Goal: Information Seeking & Learning: Find specific fact

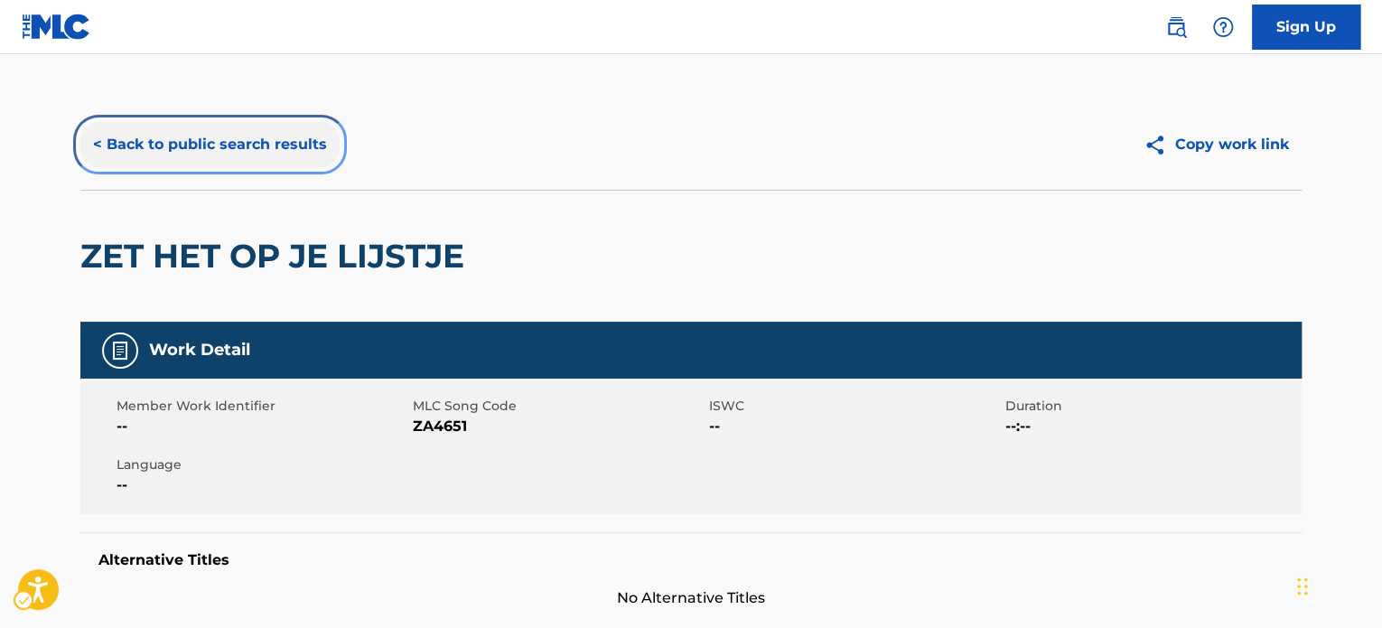
click at [228, 136] on button "< Back to public search results" at bounding box center [209, 144] width 259 height 45
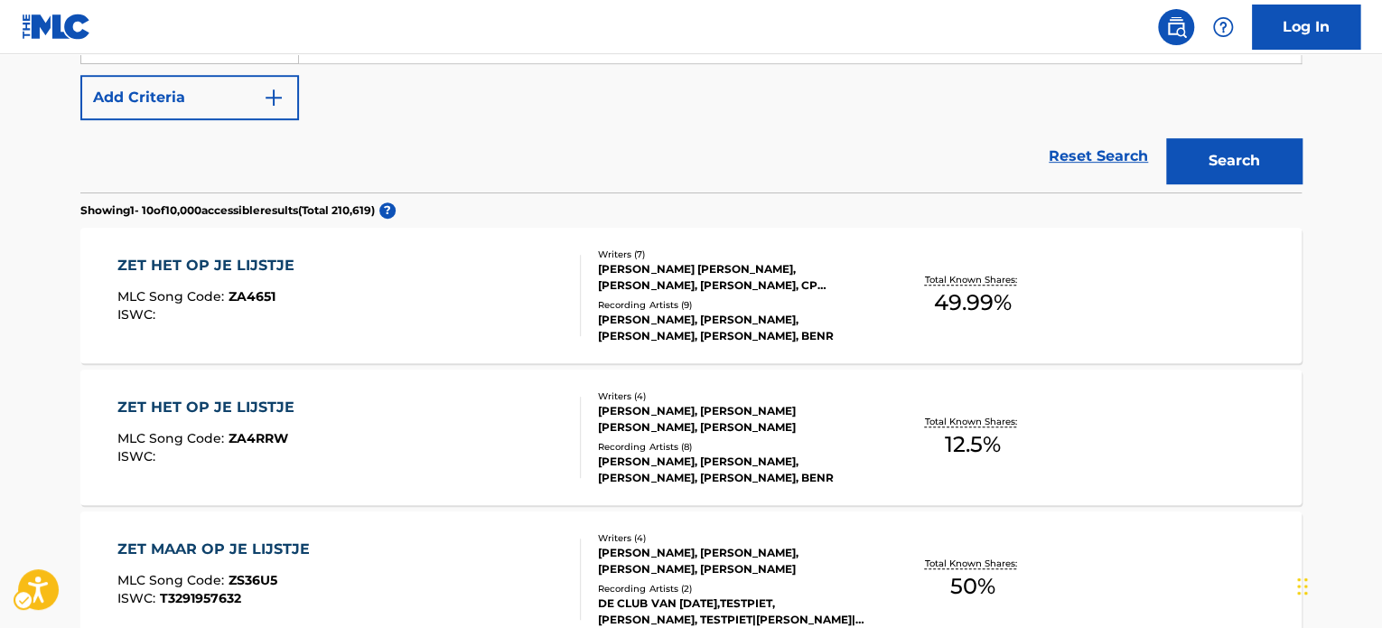
scroll to position [22, 0]
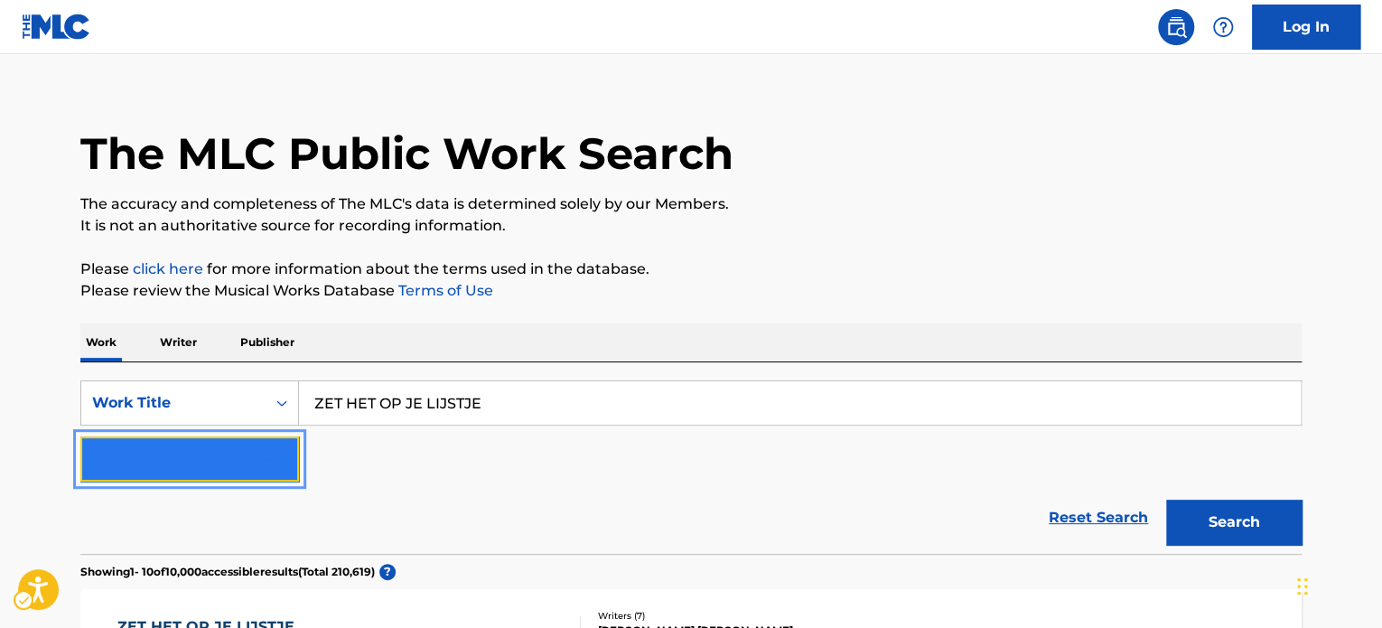
drag, startPoint x: 200, startPoint y: 469, endPoint x: 217, endPoint y: 469, distance: 17.2
click at [201, 469] on button "Add Criteria" at bounding box center [189, 458] width 219 height 45
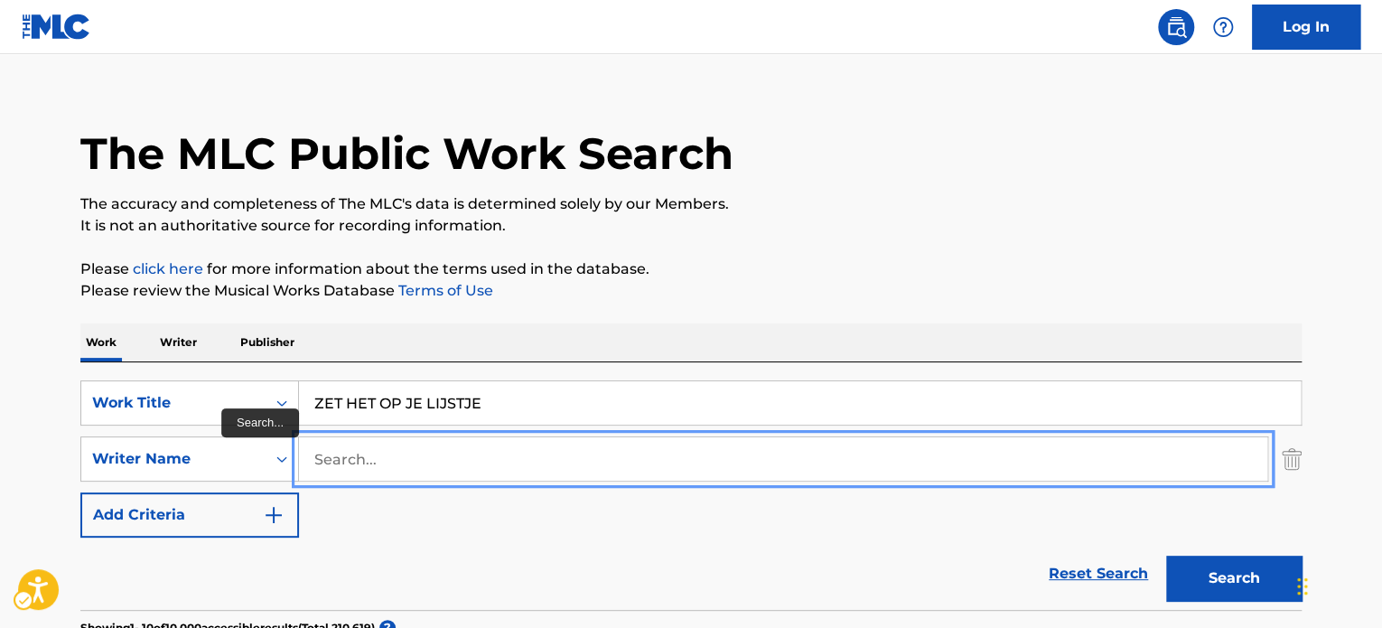
paste input "[PERSON_NAME]"
type input "[PERSON_NAME]"
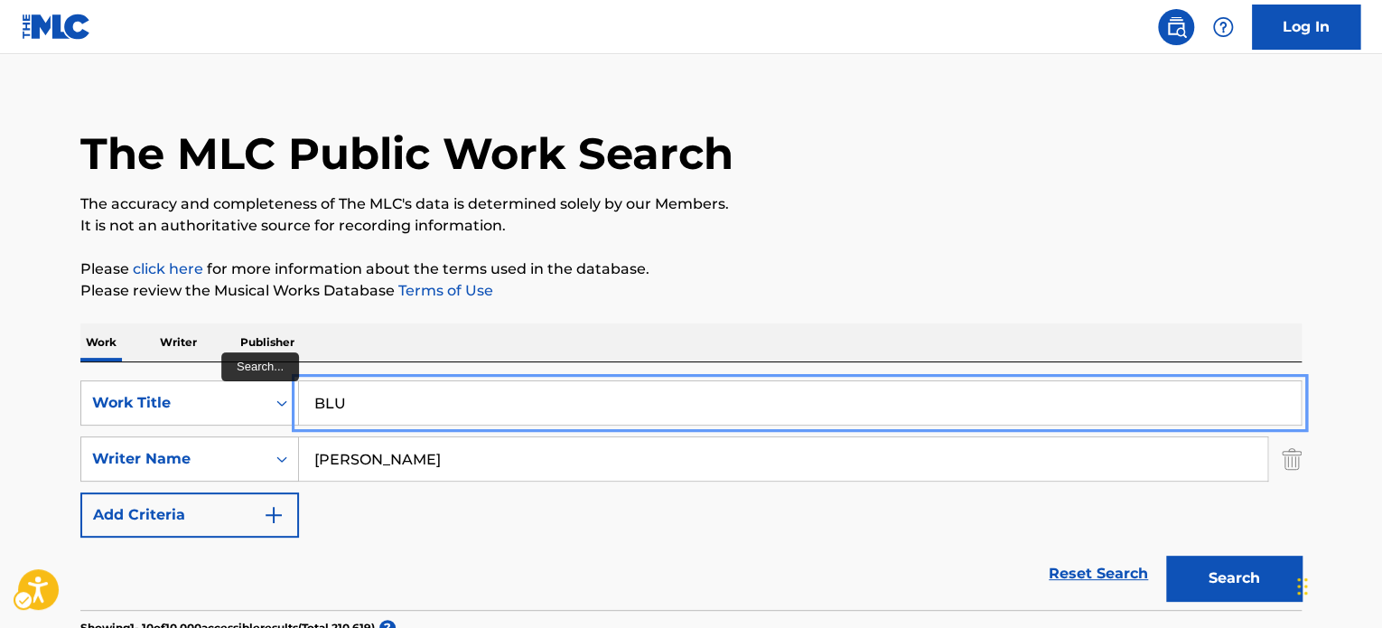
type input "BLU"
click at [1167, 556] on button "Search" at bounding box center [1235, 578] width 136 height 45
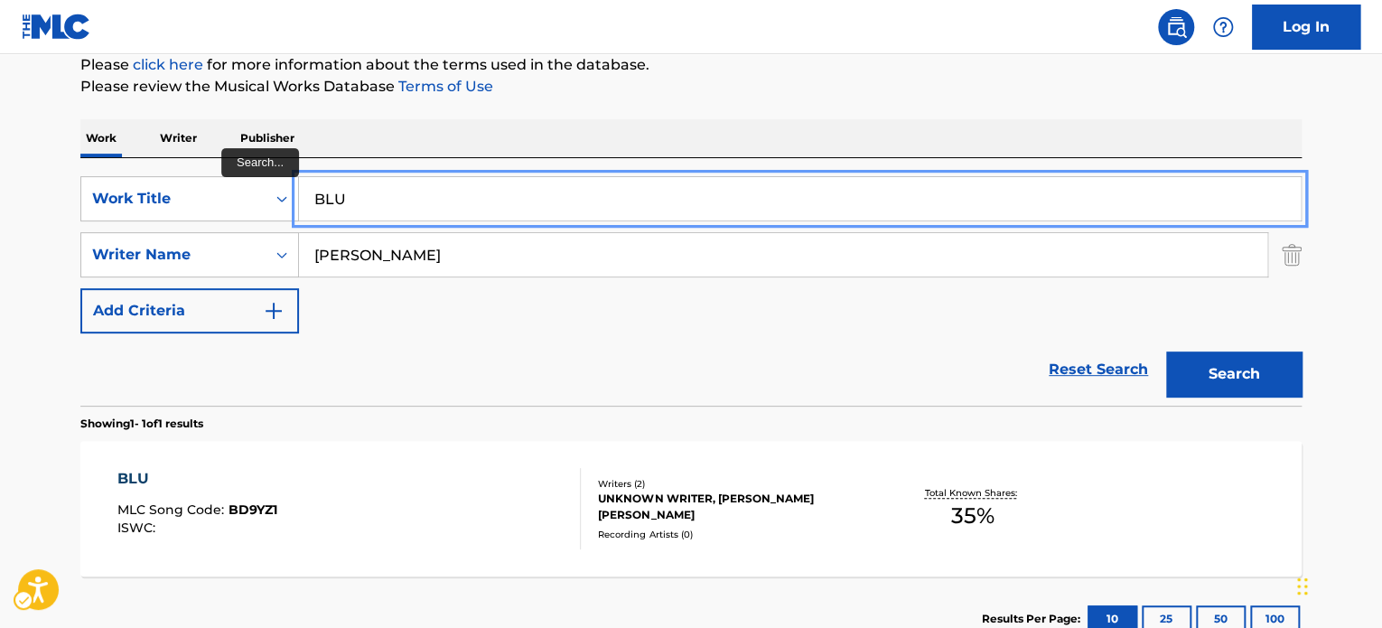
scroll to position [293, 0]
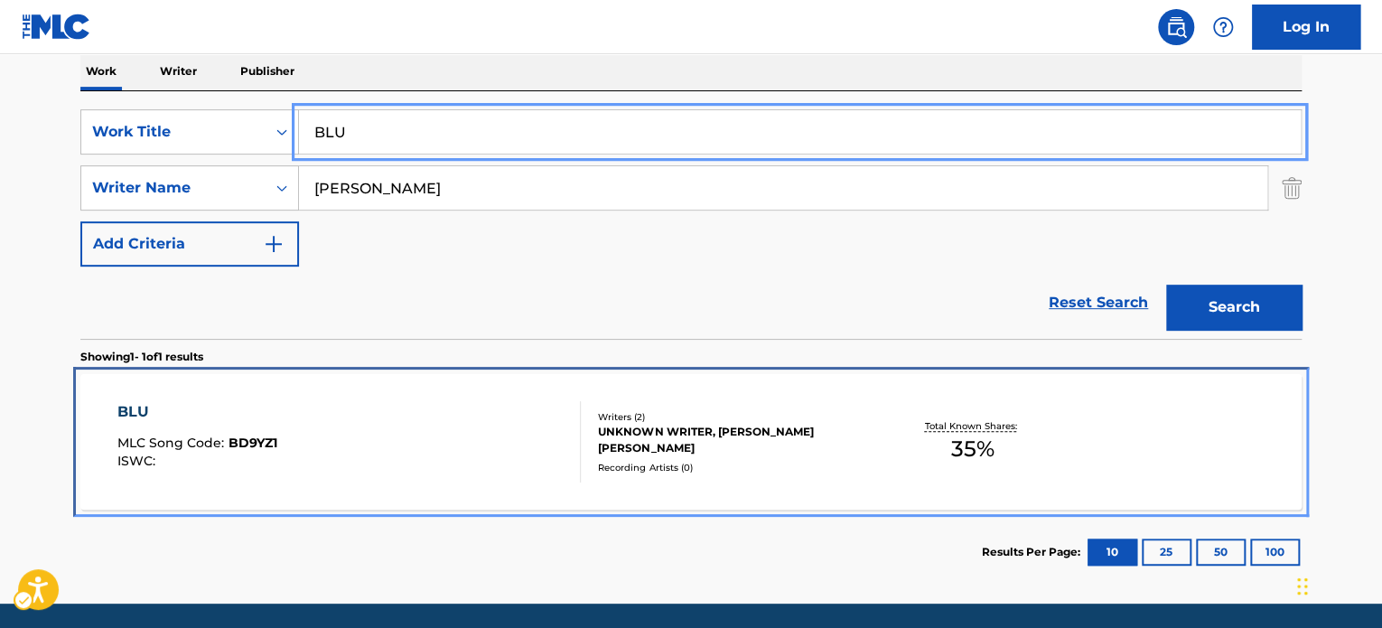
click at [695, 428] on div "UNKNOWN WRITER, [PERSON_NAME] [PERSON_NAME]" at bounding box center [734, 440] width 273 height 33
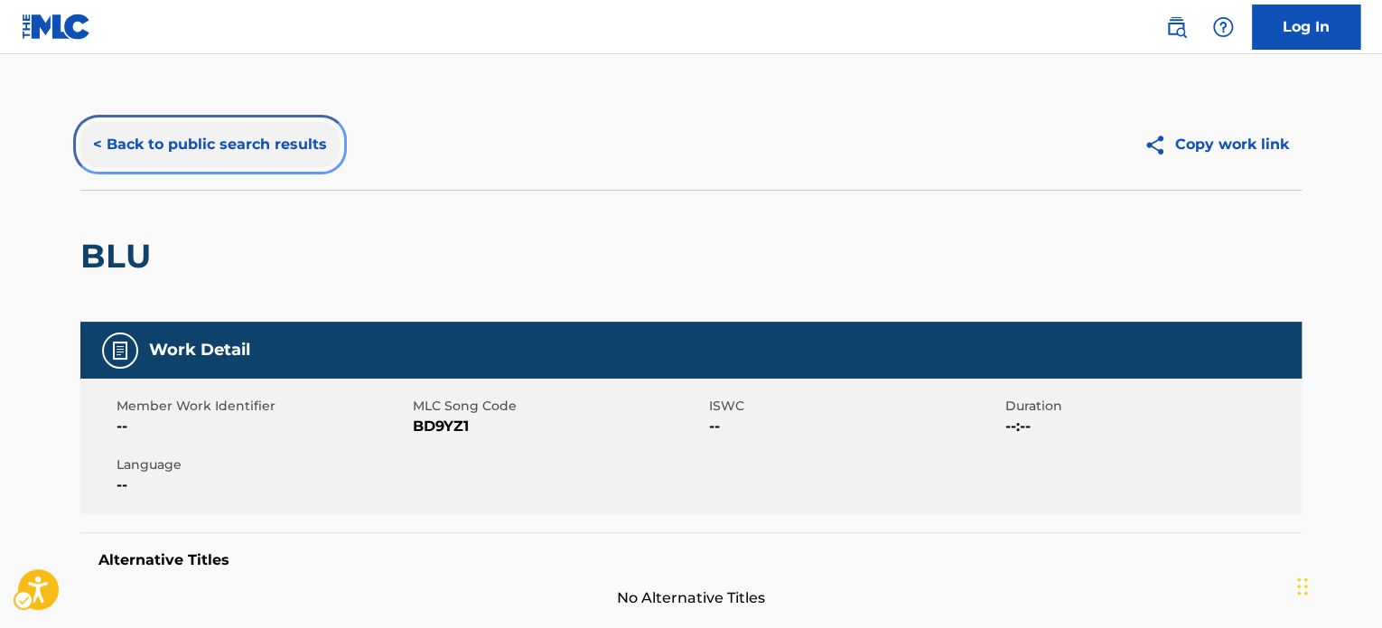
click at [224, 129] on button "< Back to public search results" at bounding box center [209, 144] width 259 height 45
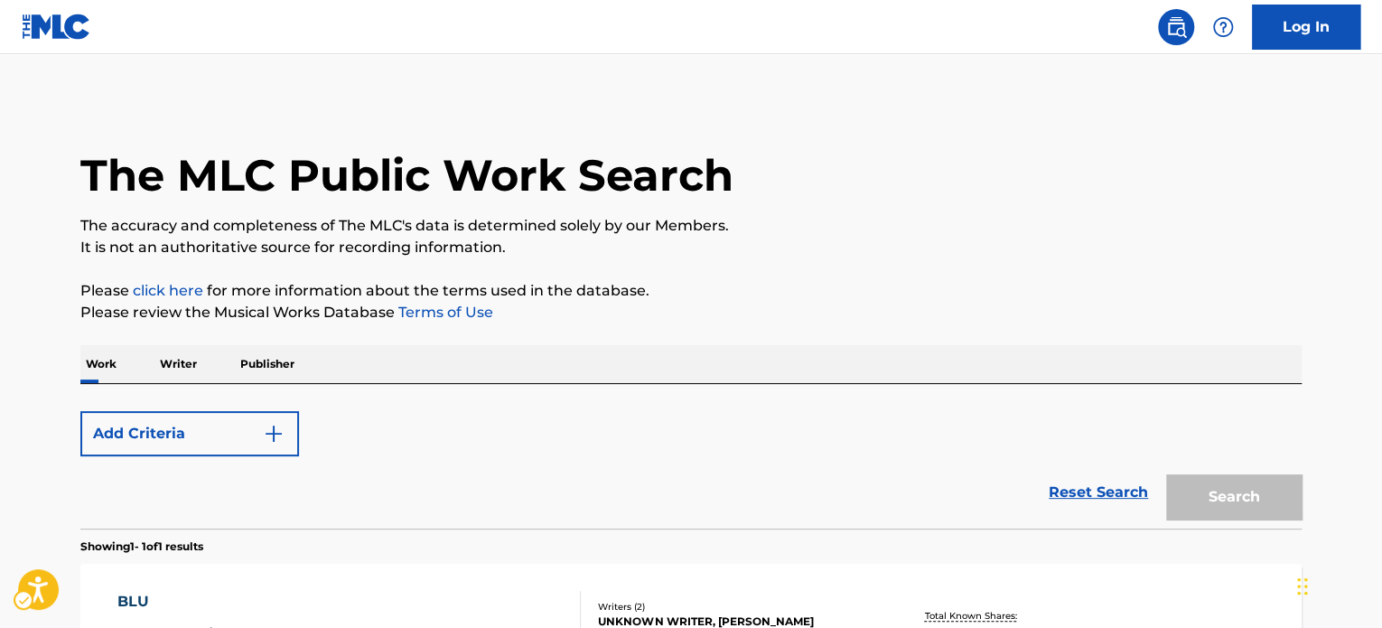
scroll to position [251, 0]
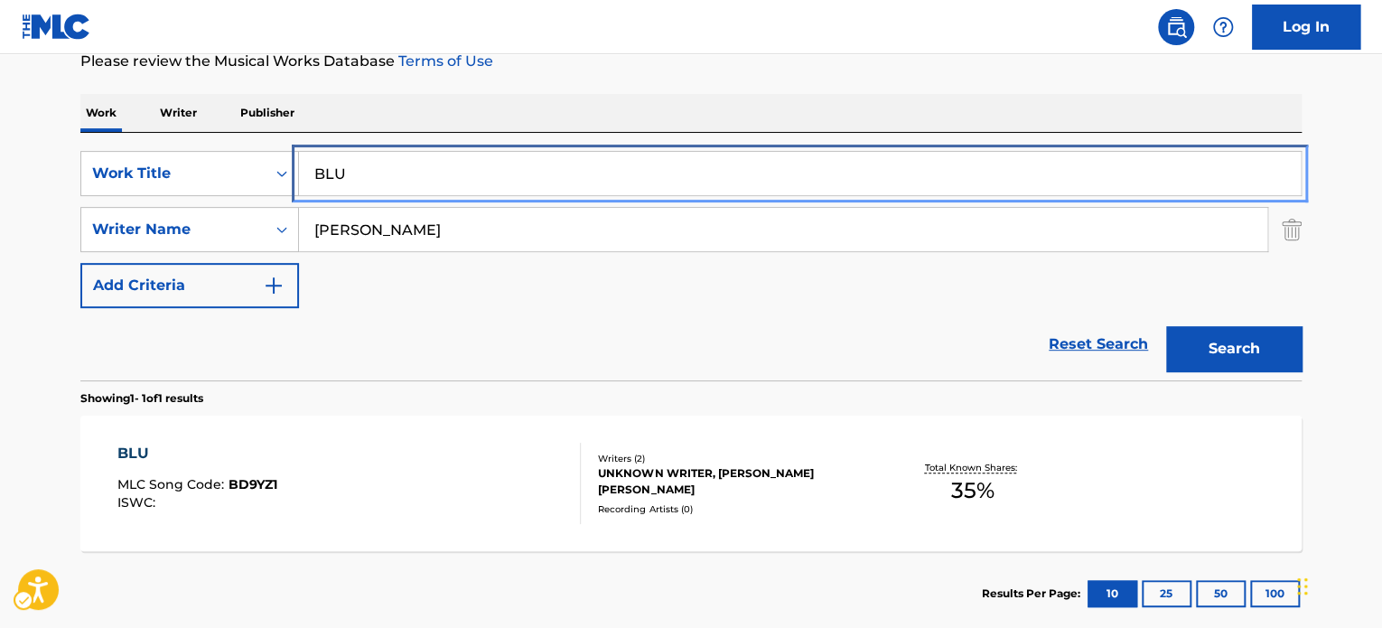
drag, startPoint x: 464, startPoint y: 180, endPoint x: 594, endPoint y: 175, distance: 130.2
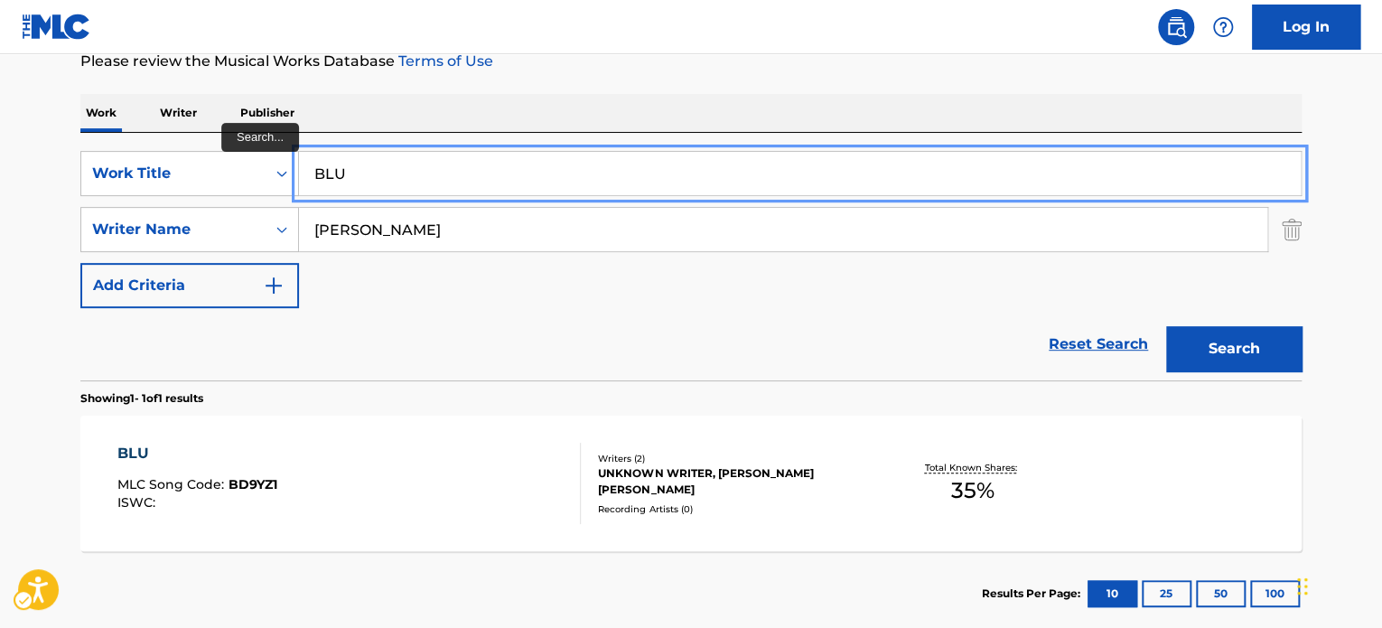
paste input "ruises"
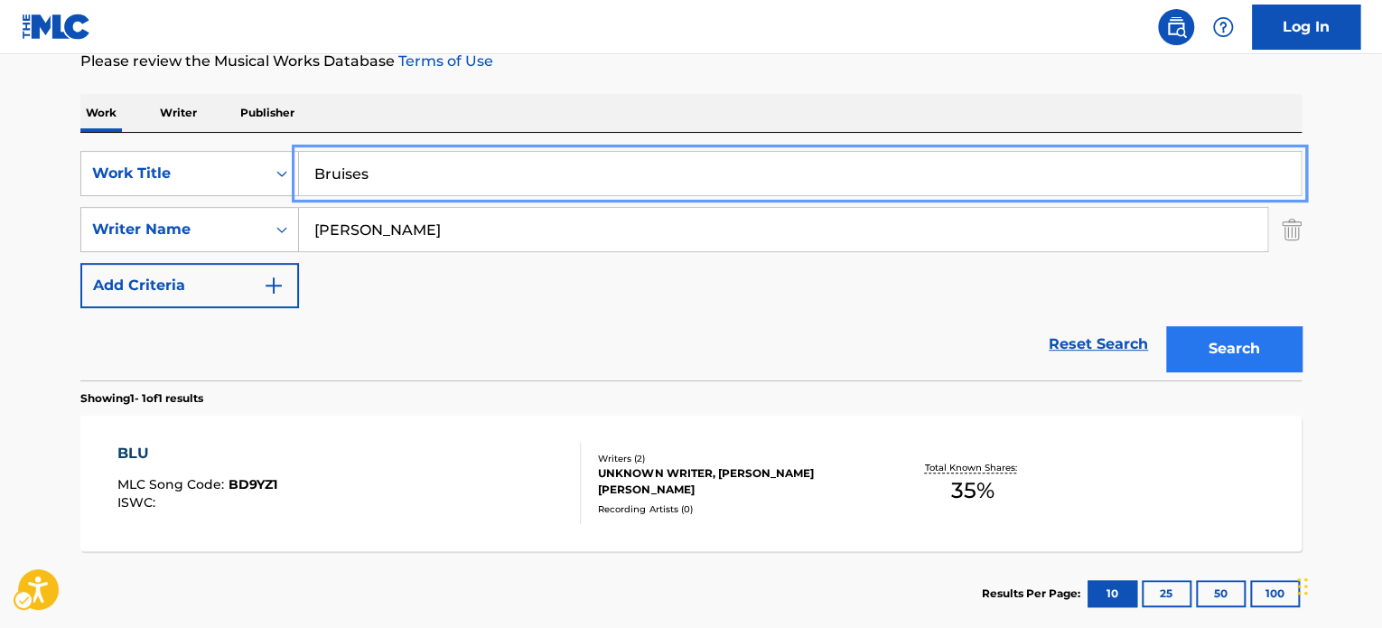
type input "Bruises"
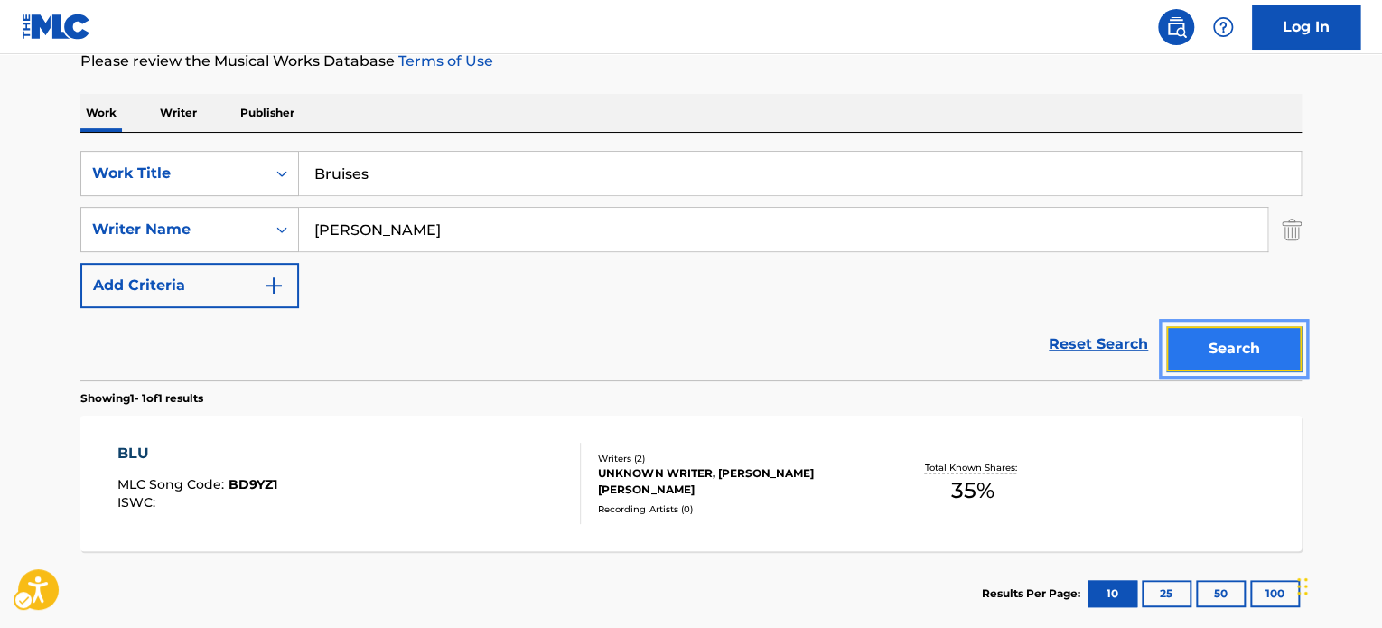
click at [1227, 341] on button "Search" at bounding box center [1235, 348] width 136 height 45
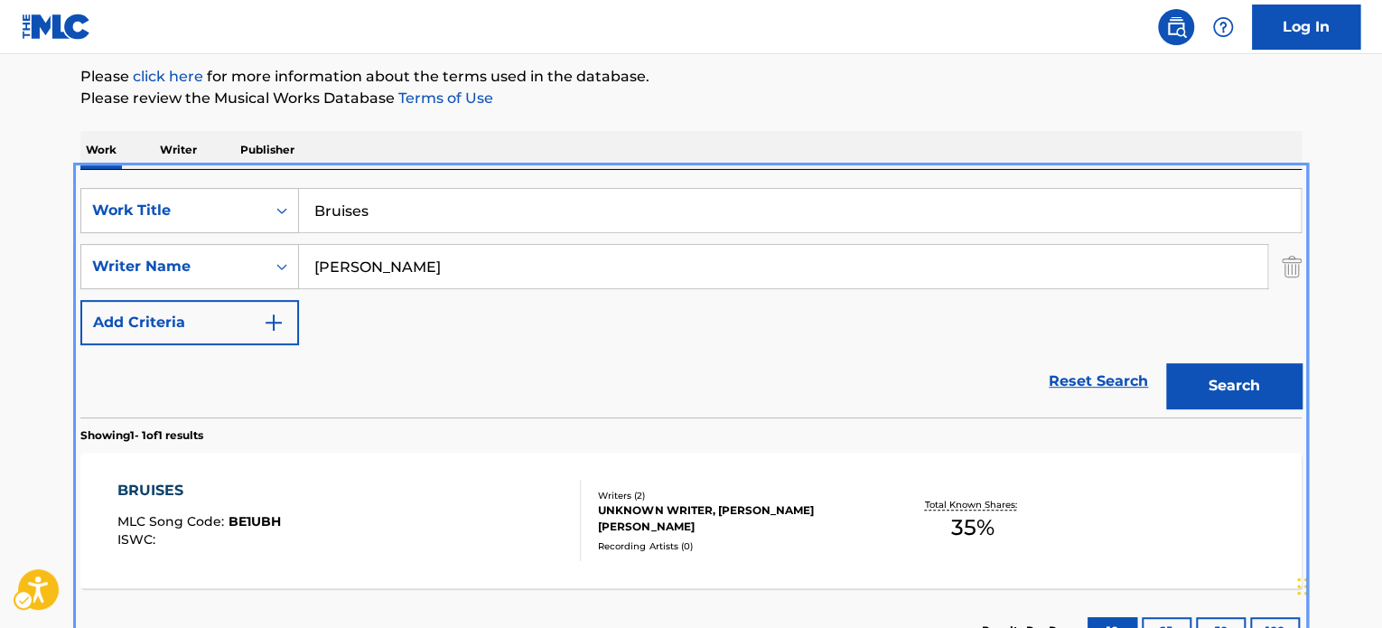
scroll to position [258, 0]
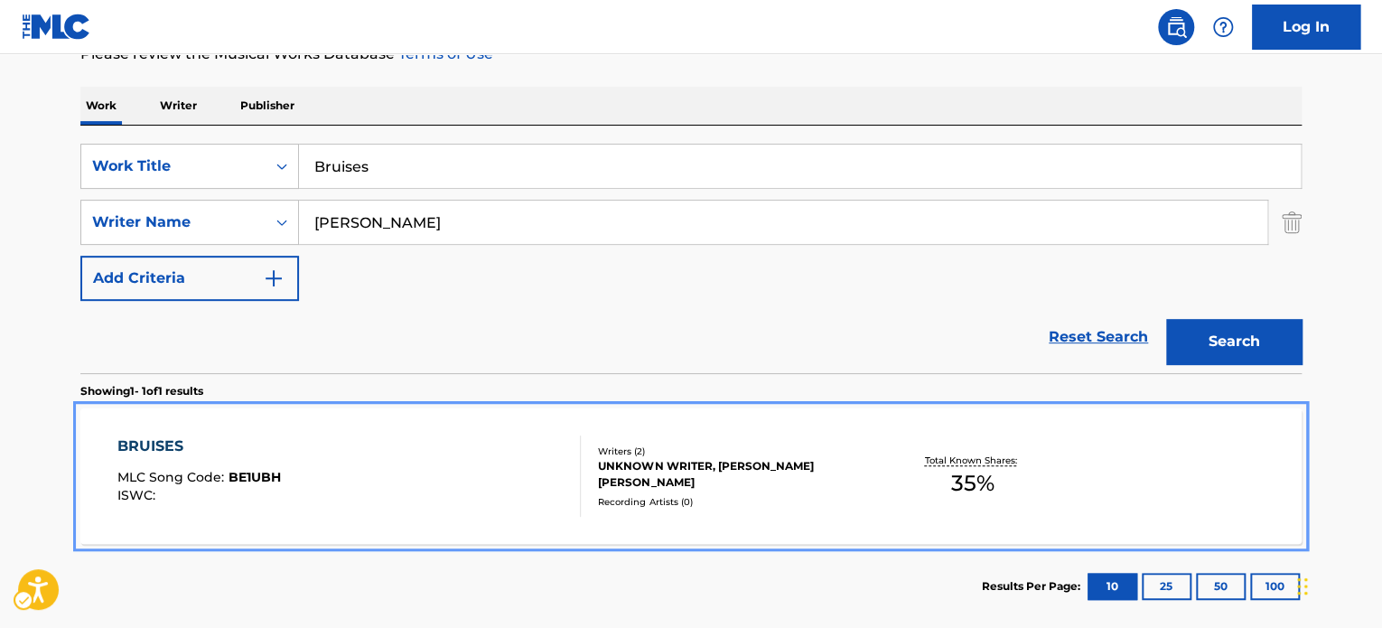
click at [860, 447] on div "Writers ( 2 )" at bounding box center [734, 452] width 273 height 14
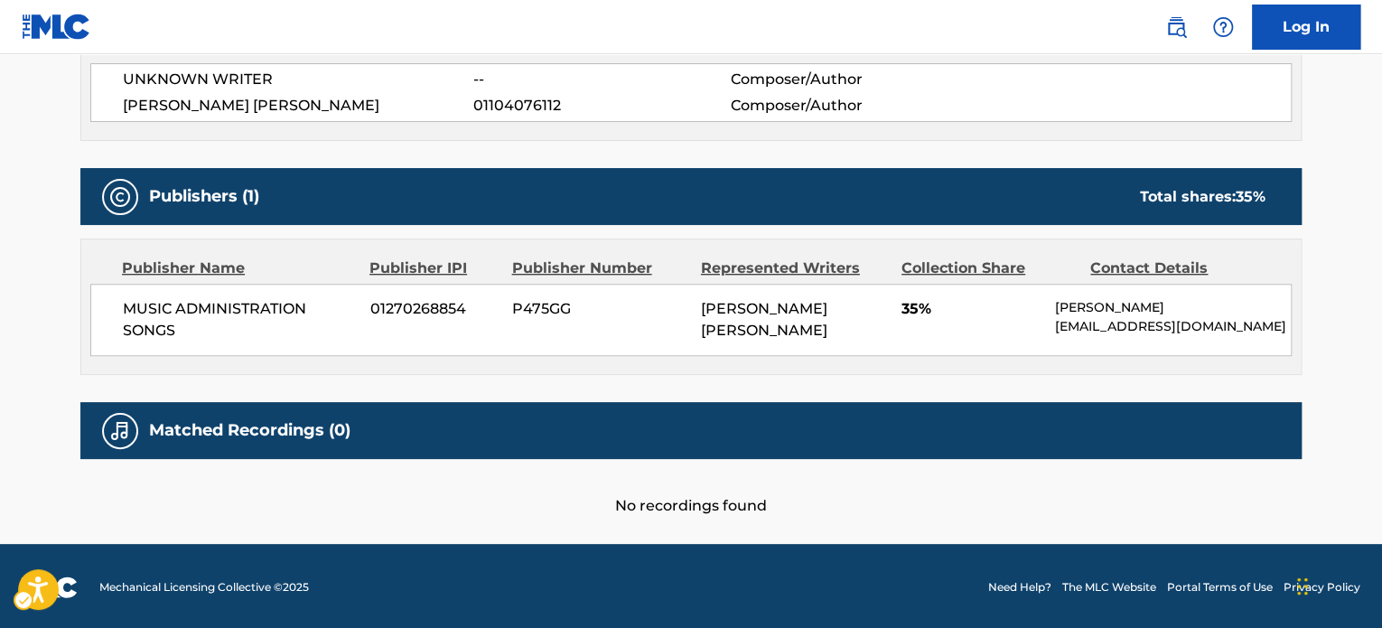
scroll to position [689, 0]
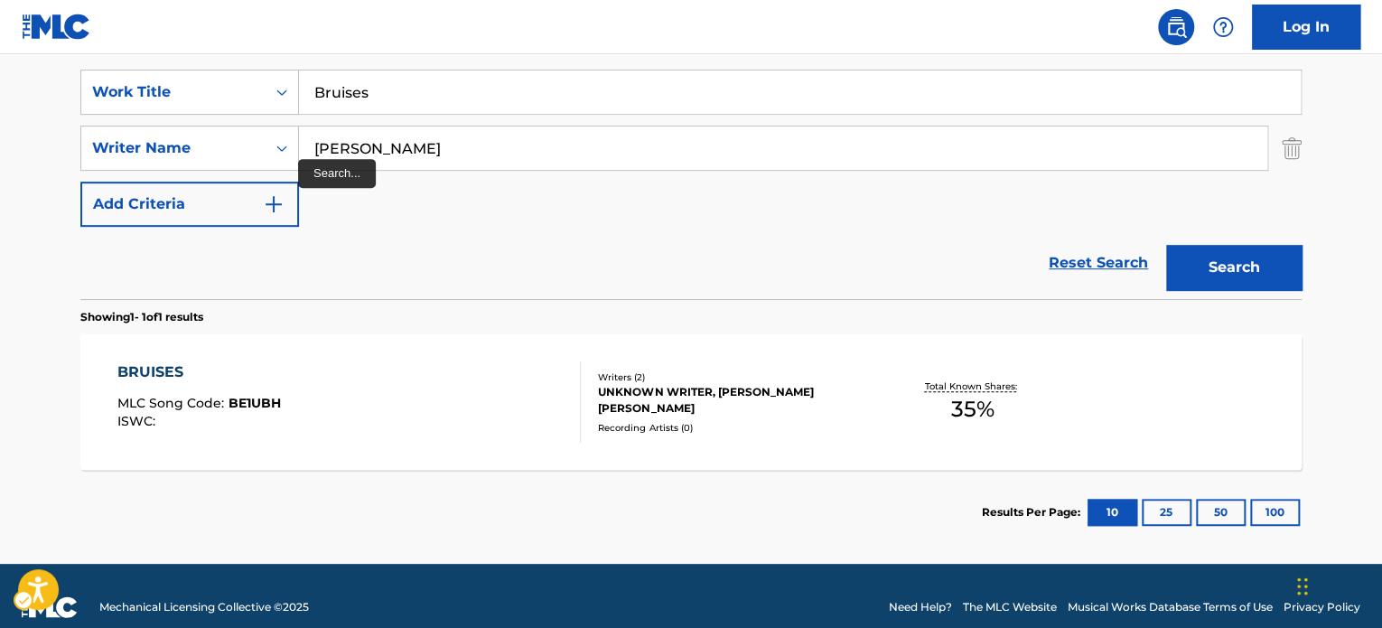
scroll to position [264, 0]
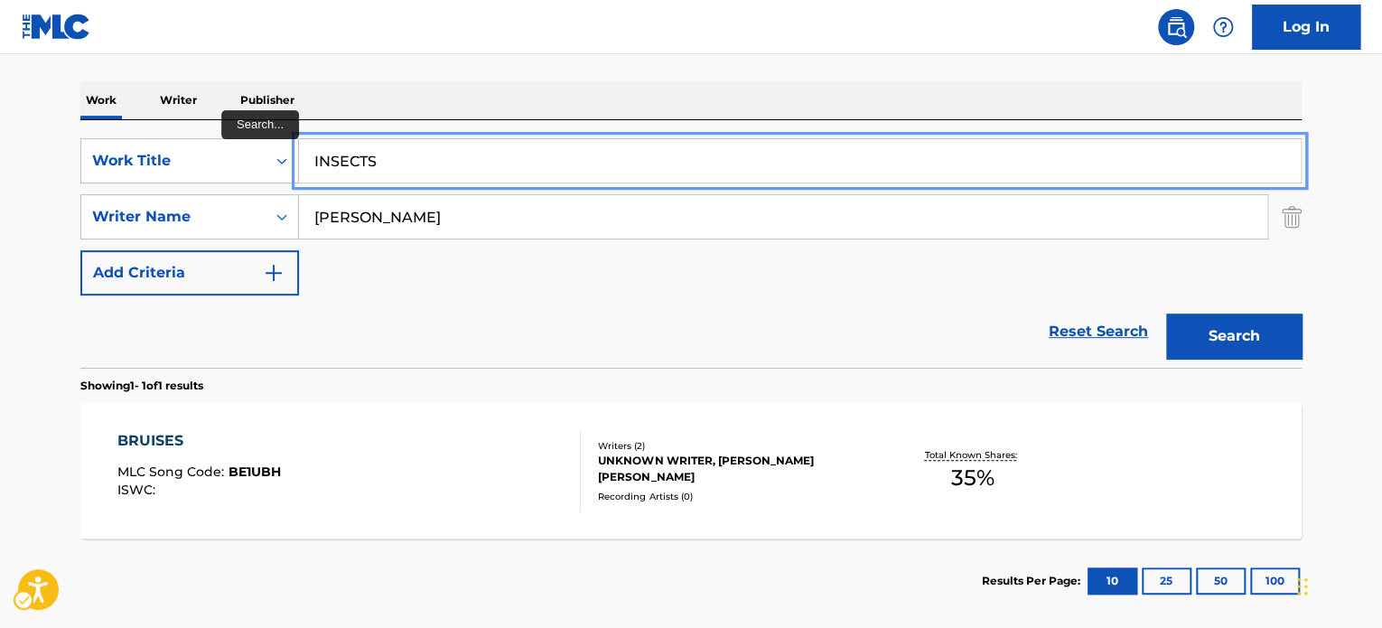
click at [1167, 314] on button "Search" at bounding box center [1235, 336] width 136 height 45
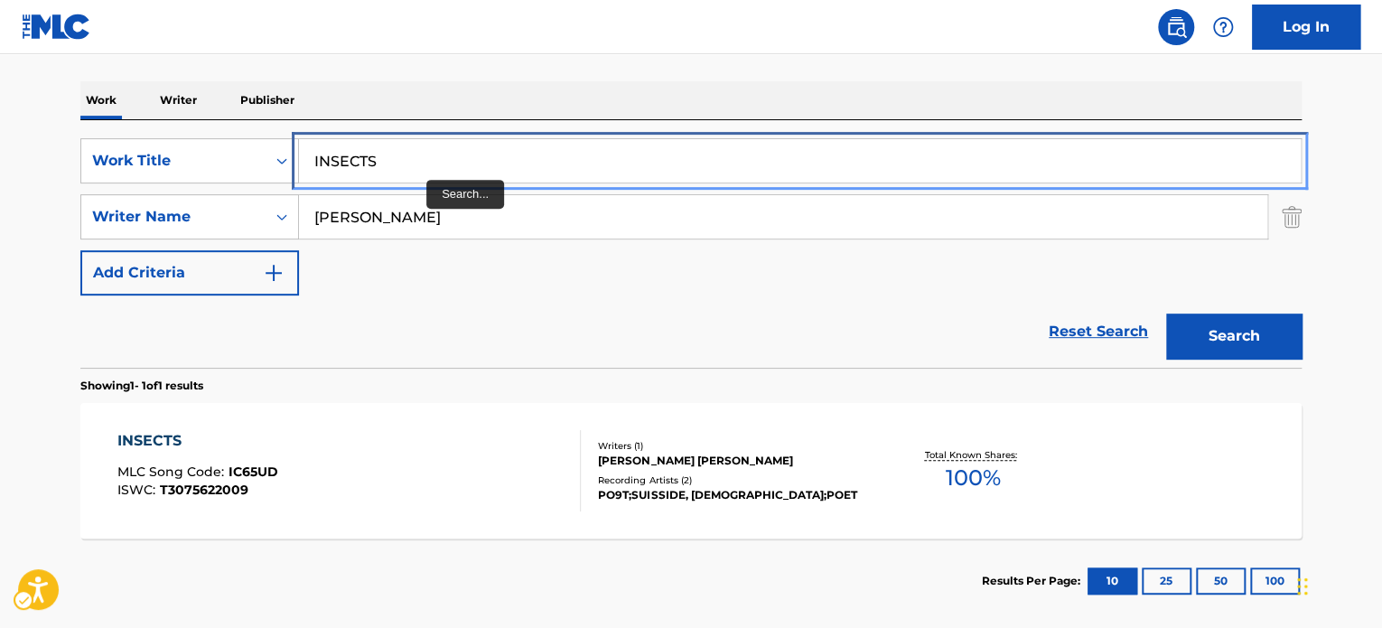
drag, startPoint x: 445, startPoint y: 154, endPoint x: 1055, endPoint y: 243, distance: 616.4
click at [446, 154] on input "INSECTS" at bounding box center [800, 160] width 1002 height 43
paste input "Selfish"
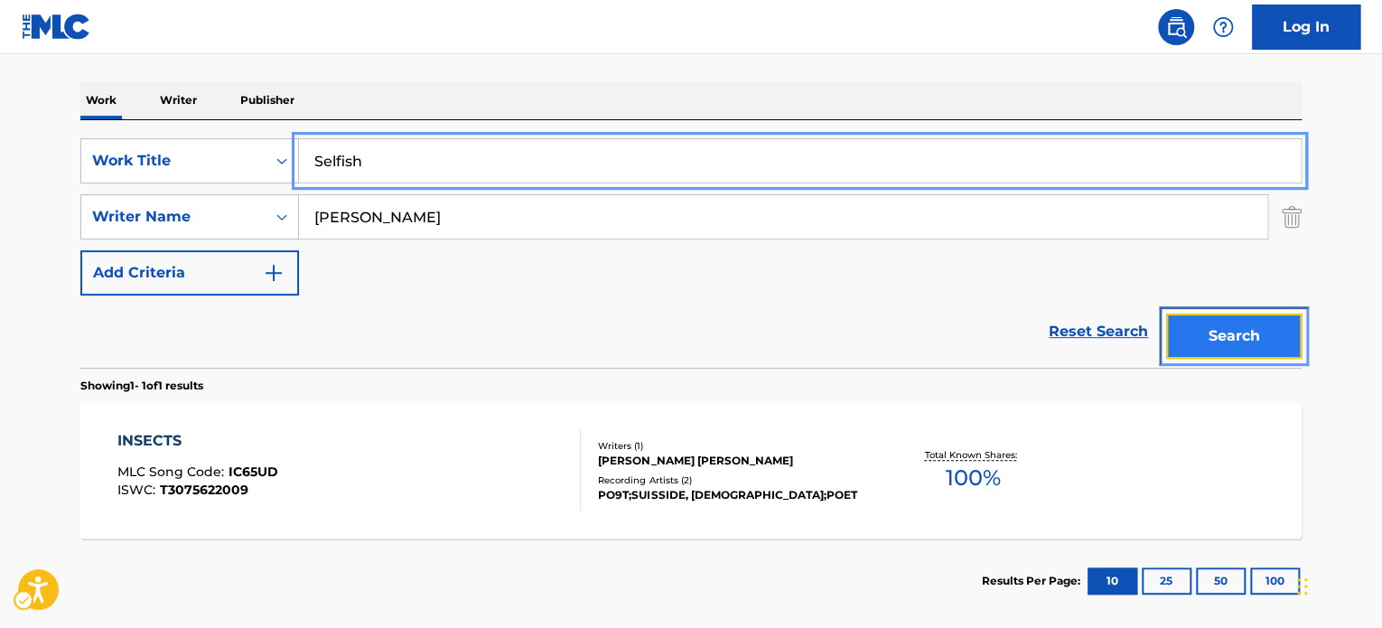
click at [1257, 334] on button "Search" at bounding box center [1235, 336] width 136 height 45
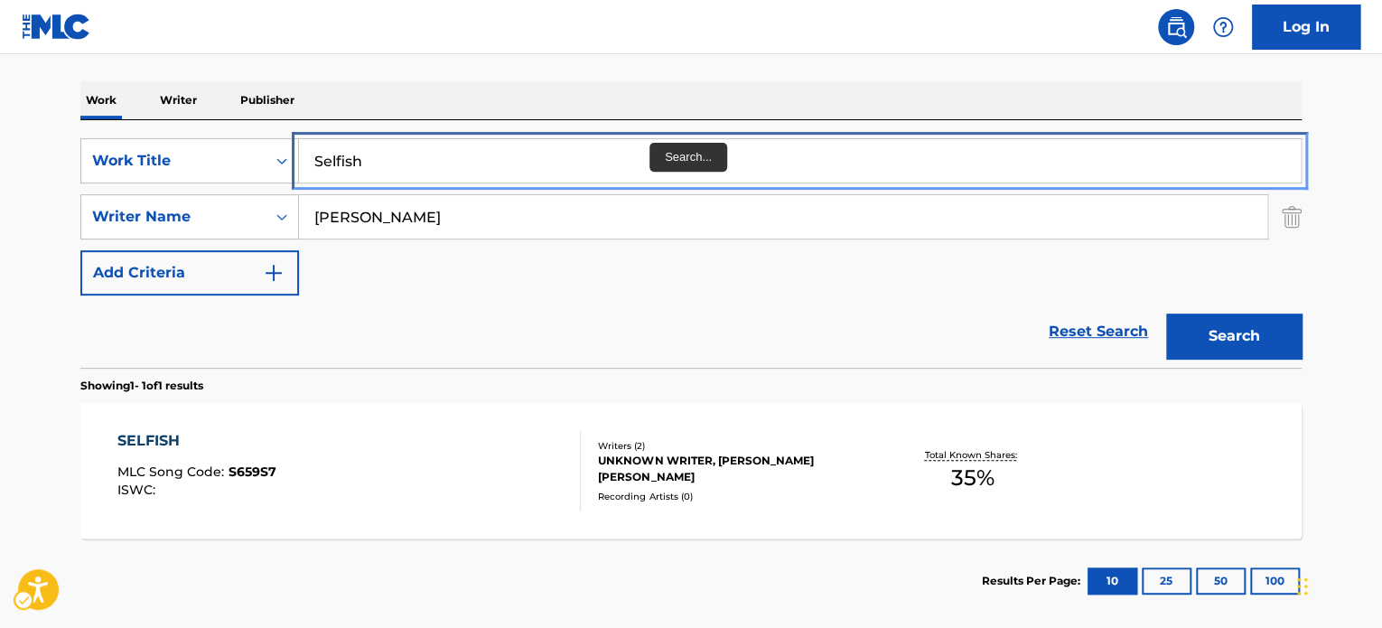
drag, startPoint x: 602, startPoint y: 167, endPoint x: 721, endPoint y: 146, distance: 121.1
click at [602, 167] on input "Selfish" at bounding box center [800, 160] width 1002 height 43
paste input "Wasted"
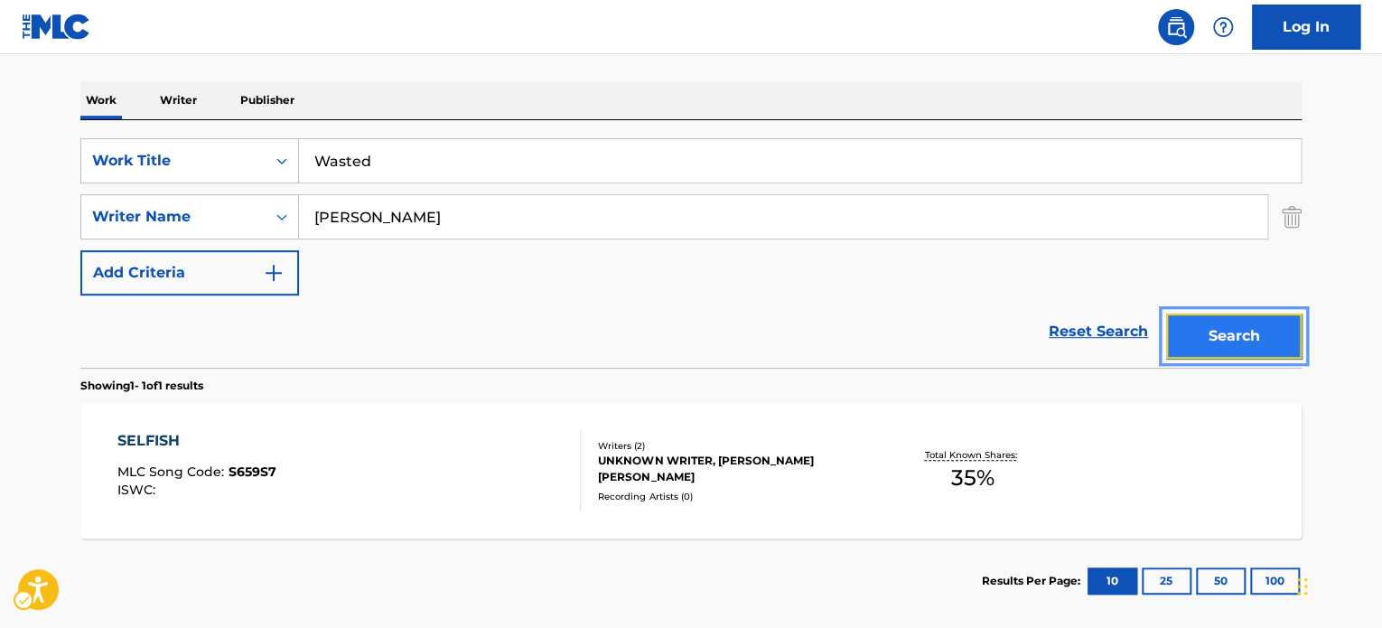
click at [1222, 338] on button "Search" at bounding box center [1235, 336] width 136 height 45
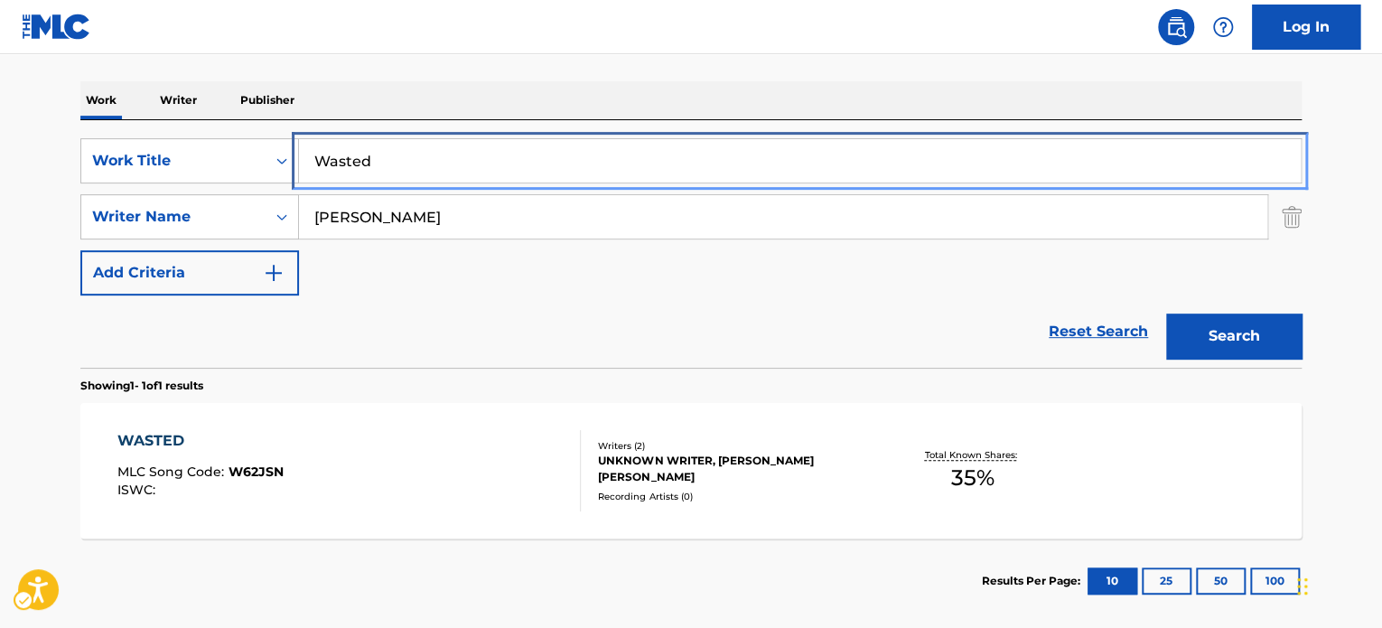
click at [540, 147] on input "Wasted" at bounding box center [800, 160] width 1002 height 43
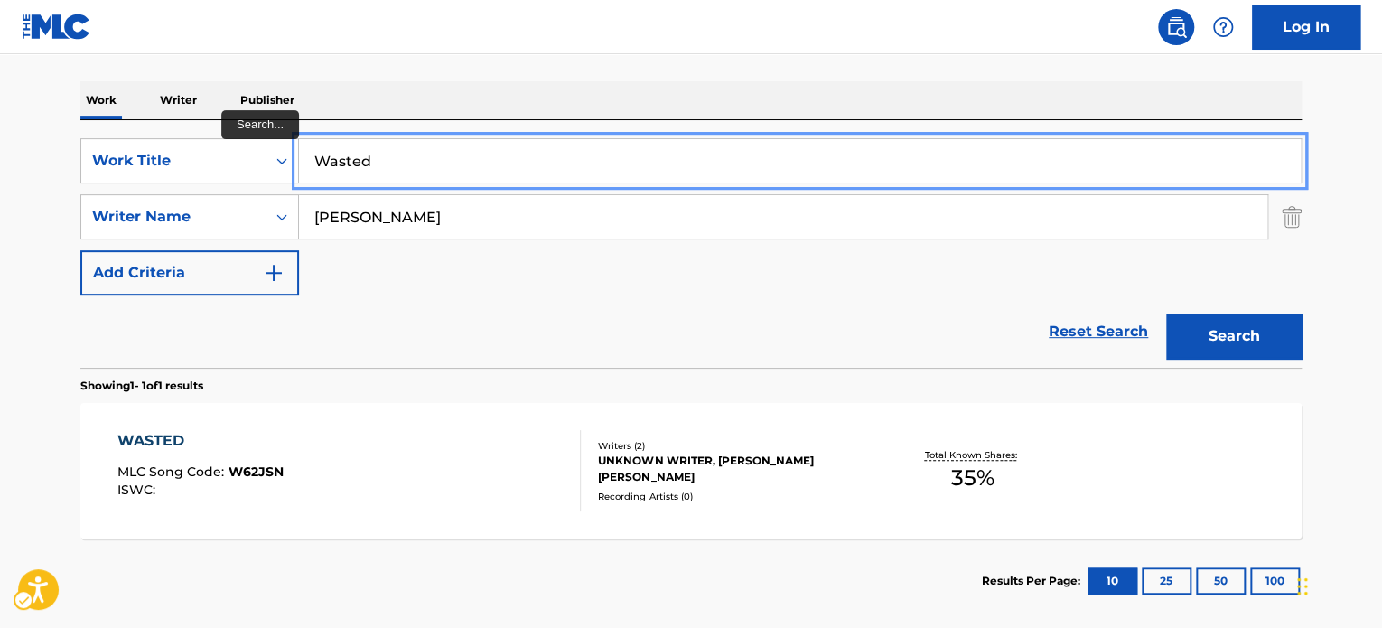
paste input "Love In A Letter"
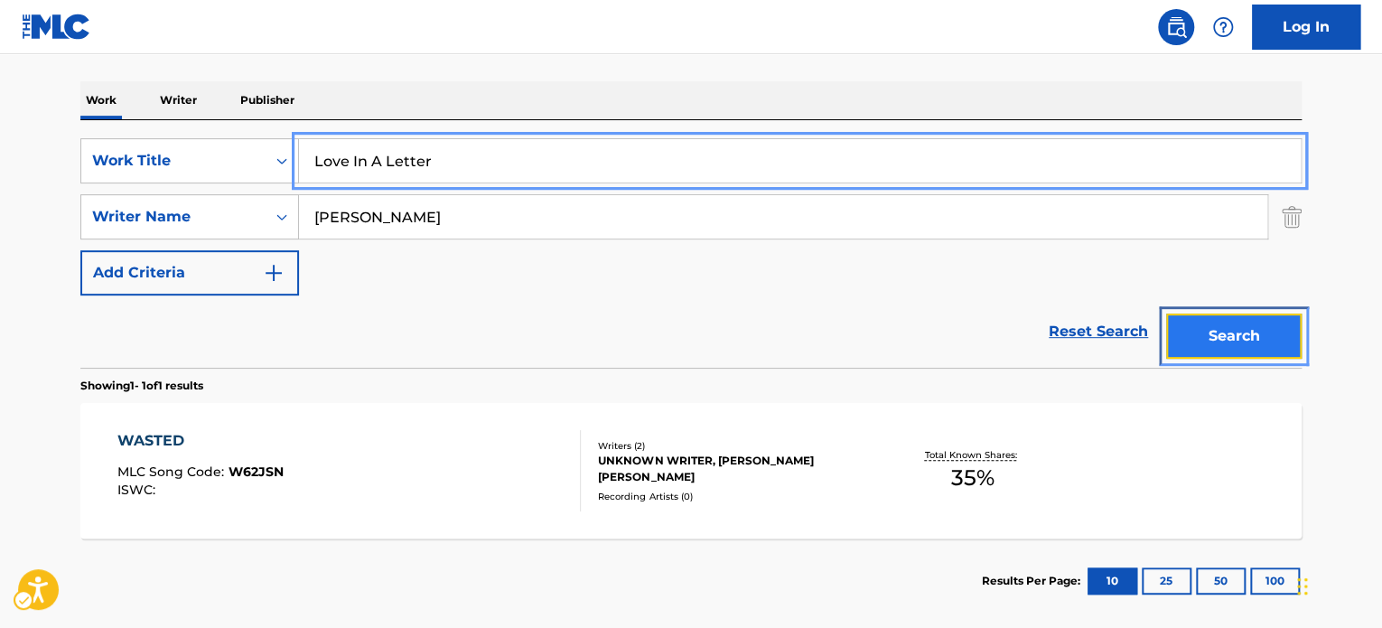
click at [1221, 342] on button "Search" at bounding box center [1235, 336] width 136 height 45
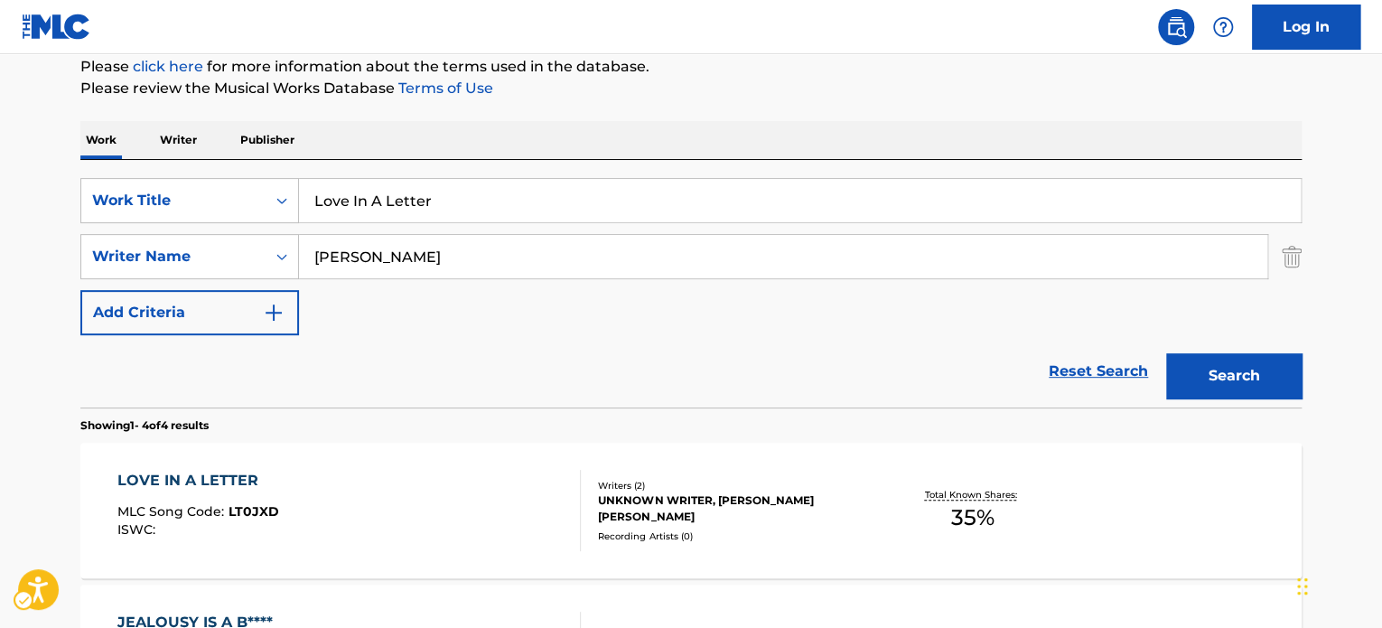
scroll to position [202, 0]
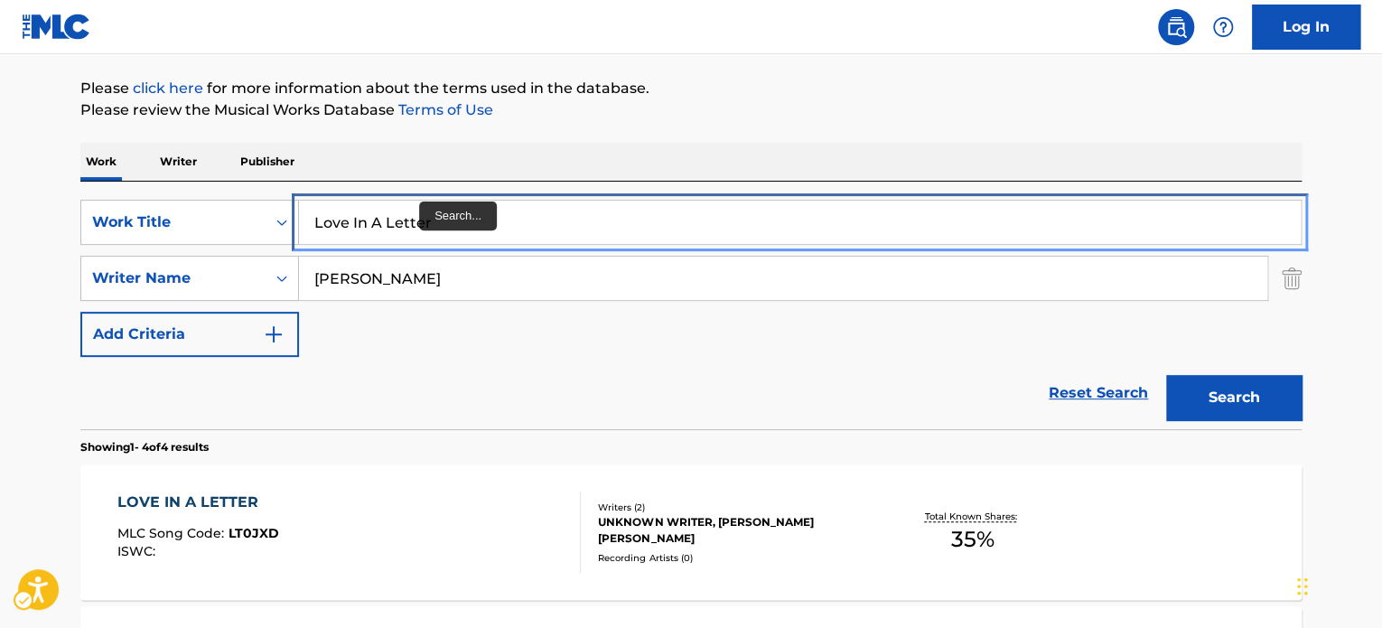
click at [426, 230] on input "Love In A Letter" at bounding box center [800, 222] width 1002 height 43
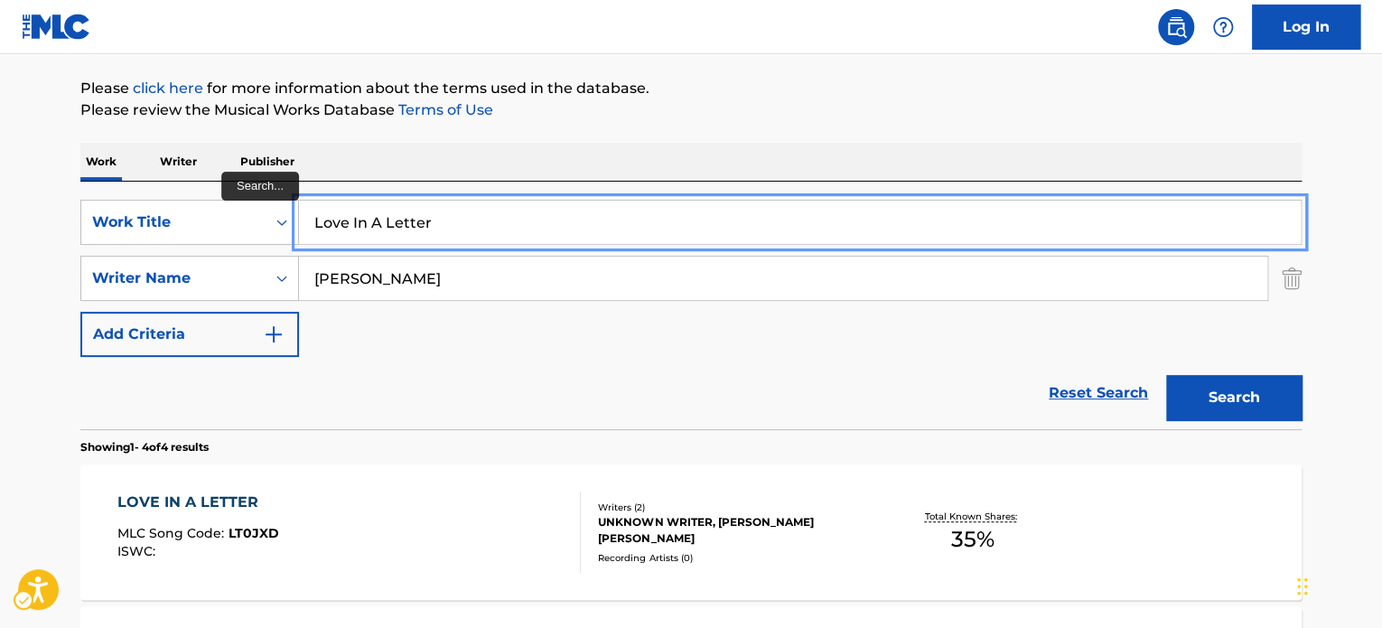
paste input "Fibonacci"
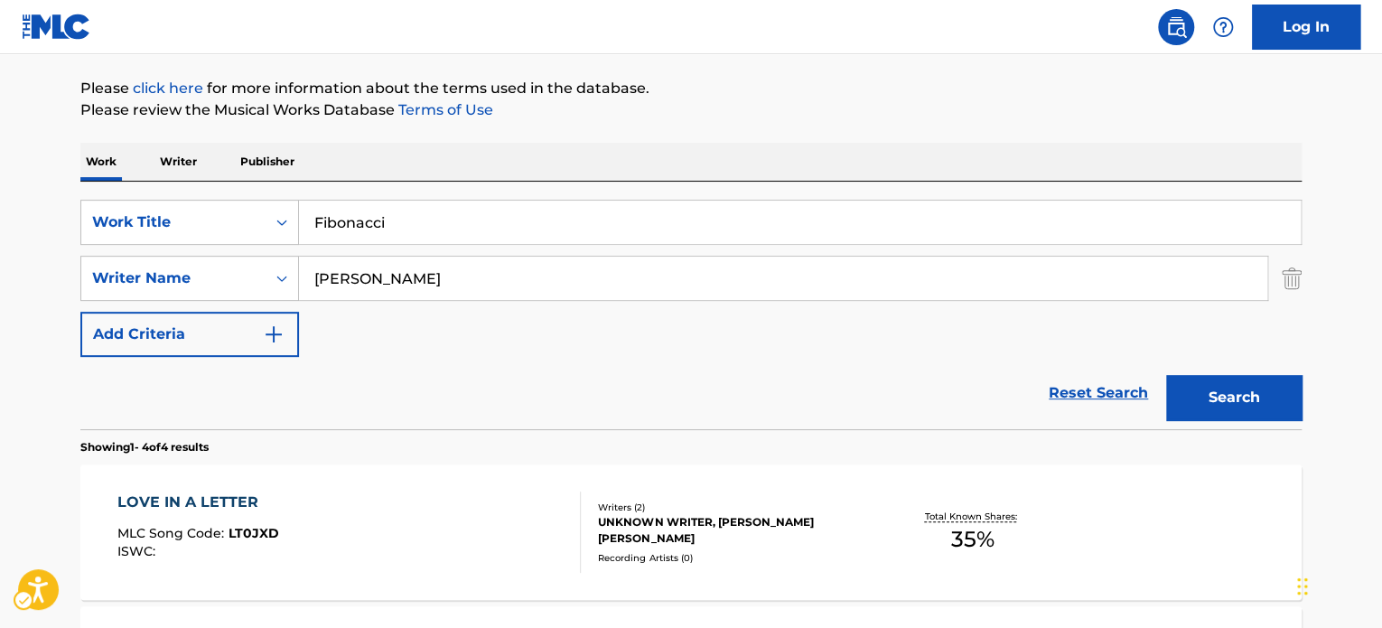
drag, startPoint x: 741, startPoint y: 108, endPoint x: 1221, endPoint y: 339, distance: 532.7
click at [761, 116] on p "Please review the Musical Works Database Terms of Use | New Window | New Window" at bounding box center [691, 110] width 1222 height 22
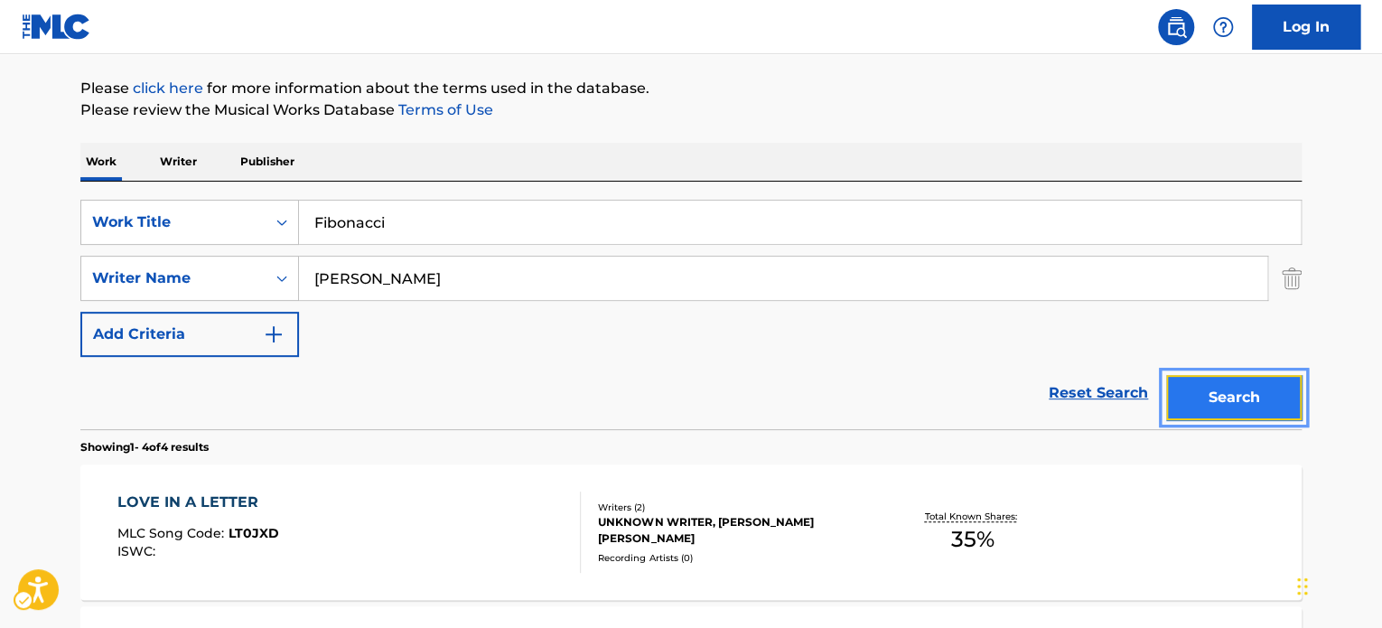
click at [1269, 415] on button "Search" at bounding box center [1235, 397] width 136 height 45
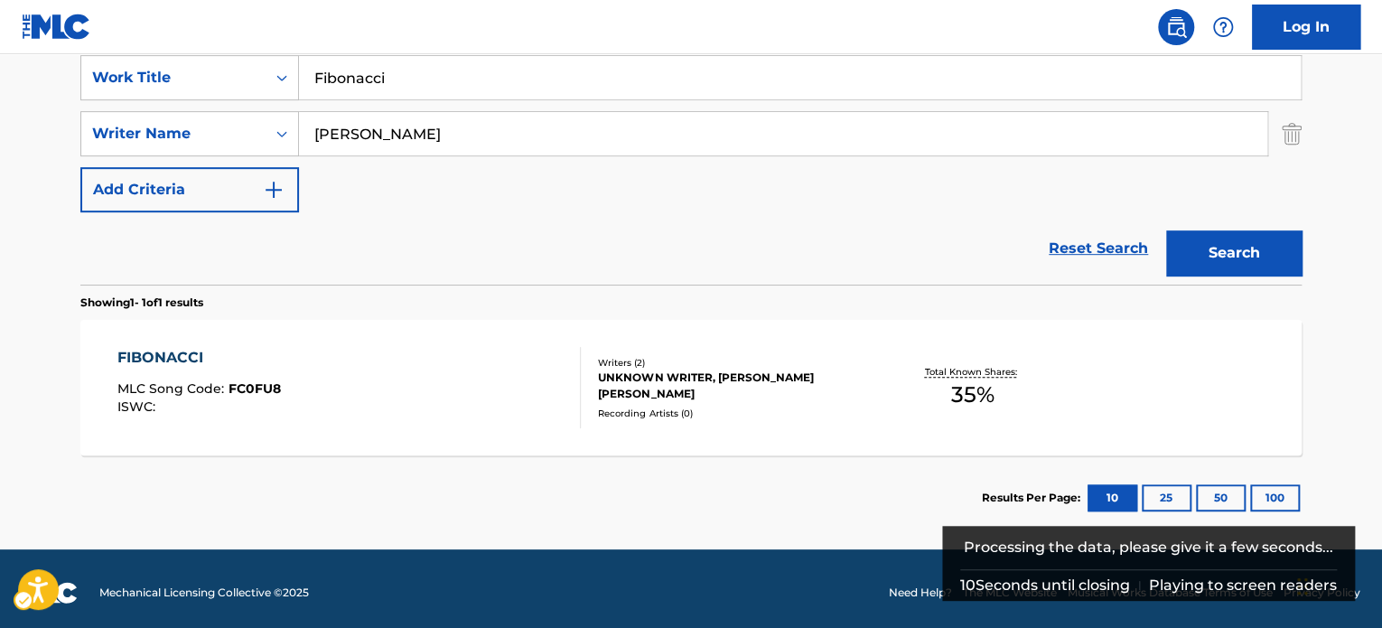
scroll to position [354, 0]
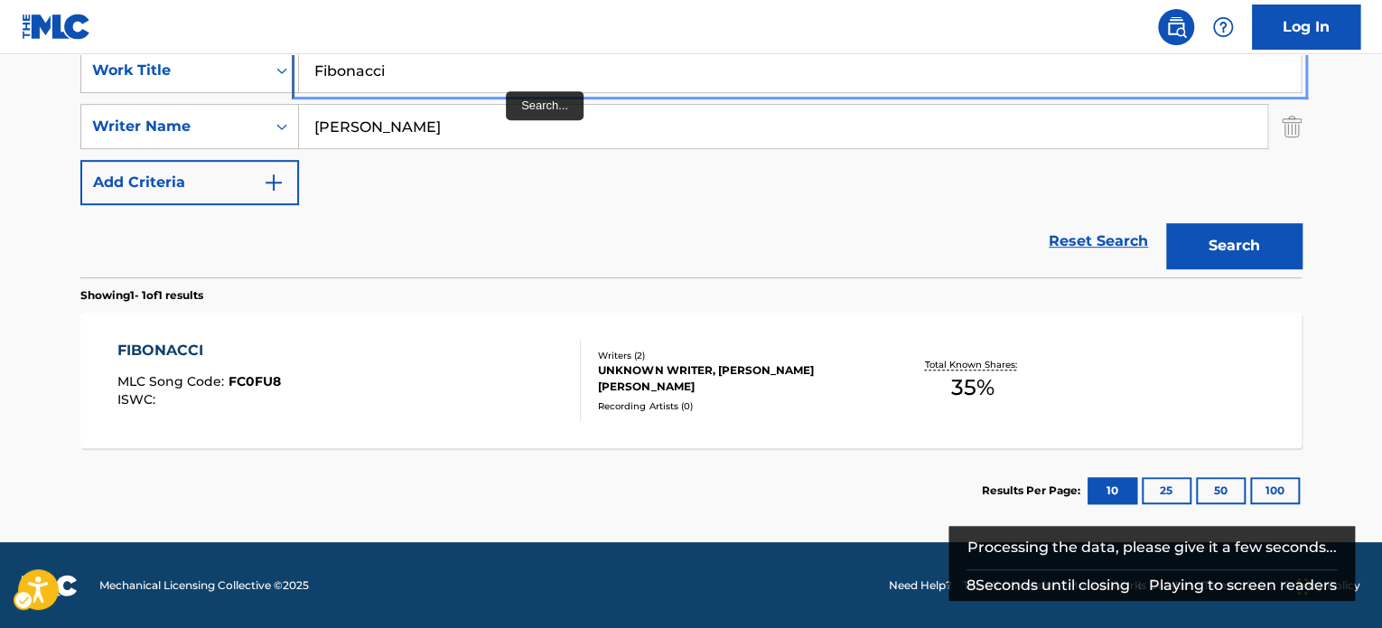
drag, startPoint x: 503, startPoint y: 70, endPoint x: 694, endPoint y: 114, distance: 195.7
click at [503, 70] on input "Fibonacci" at bounding box center [800, 70] width 1002 height 43
paste input "Put Your Records On"
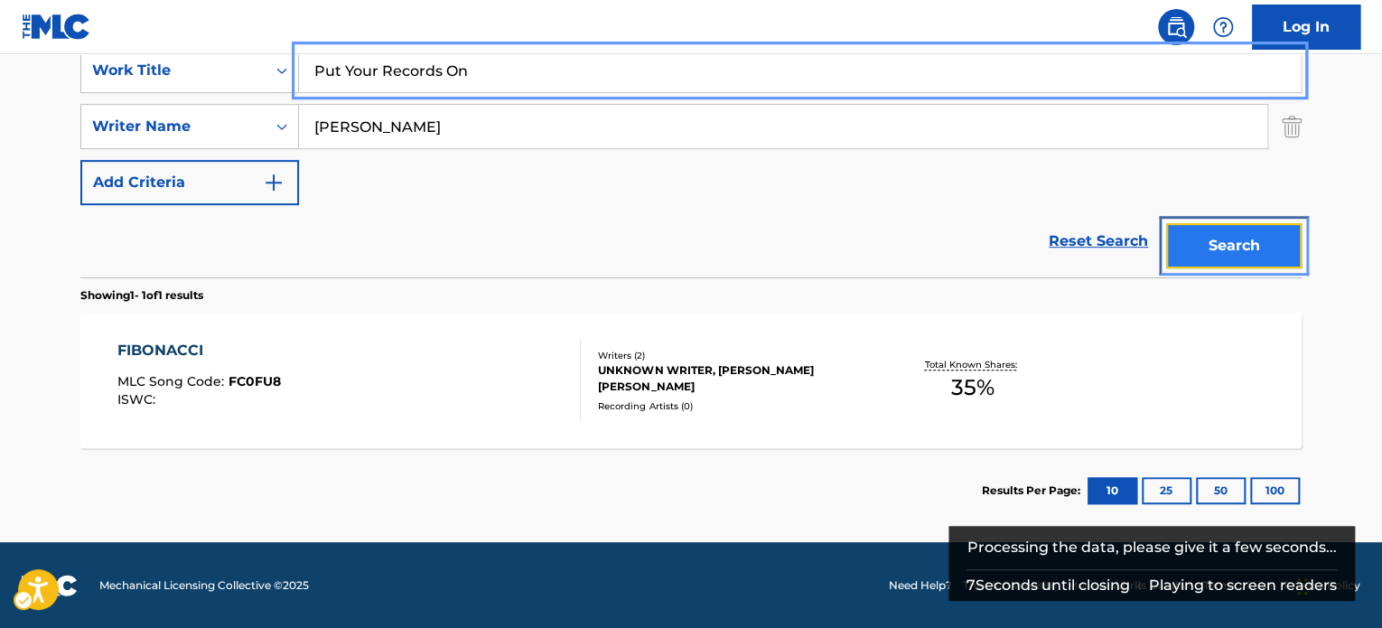
click at [1255, 238] on button "Search" at bounding box center [1235, 245] width 136 height 45
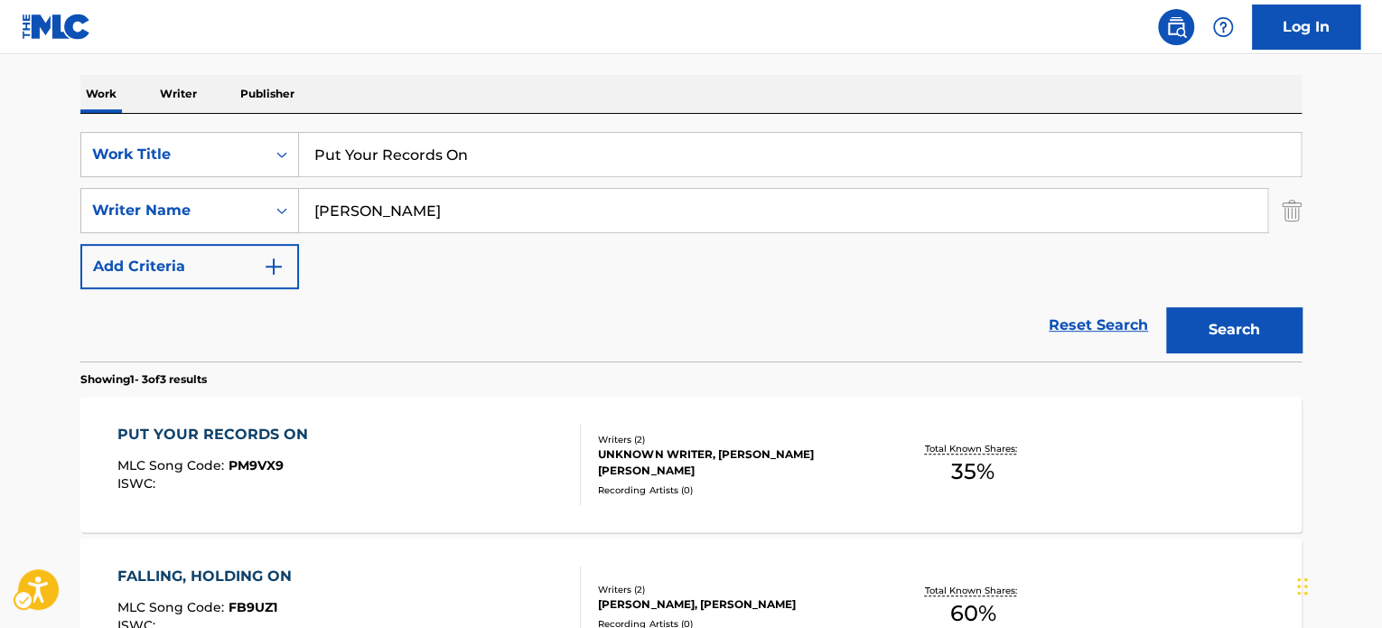
scroll to position [271, 0]
click at [553, 309] on div "Reset Search | Submit | Submit Search" at bounding box center [691, 324] width 1222 height 72
click at [434, 366] on section "Showing 1 - 3 of 3 results" at bounding box center [691, 374] width 1222 height 26
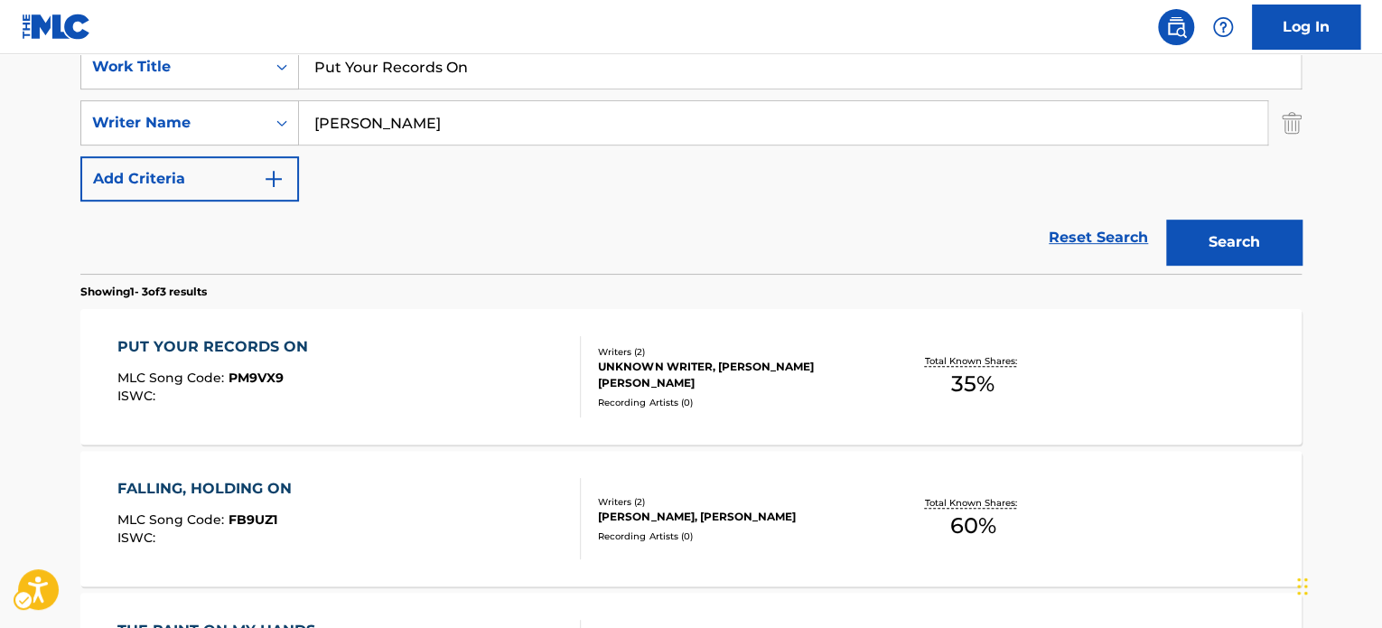
scroll to position [633, 0]
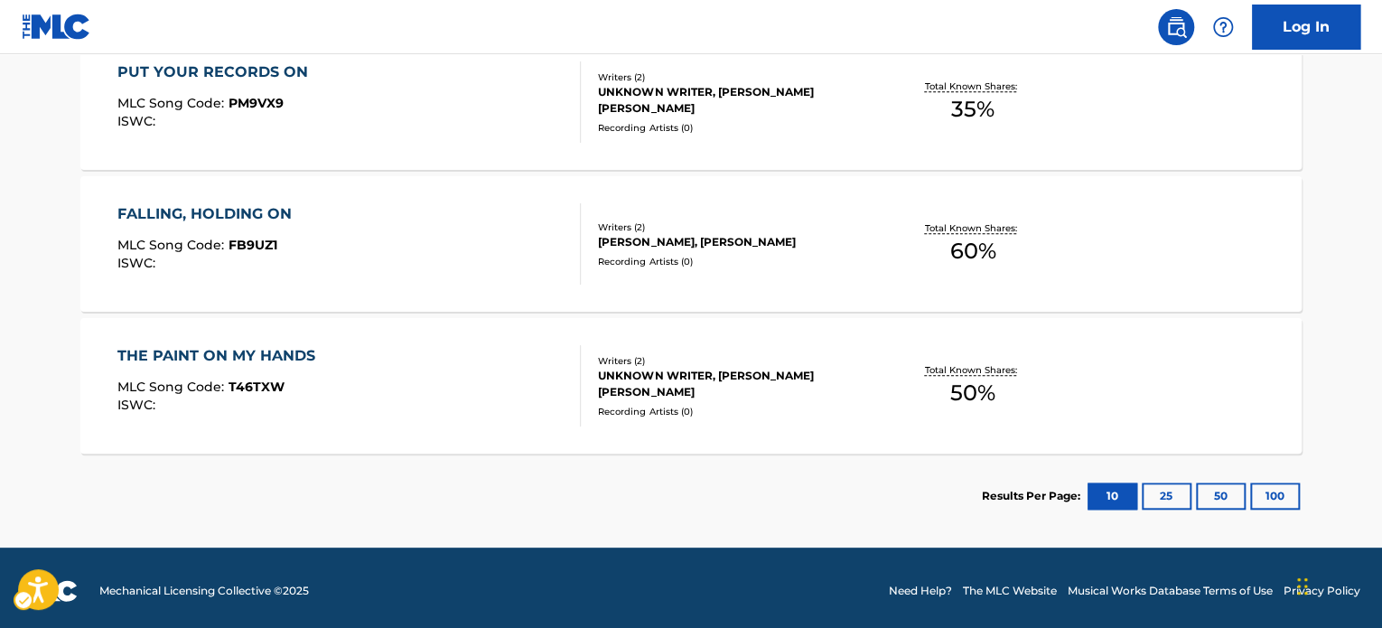
click at [354, 552] on footer "| Redirects to homepage Mechanical Licensing Collective © 2025 Need Help? | New…" at bounding box center [691, 591] width 1382 height 87
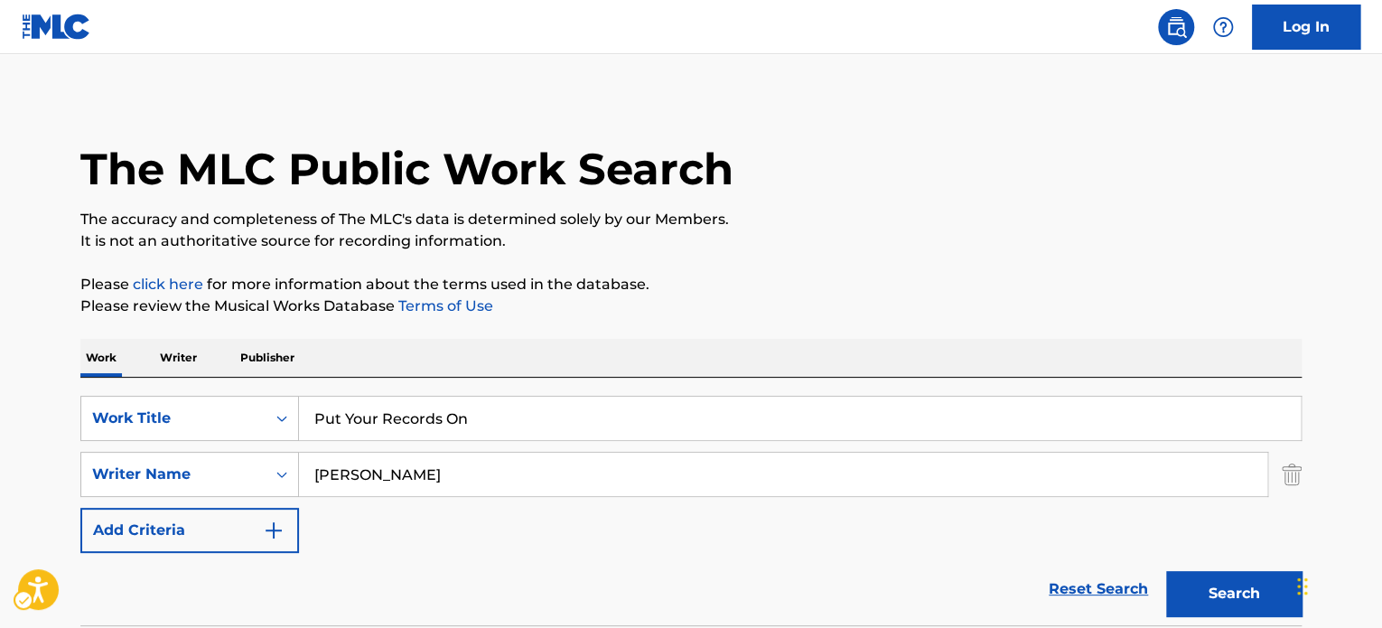
scroll to position [0, 0]
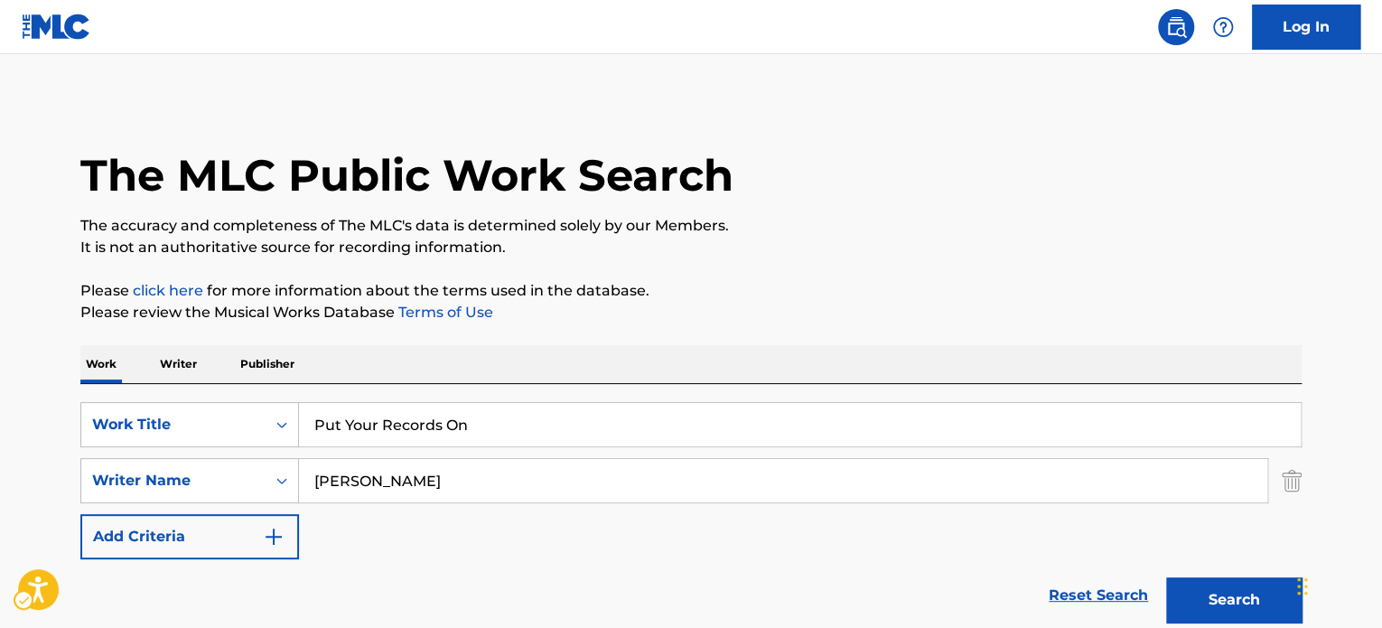
drag, startPoint x: 461, startPoint y: 451, endPoint x: 473, endPoint y: 422, distance: 31.2
click at [465, 431] on div "SearchWithCriteria28696ba3-4f58-402e-a421-c58d7c0e0100 Work Title Put Your Reco…" at bounding box center [691, 480] width 1222 height 157
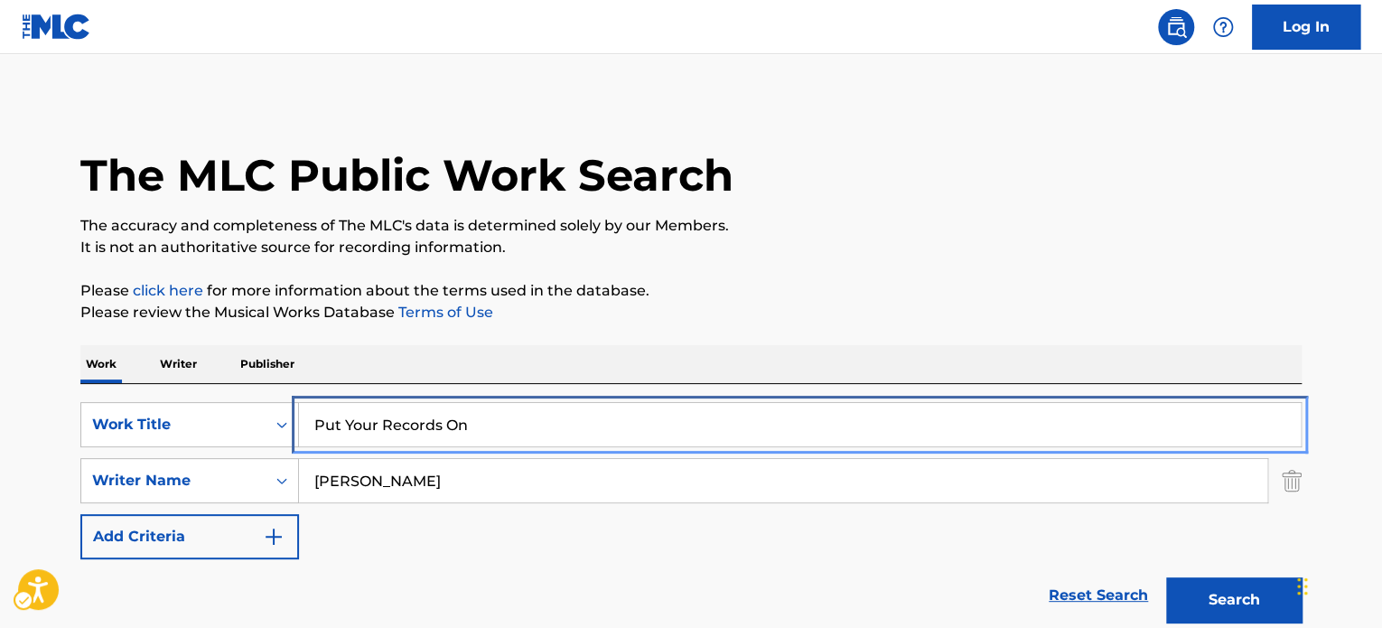
drag, startPoint x: 473, startPoint y: 422, endPoint x: 650, endPoint y: 368, distance: 185.2
click at [473, 422] on input "Put Your Records On" at bounding box center [800, 424] width 1002 height 43
paste input "Overthinking"
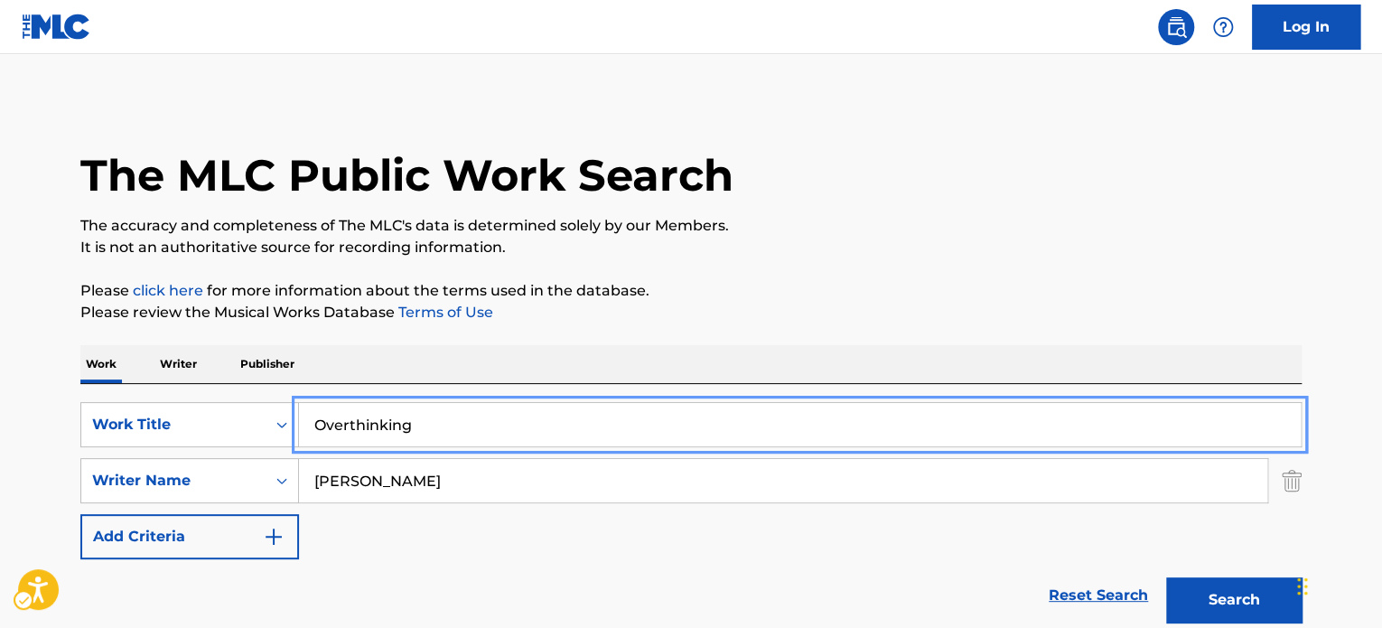
click at [1052, 269] on div "The MLC Public Work Search The accuracy and completeness of The MLC's data is d…" at bounding box center [691, 635] width 1265 height 1072
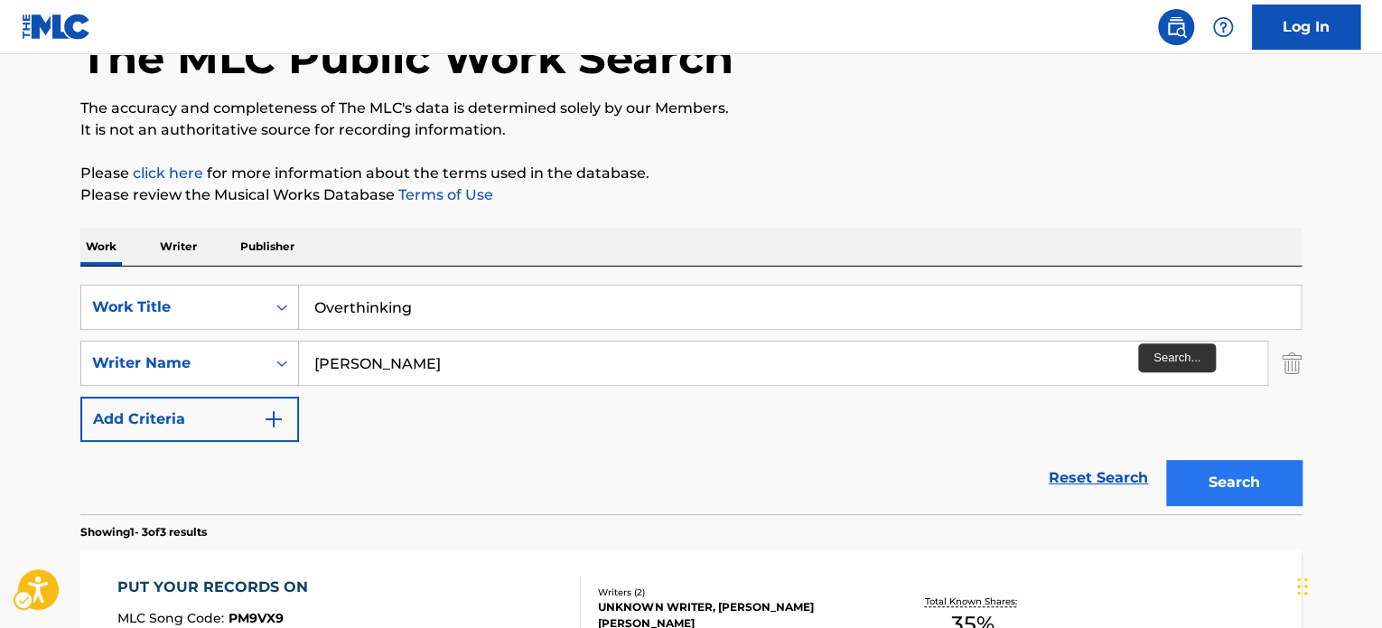
scroll to position [181, 0]
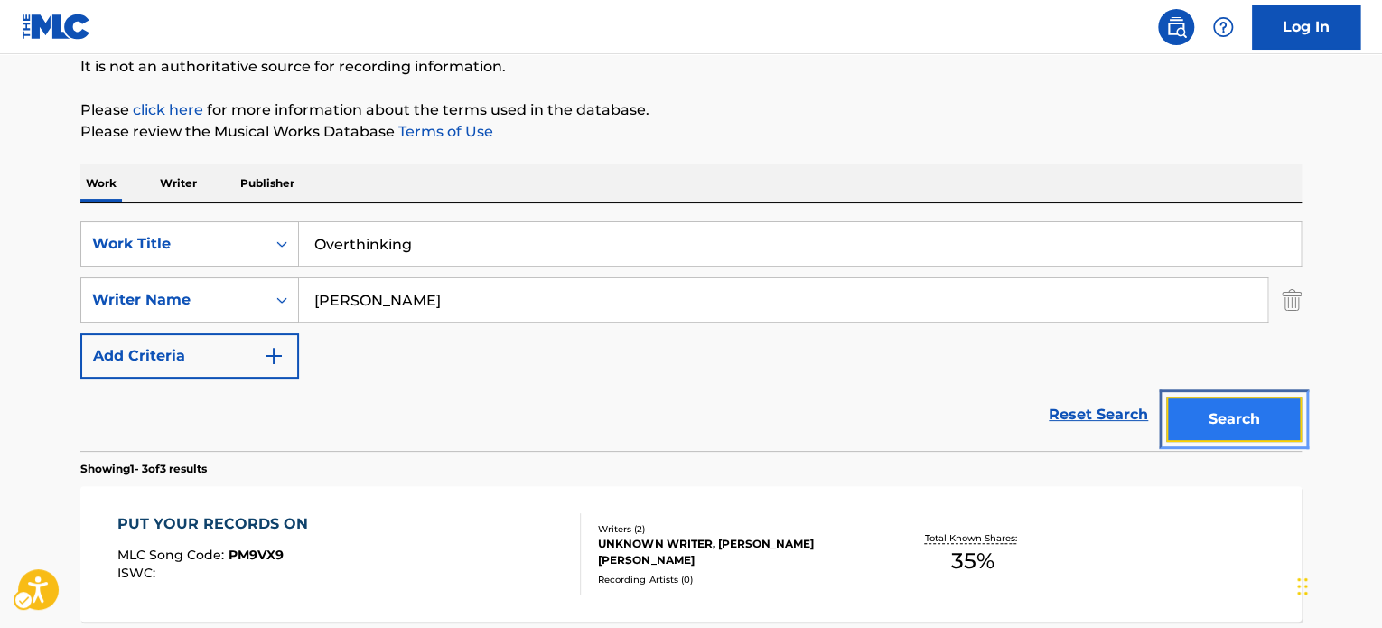
click at [1190, 415] on button "Search" at bounding box center [1235, 419] width 136 height 45
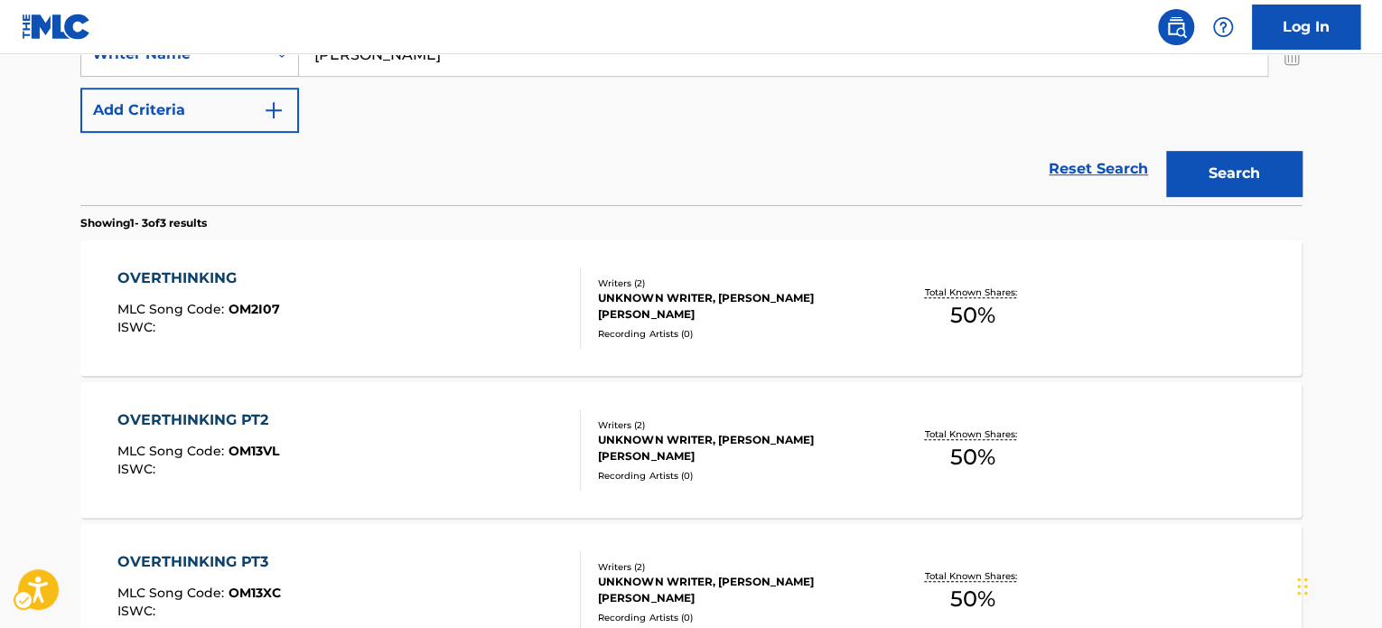
scroll to position [186, 0]
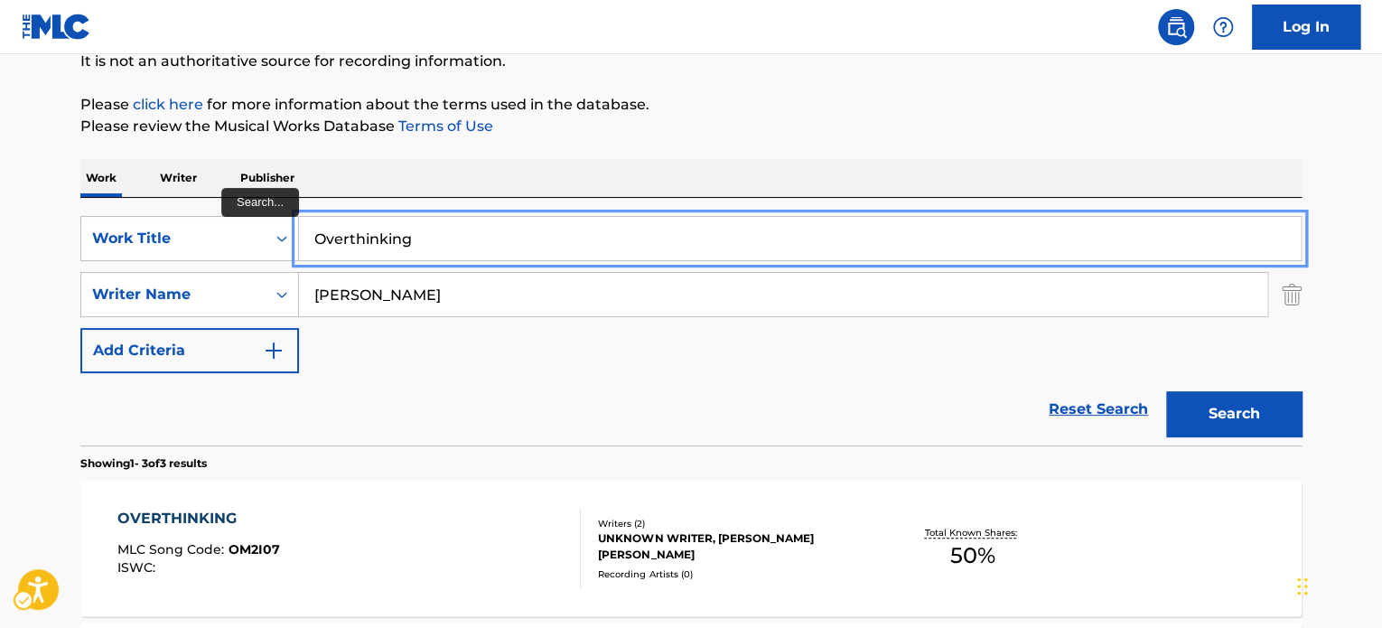
click at [498, 220] on input "Overthinking" at bounding box center [800, 238] width 1002 height 43
paste input "Did I Make You Proud?"
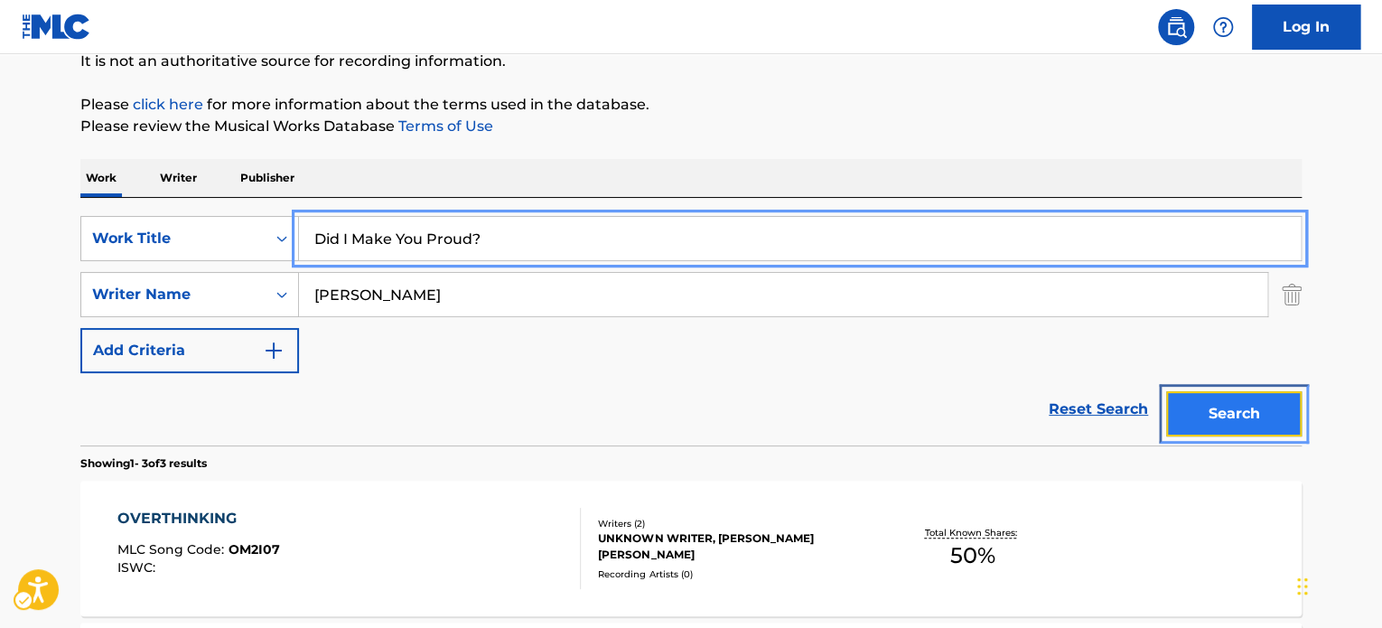
click at [1219, 407] on button "Search" at bounding box center [1235, 413] width 136 height 45
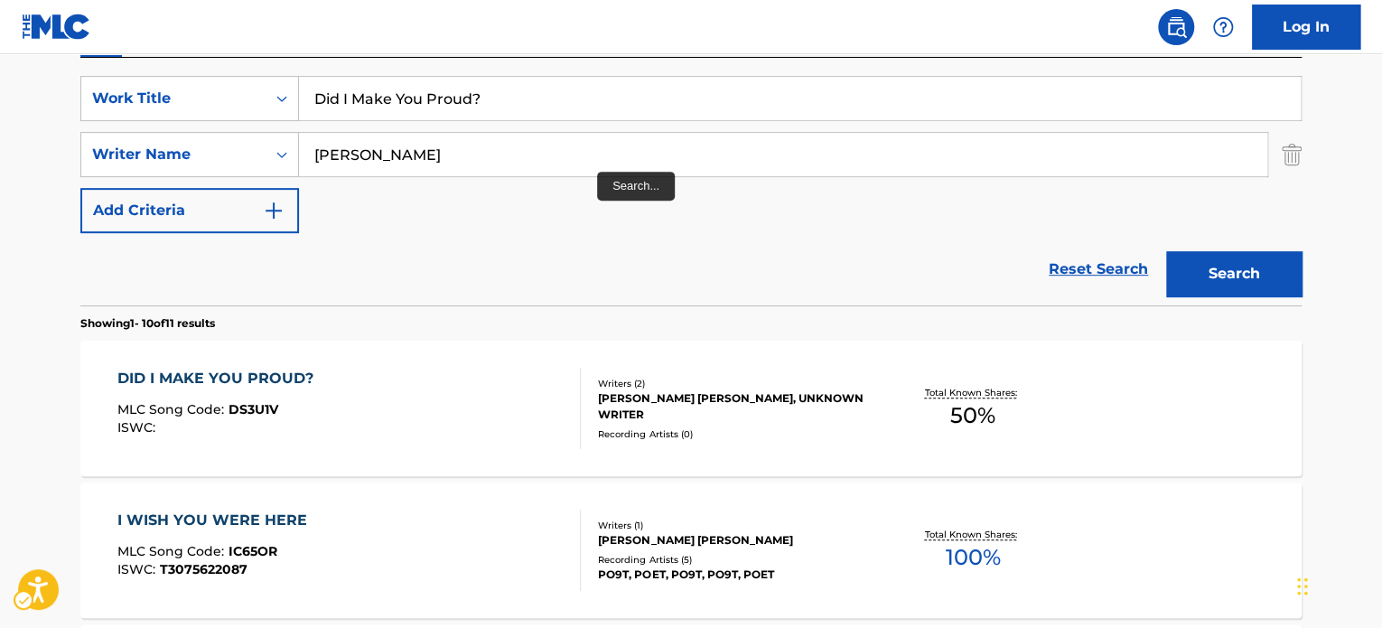
scroll to position [202, 0]
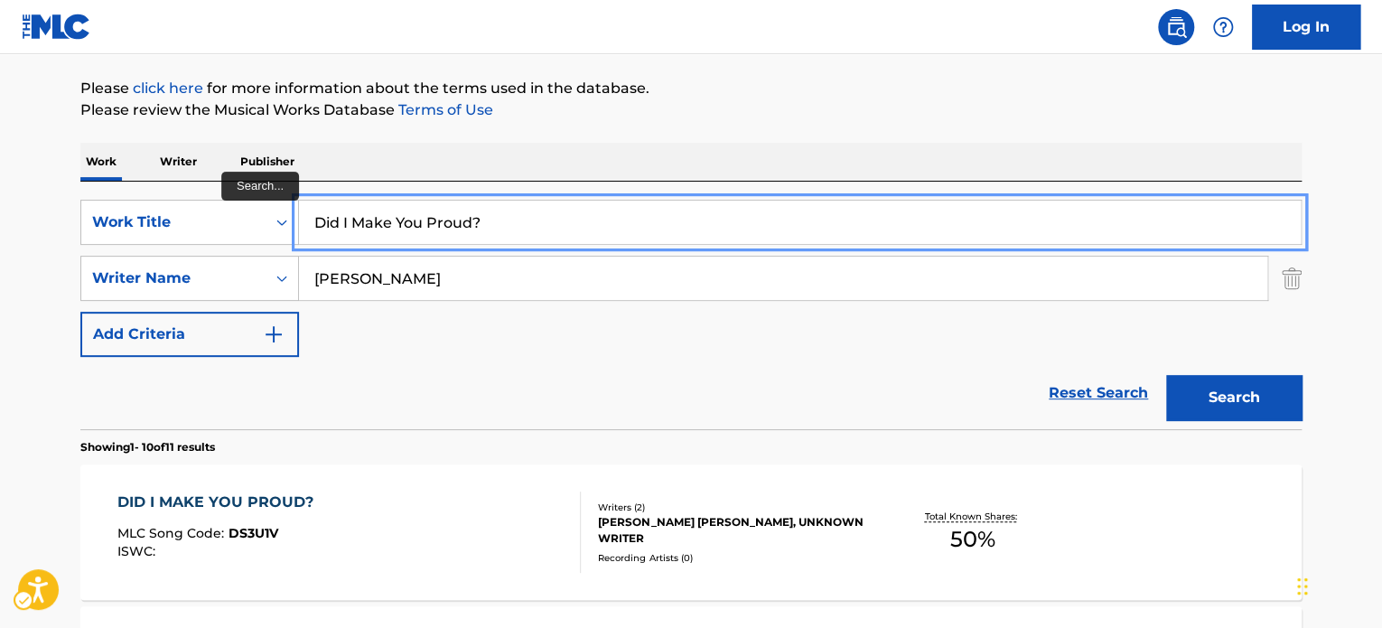
click at [483, 216] on input "Did I Make You Proud?" at bounding box center [800, 222] width 1002 height 43
paste input "Circles"
drag, startPoint x: 702, startPoint y: 115, endPoint x: 1171, endPoint y: 332, distance: 516.7
click at [706, 115] on p "Please review the Musical Works Database Terms of Use | New Window | New Window" at bounding box center [691, 110] width 1222 height 22
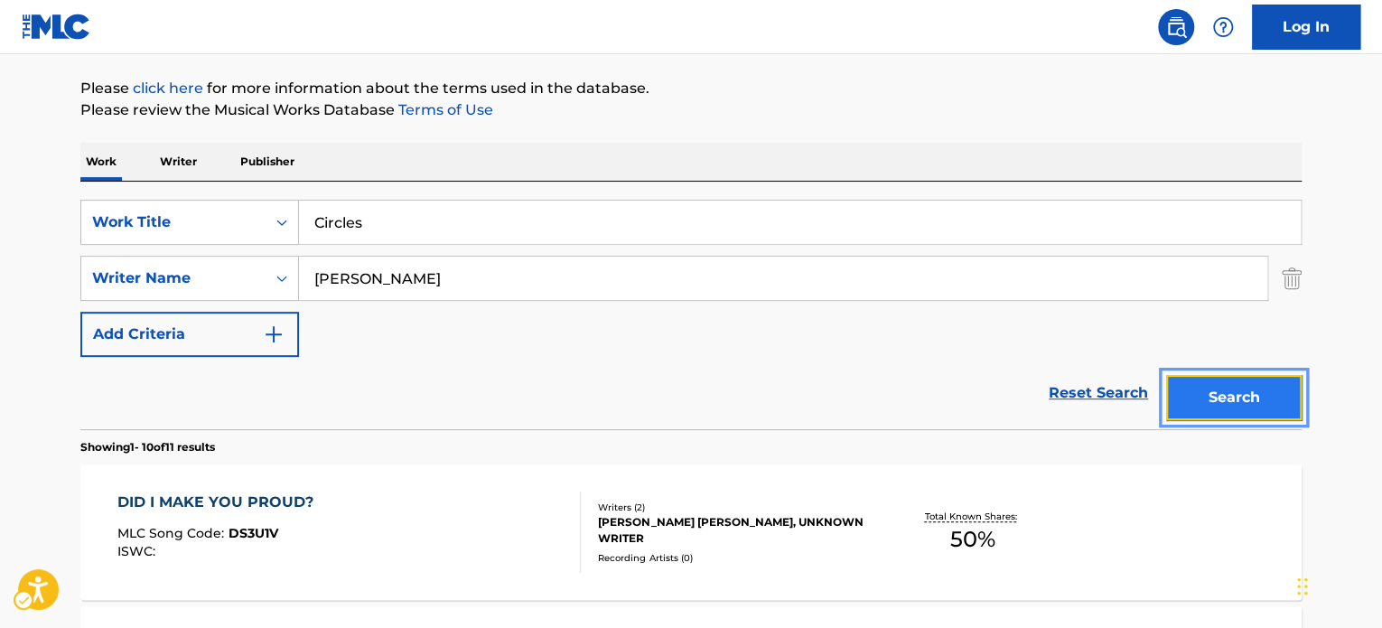
click at [1243, 400] on button "Search" at bounding box center [1235, 397] width 136 height 45
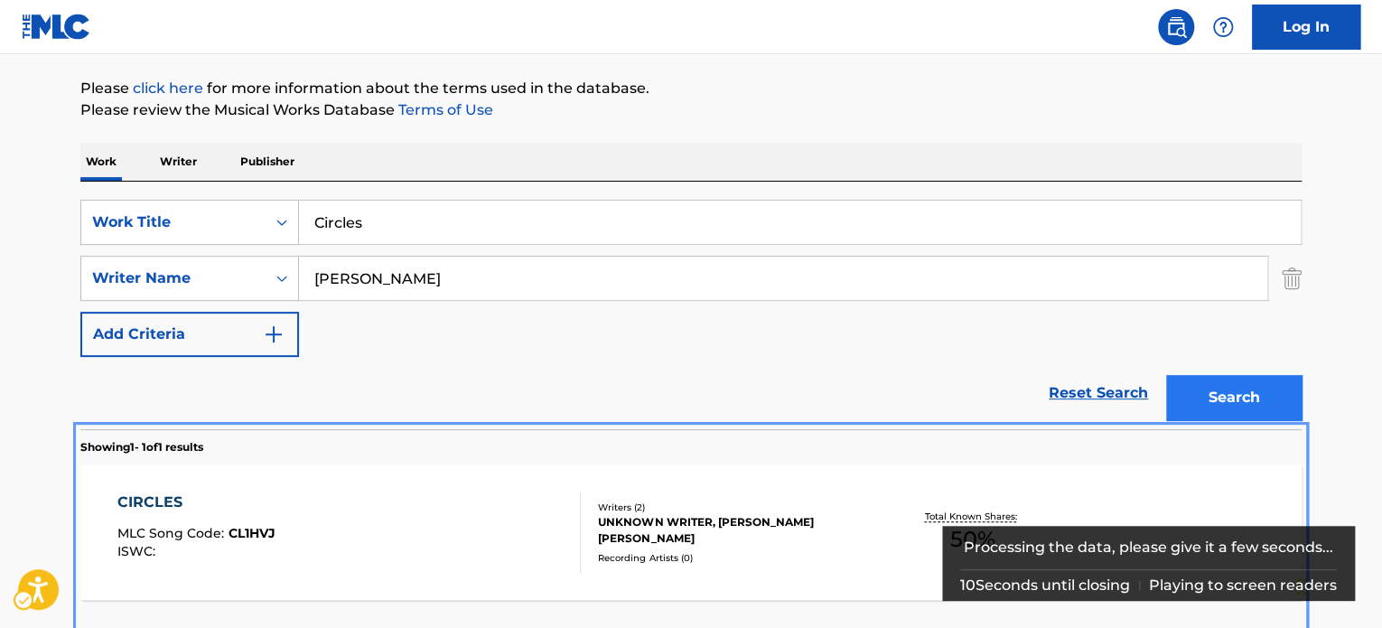
scroll to position [258, 0]
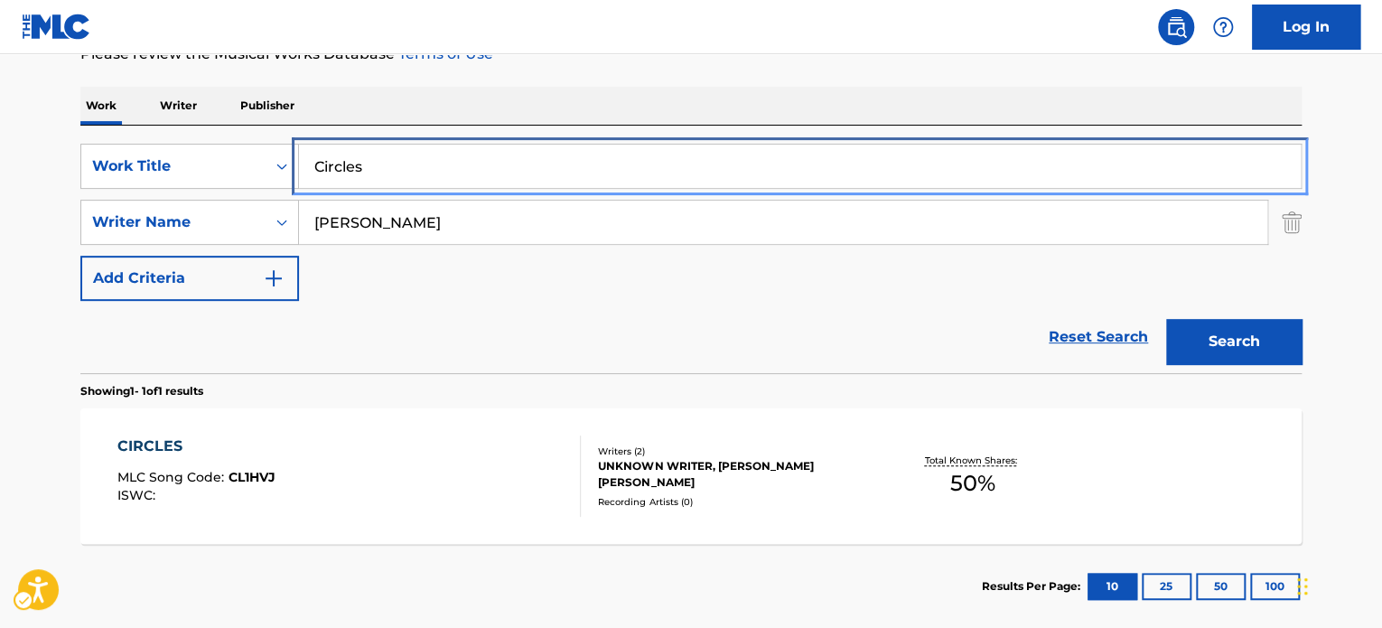
drag, startPoint x: 681, startPoint y: 173, endPoint x: 744, endPoint y: 144, distance: 68.7
click at [681, 173] on input "Circles" at bounding box center [800, 166] width 1002 height 43
paste input "onviction"
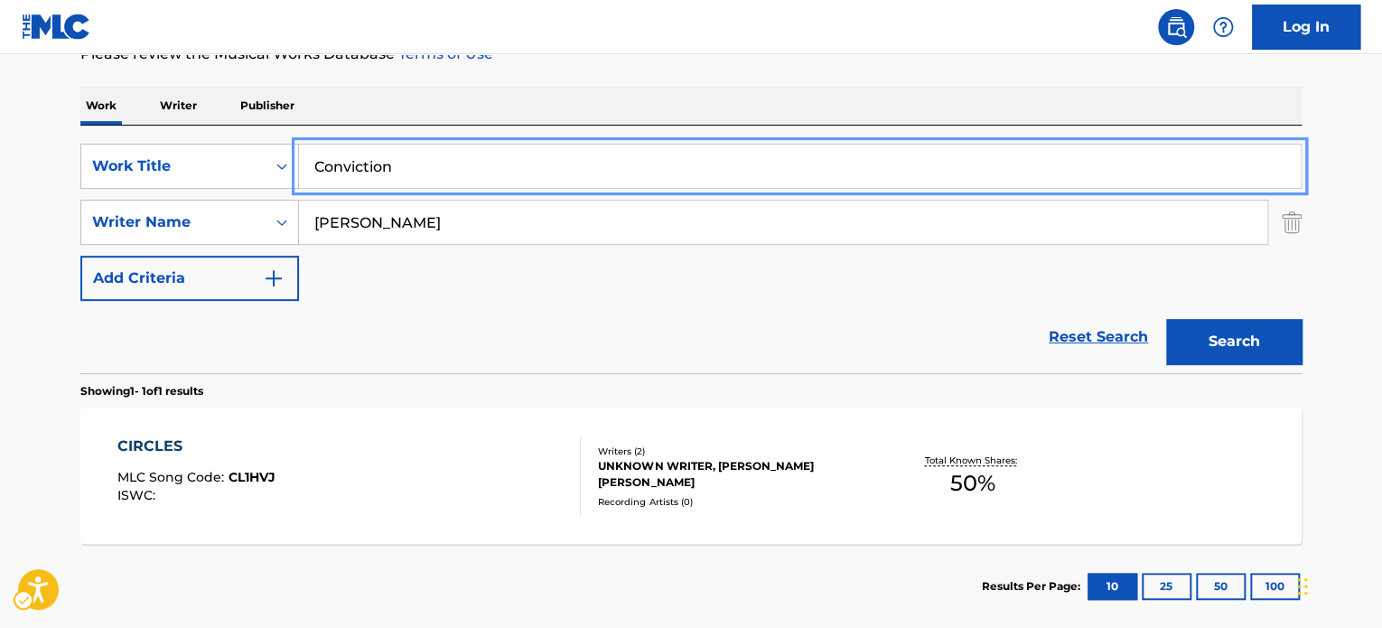
click at [853, 96] on div "Work Writer Publisher" at bounding box center [691, 106] width 1222 height 38
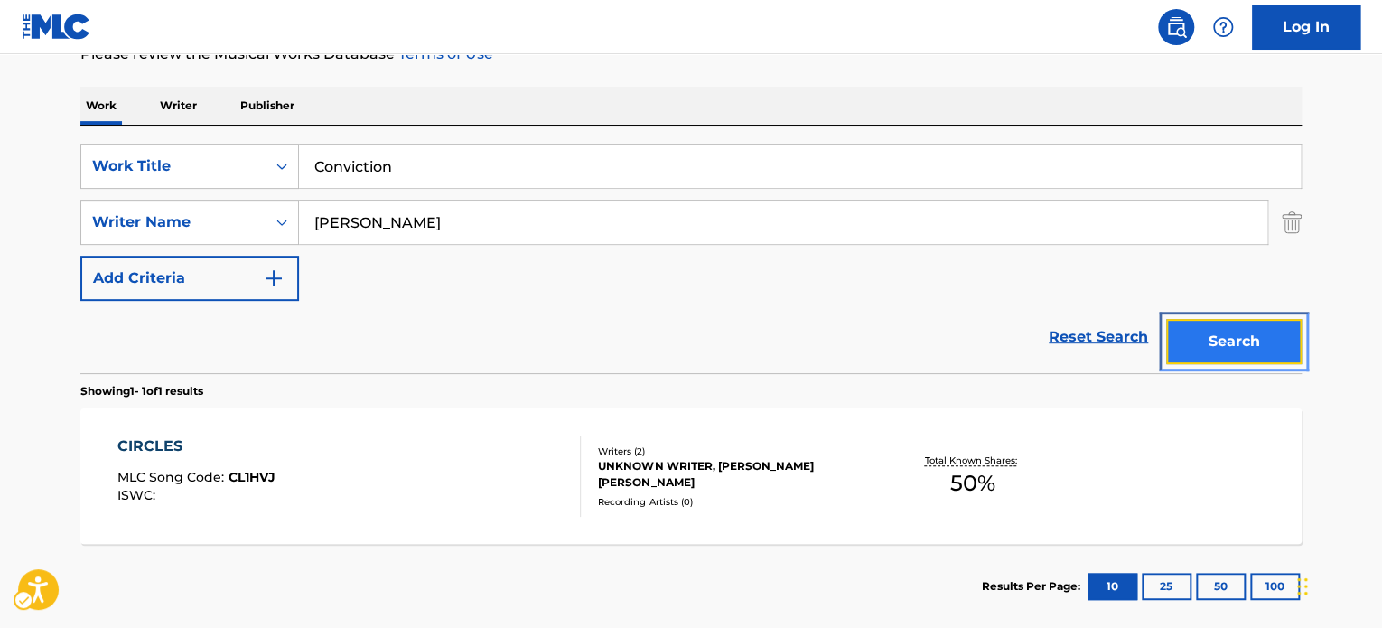
click at [1206, 347] on button "Search" at bounding box center [1235, 341] width 136 height 45
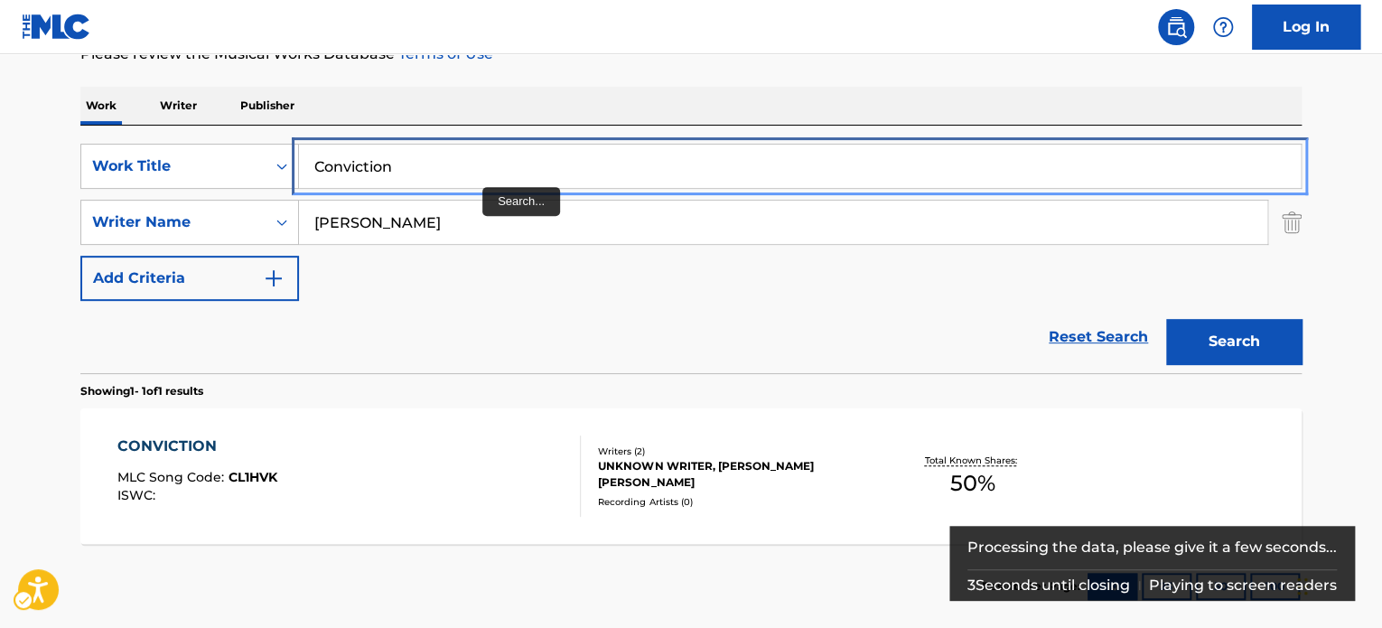
click at [468, 169] on input "Conviction" at bounding box center [800, 166] width 1002 height 43
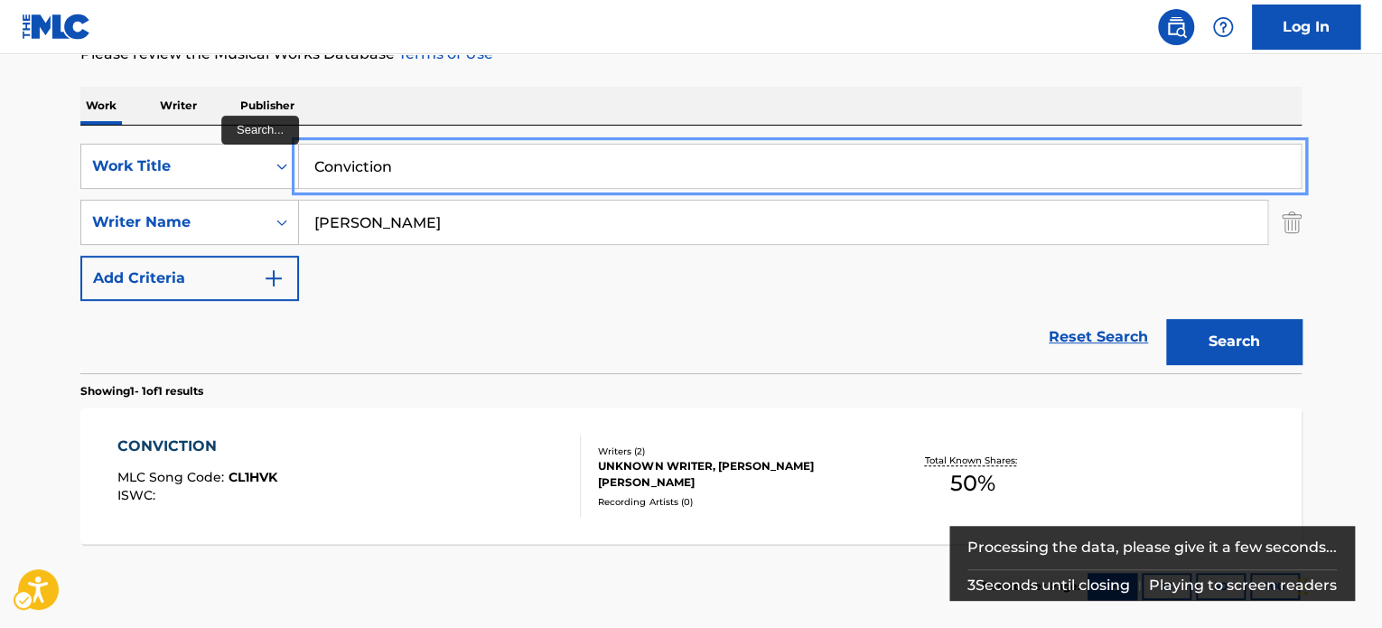
paste input "unterfeit Boy"
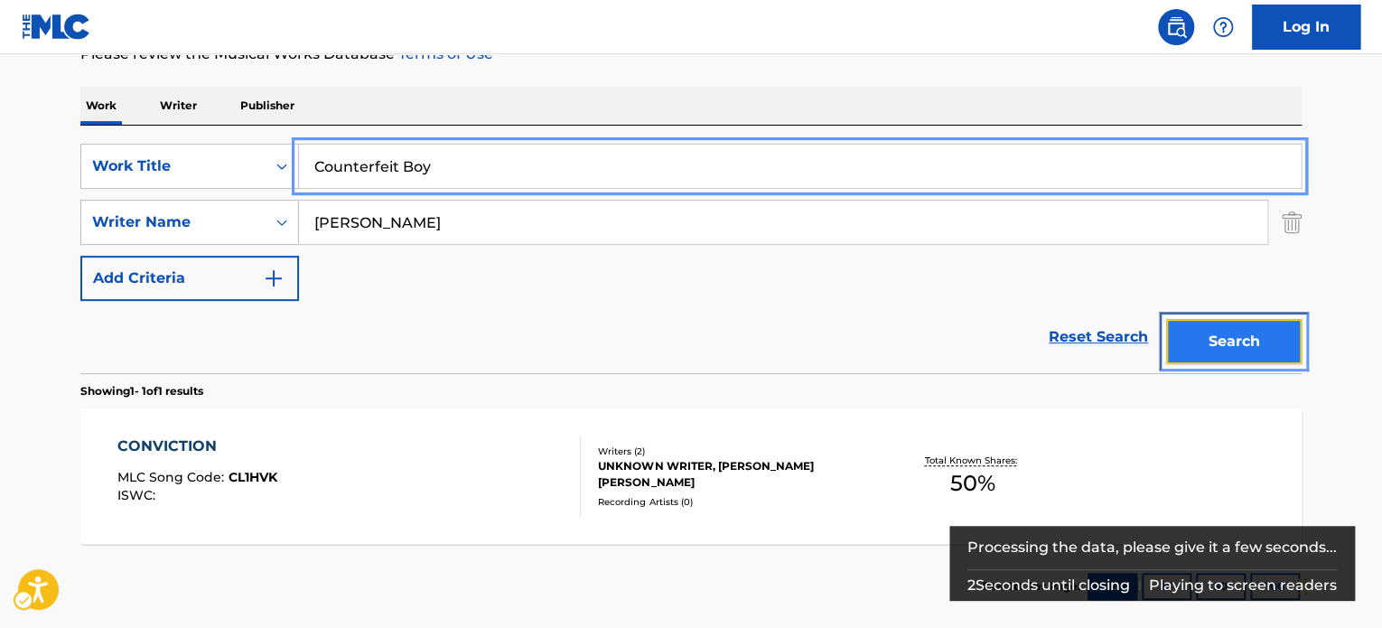
click at [1253, 330] on button "Search" at bounding box center [1235, 341] width 136 height 45
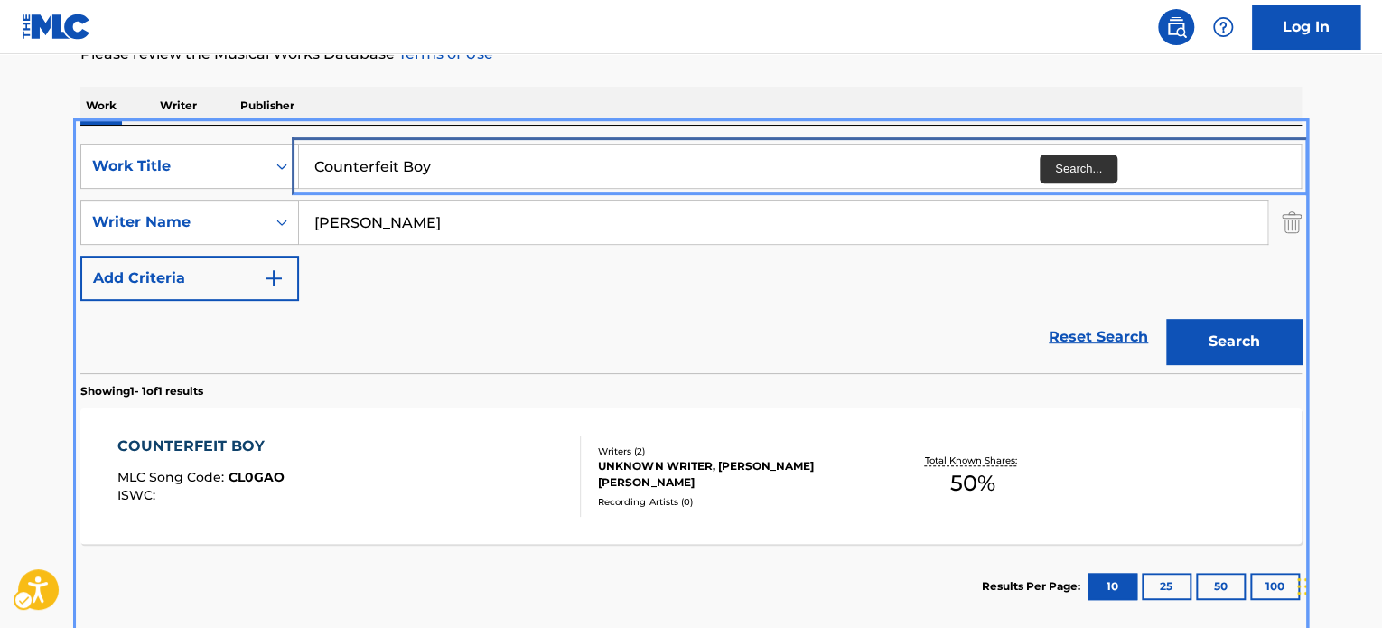
click at [524, 168] on input "Counterfeit Boy" at bounding box center [800, 166] width 1002 height 43
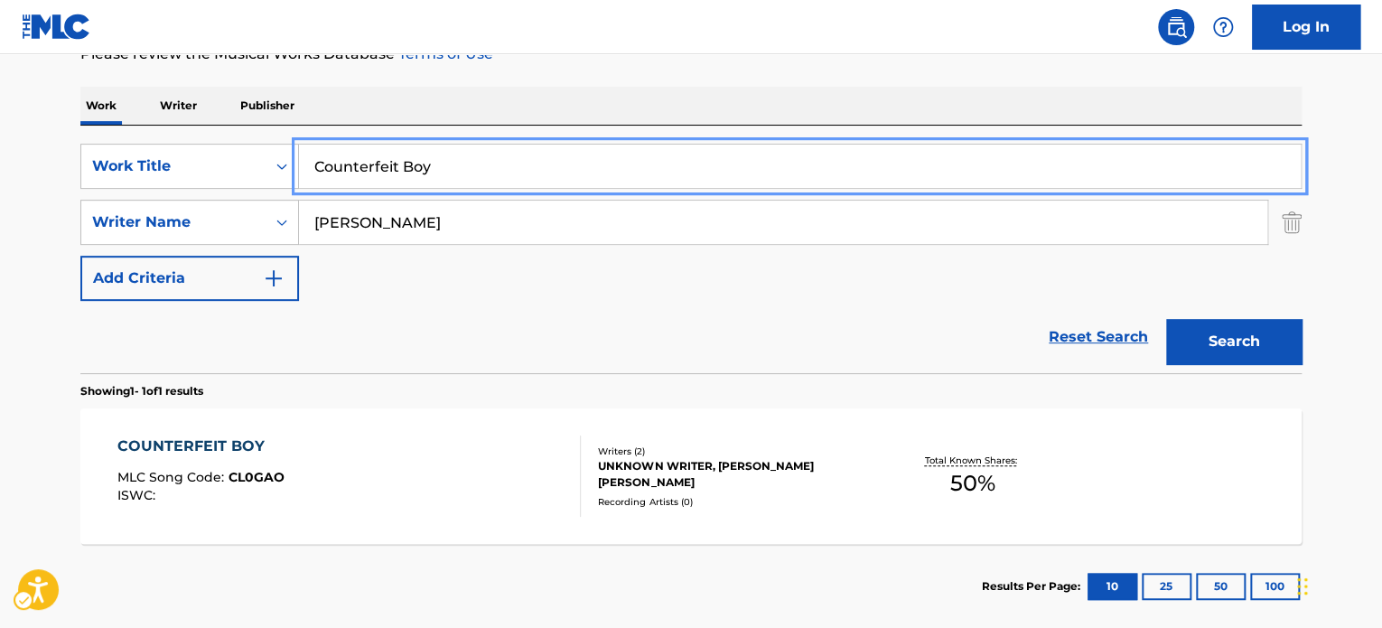
paste input "Don't Tell My Mom"
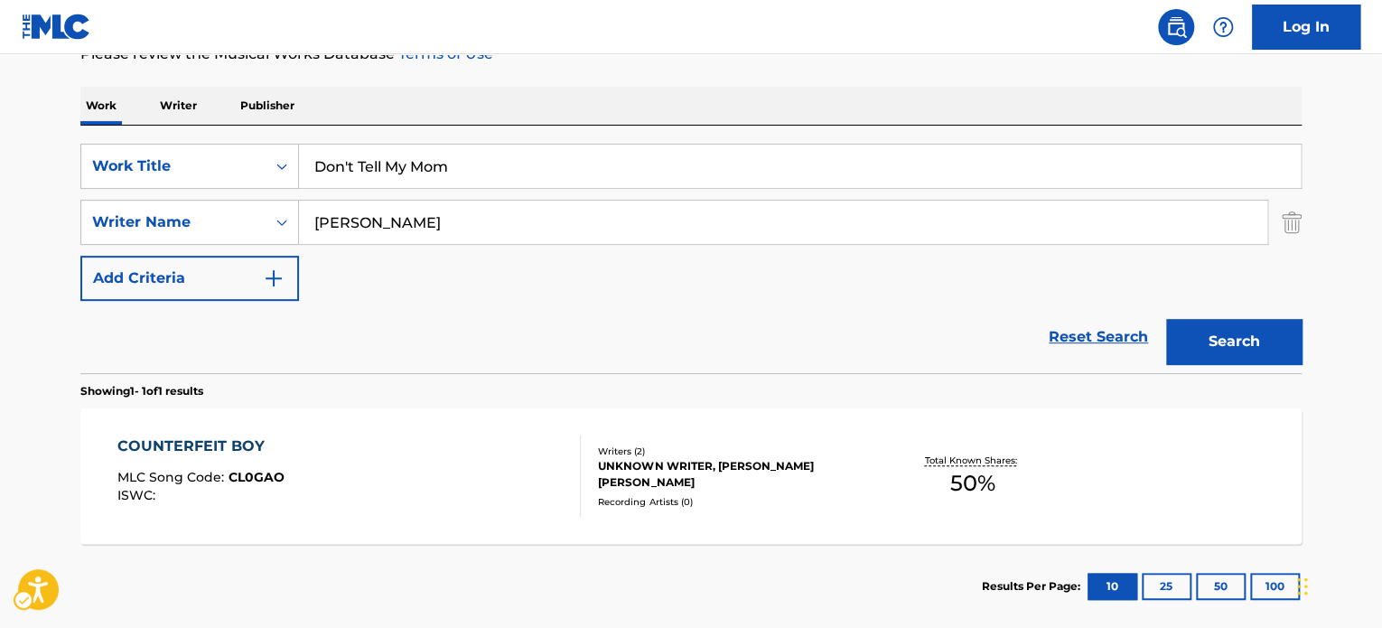
drag, startPoint x: 691, startPoint y: 89, endPoint x: 751, endPoint y: 111, distance: 63.8
click at [695, 89] on div "Work Writer Publisher" at bounding box center [691, 106] width 1222 height 38
click at [1199, 316] on div "Search" at bounding box center [1229, 337] width 145 height 72
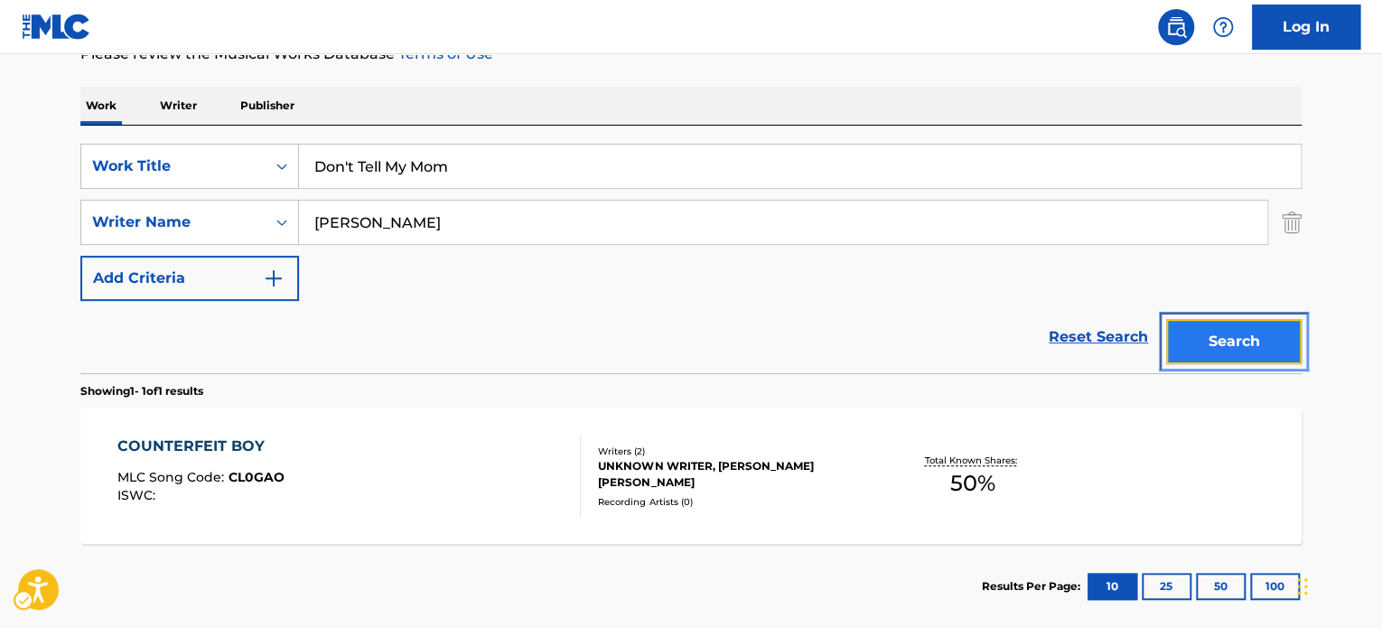
click at [1205, 329] on button "Search" at bounding box center [1235, 341] width 136 height 45
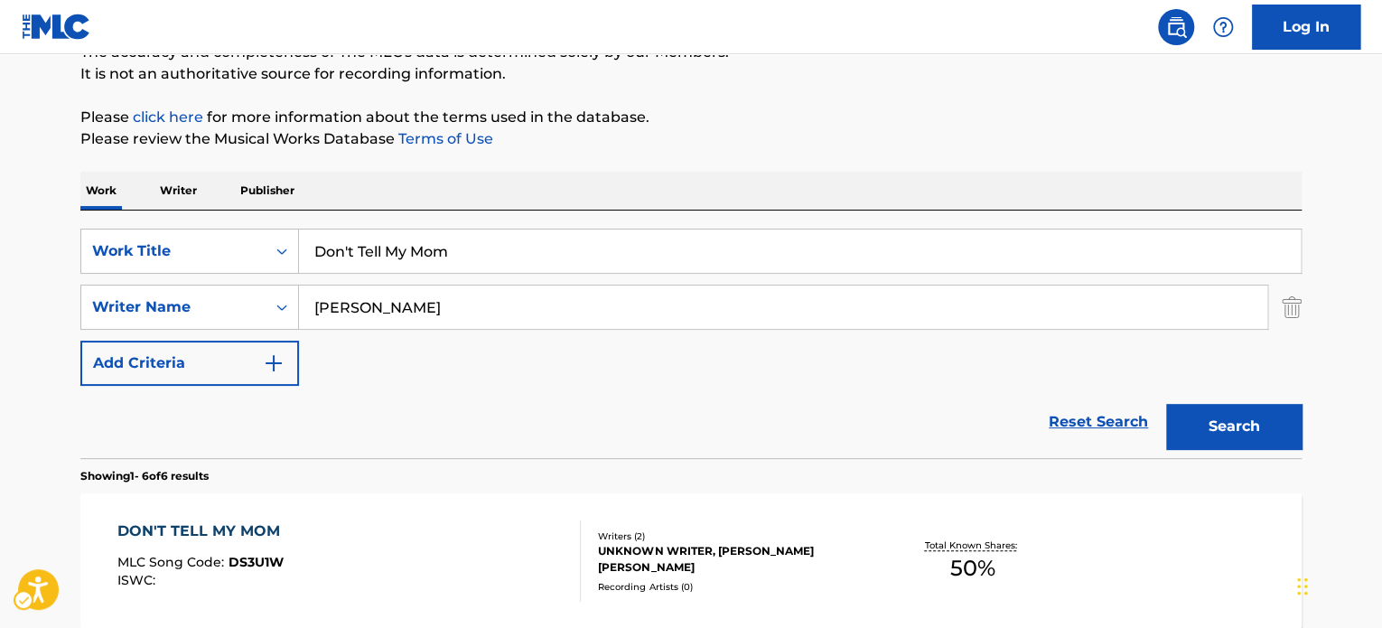
scroll to position [112, 0]
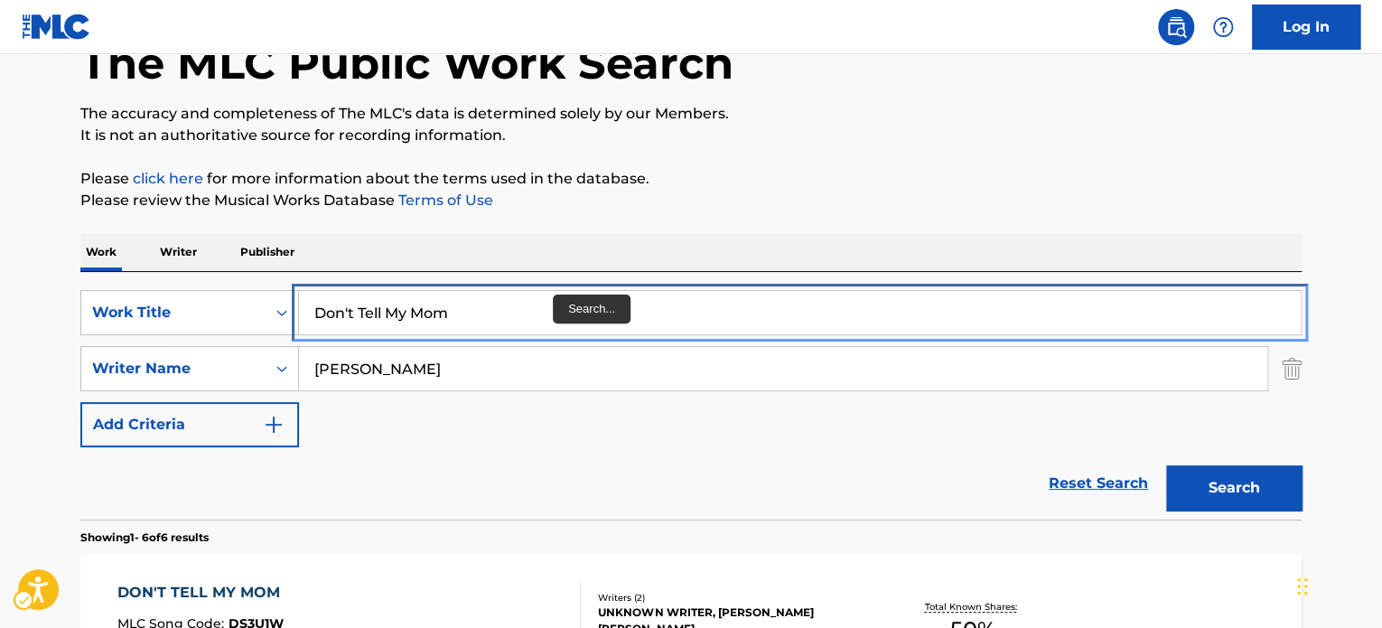
drag, startPoint x: 521, startPoint y: 328, endPoint x: 627, endPoint y: 282, distance: 115.3
click at [521, 328] on input "Don't Tell My Mom" at bounding box center [800, 312] width 1002 height 43
paste input "Ghosts"
drag, startPoint x: 759, startPoint y: 226, endPoint x: 914, endPoint y: 318, distance: 180.7
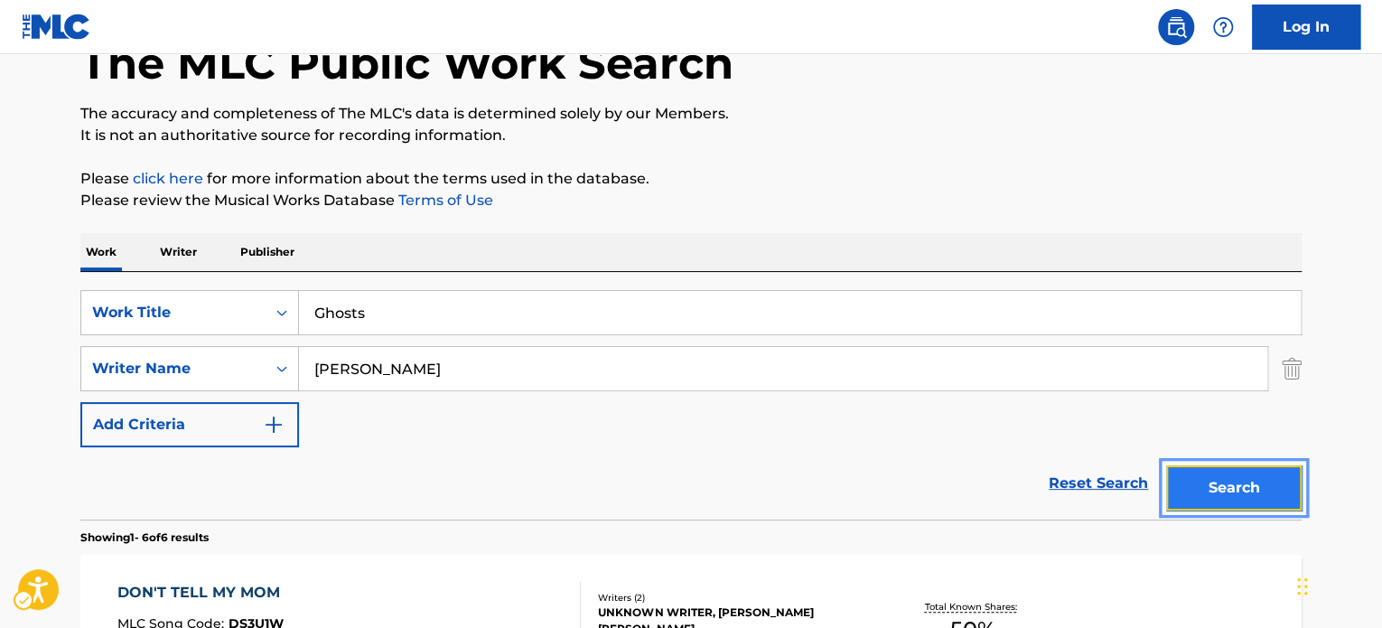
click at [1203, 487] on button "Search" at bounding box center [1235, 487] width 136 height 45
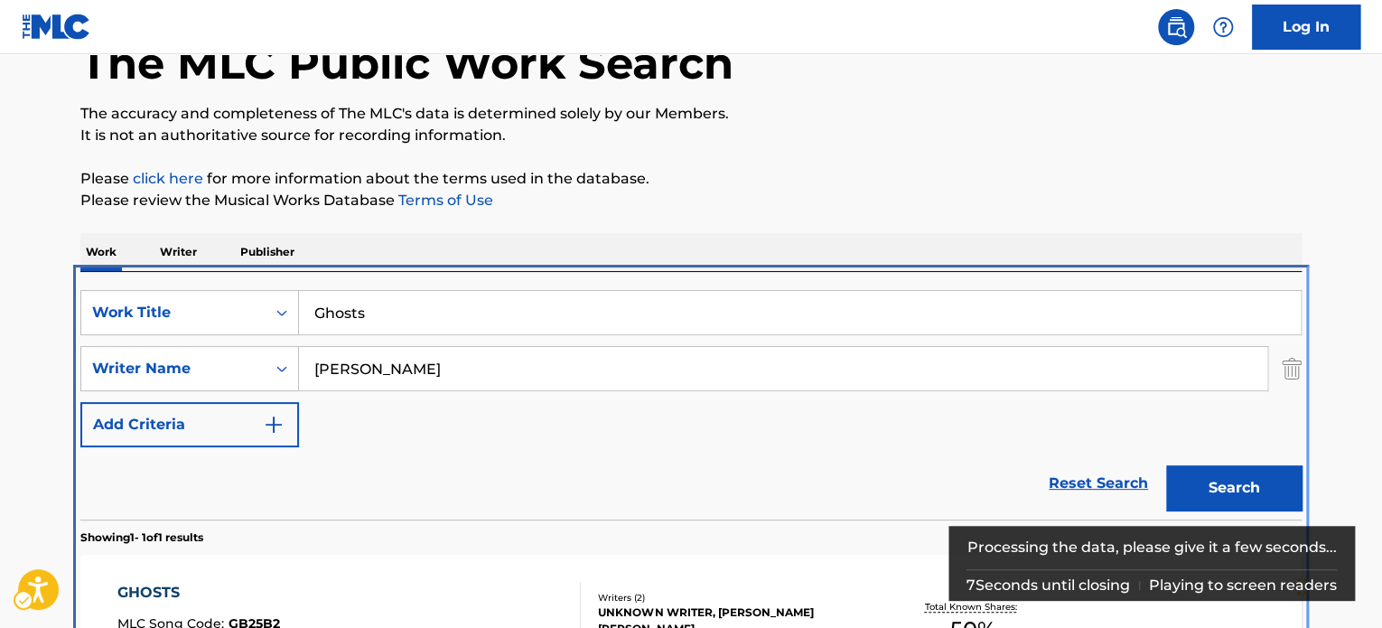
scroll to position [258, 0]
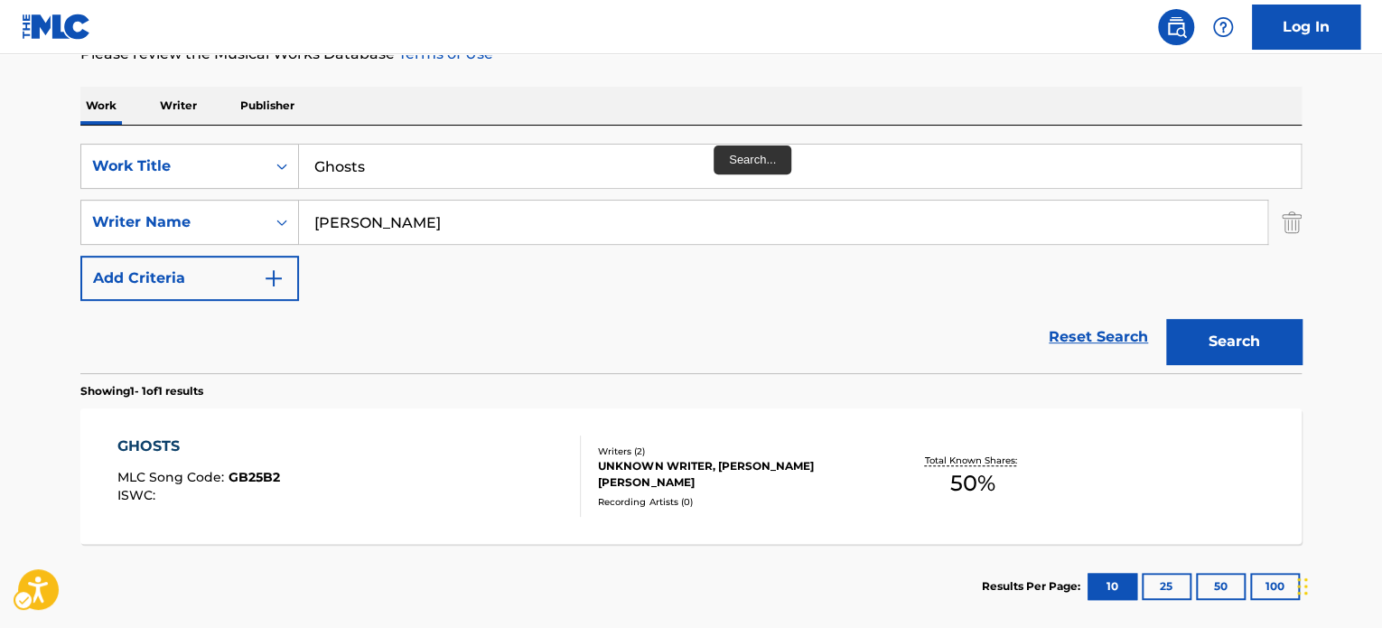
click at [576, 192] on div "SearchWithCriteria28696ba3-4f58-402e-a421-c58d7c0e0100 Work Title Ghosts Search…" at bounding box center [691, 222] width 1222 height 157
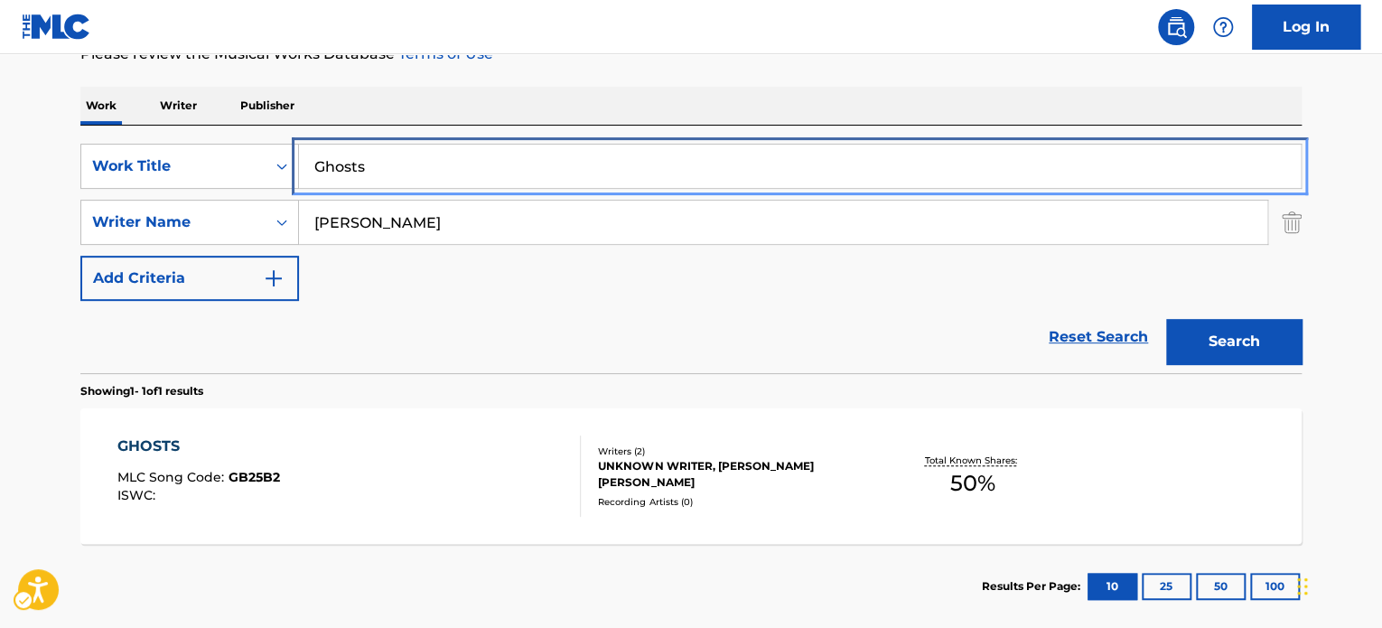
click at [576, 163] on input "Ghosts" at bounding box center [800, 166] width 1002 height 43
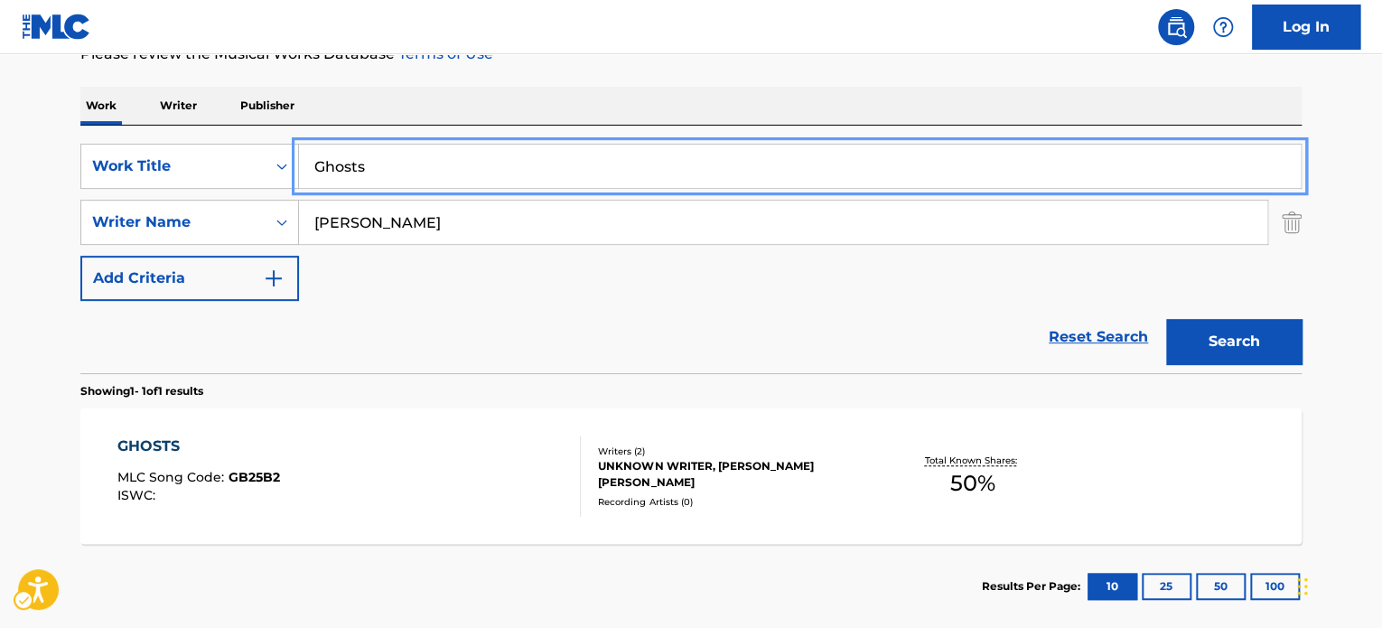
paste input "My Fault"
type input "My Fault"
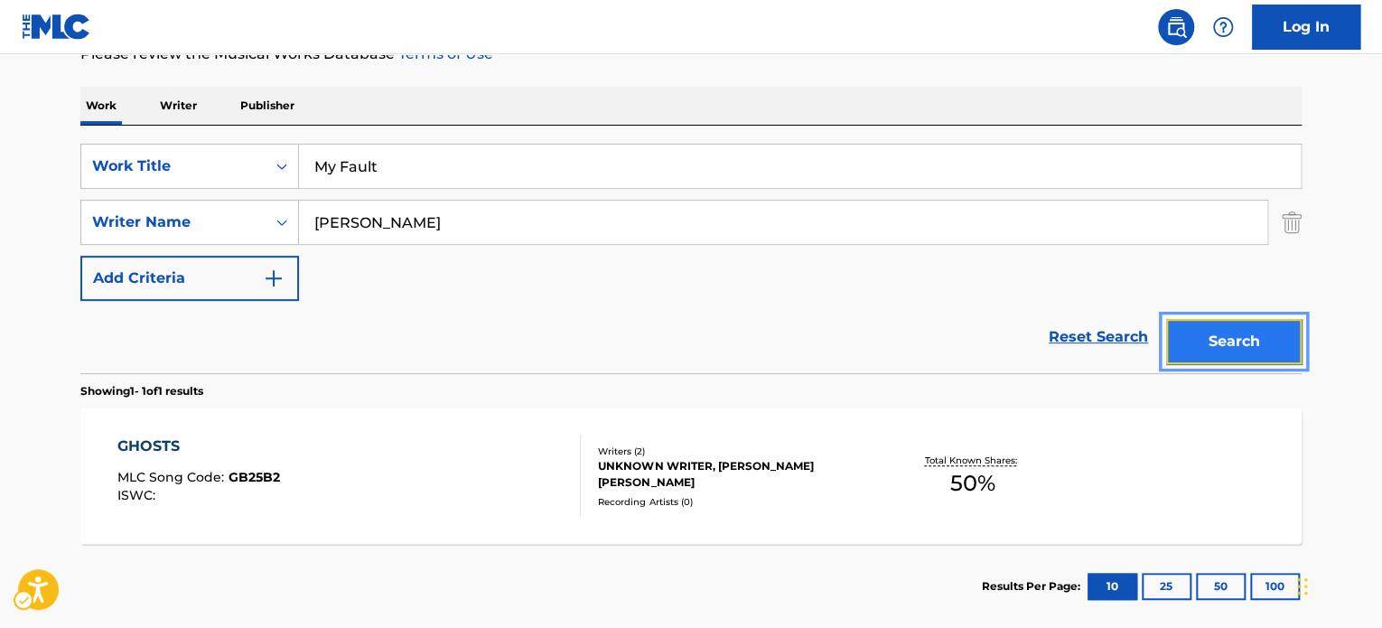
click at [1268, 330] on button "Search" at bounding box center [1235, 341] width 136 height 45
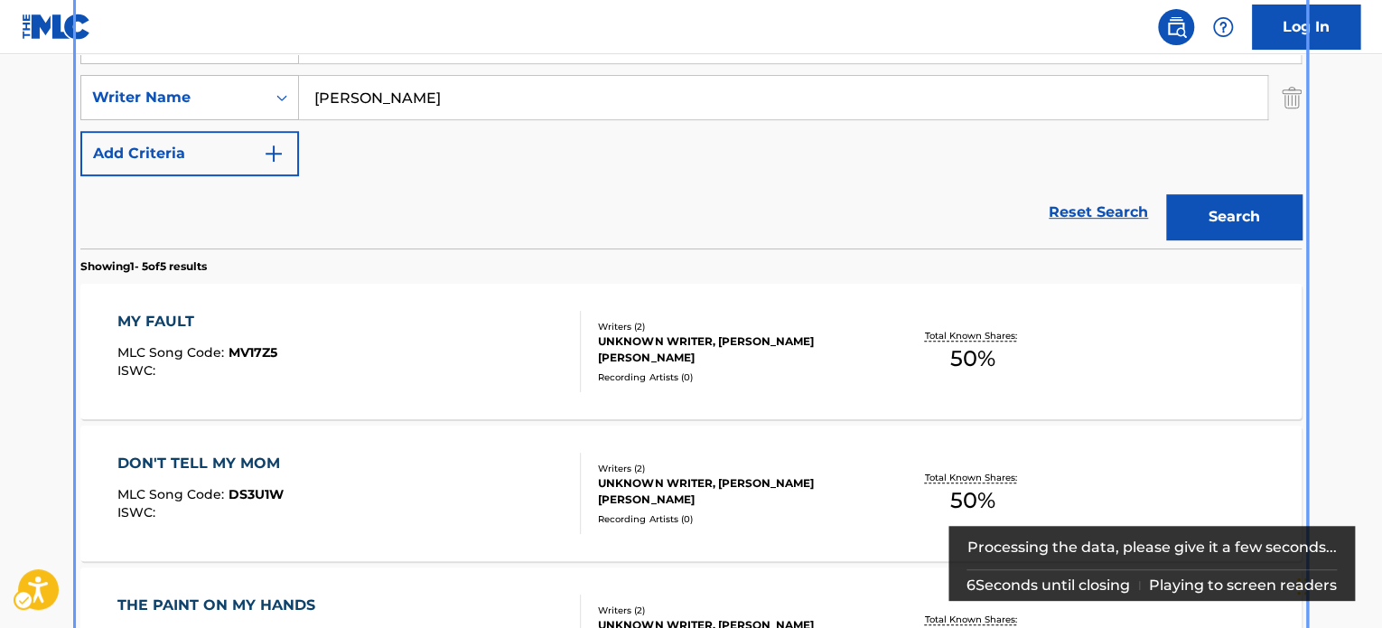
click at [661, 176] on div "Reset Search | Submit | Submit Search" at bounding box center [691, 212] width 1222 height 72
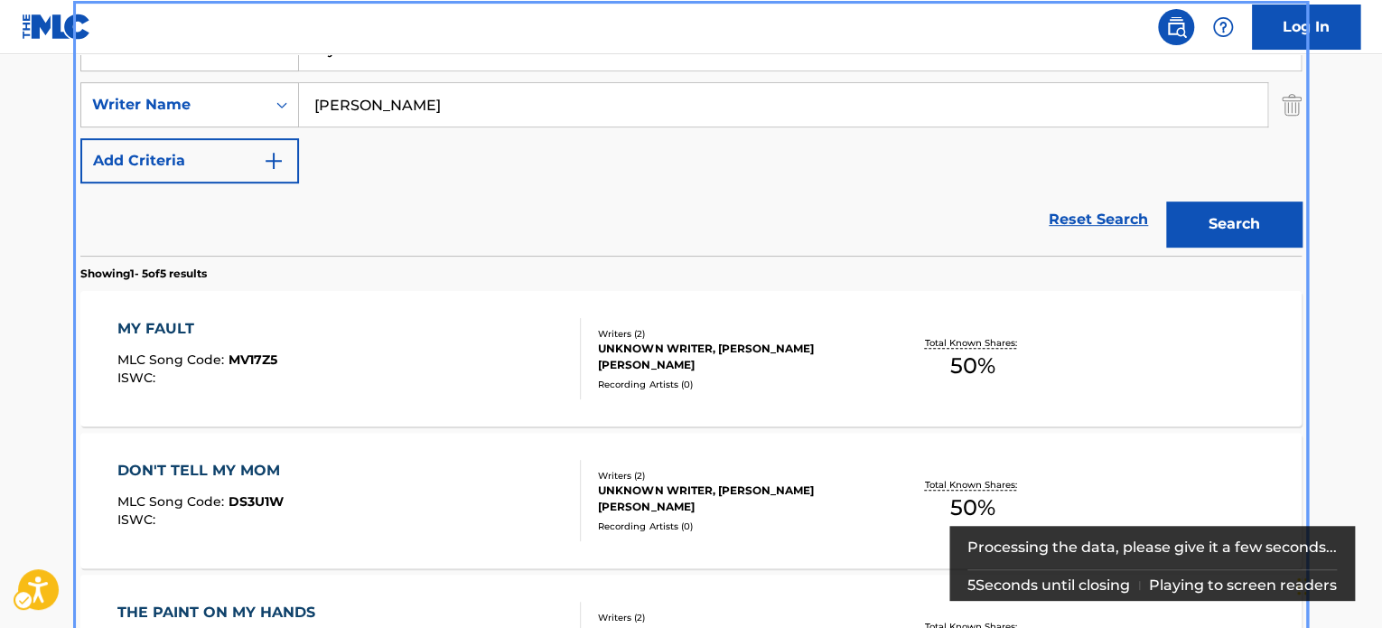
scroll to position [202, 0]
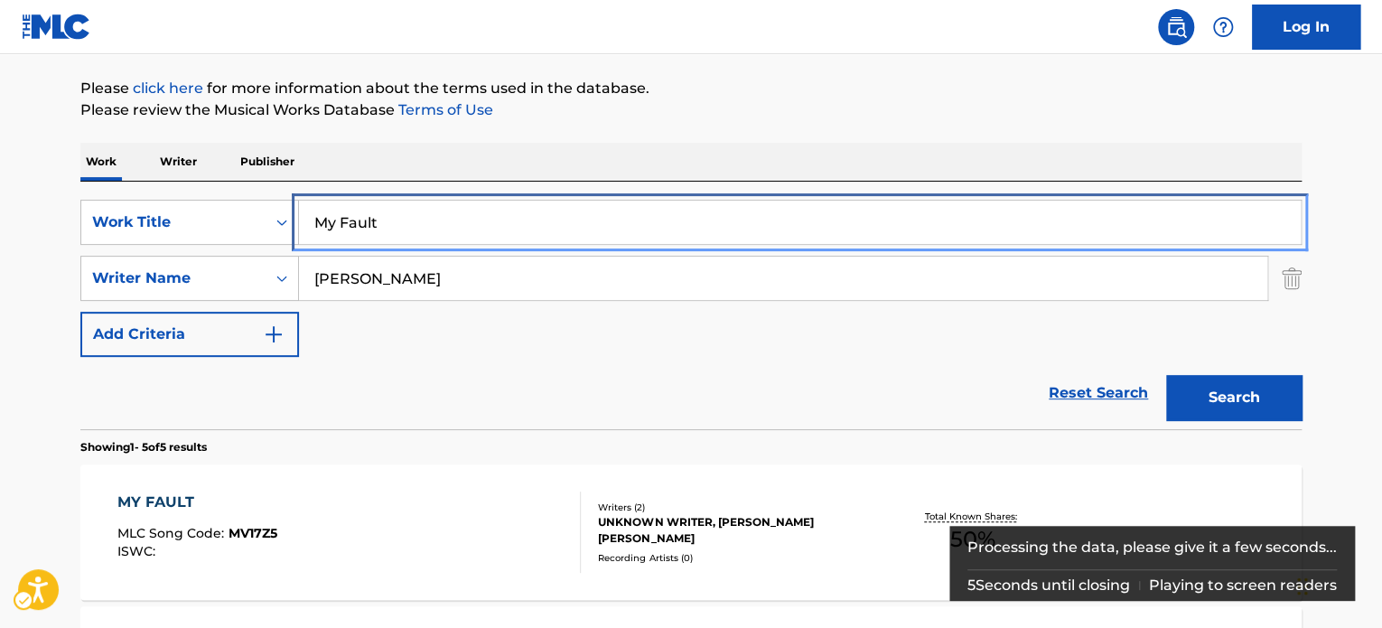
click at [653, 215] on input "My Fault" at bounding box center [800, 222] width 1002 height 43
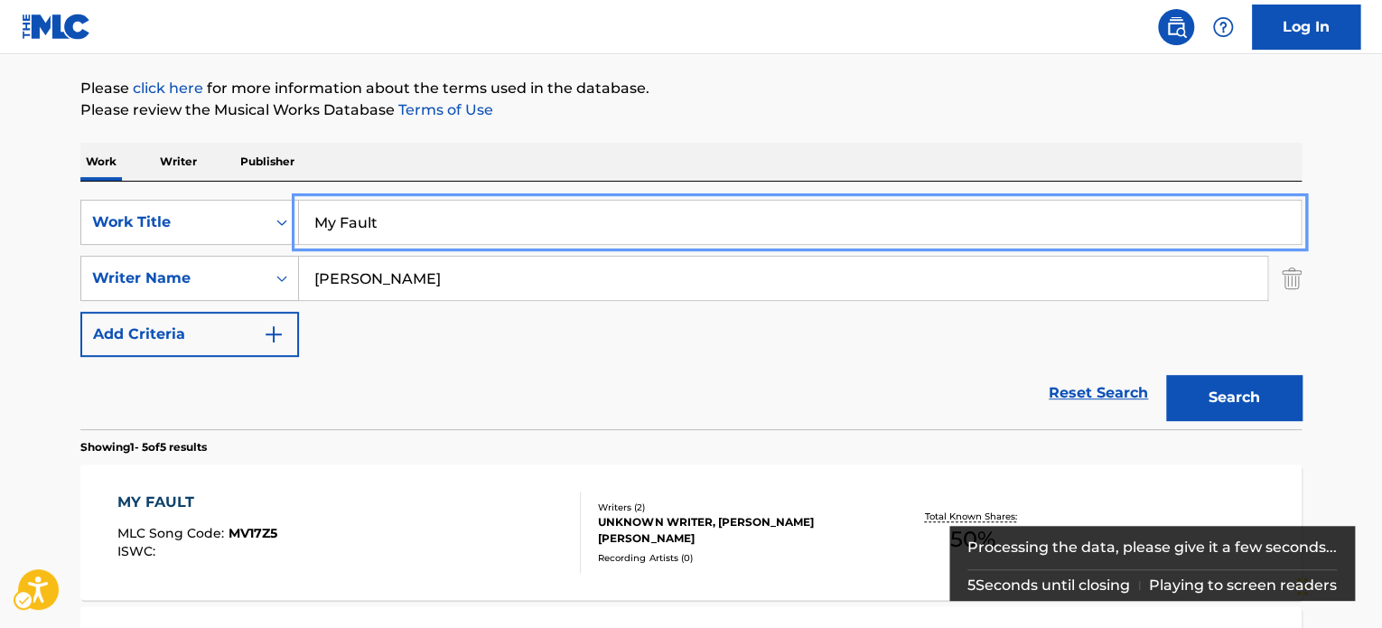
click at [711, 140] on div "The MLC Public Work Search The accuracy and completeness of The MLC's data is d…" at bounding box center [691, 574] width 1265 height 1355
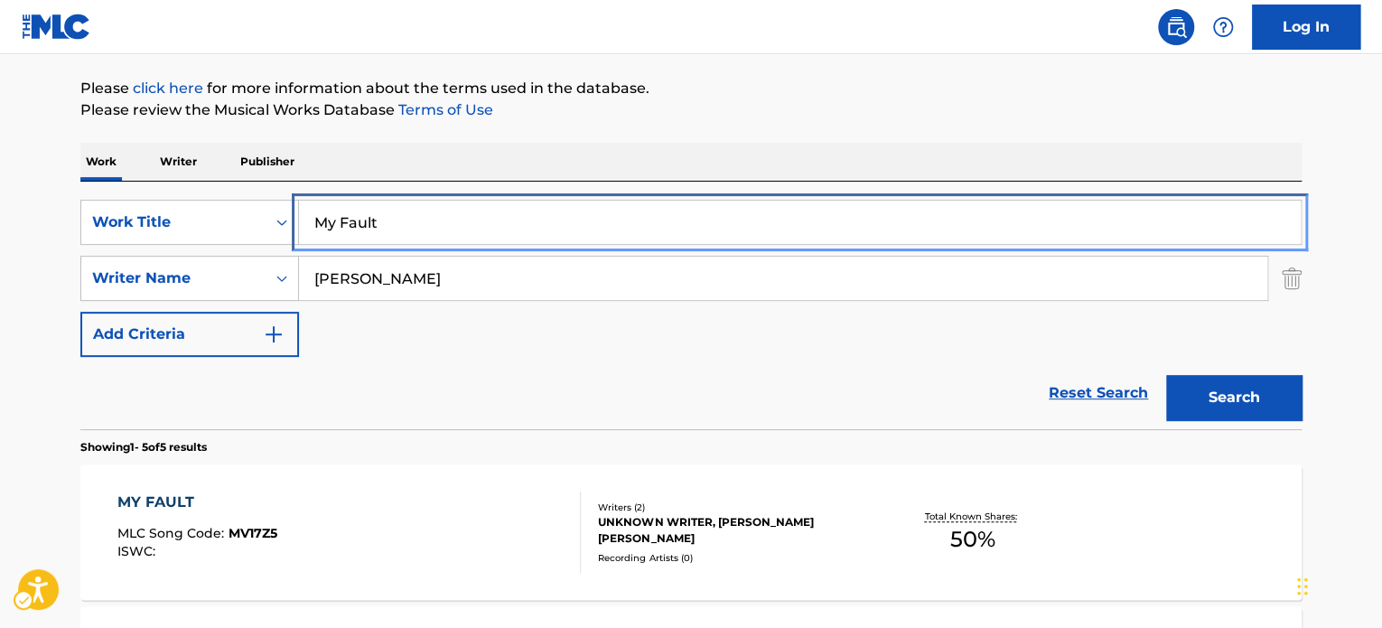
click at [603, 207] on input "My Fault" at bounding box center [800, 222] width 1002 height 43
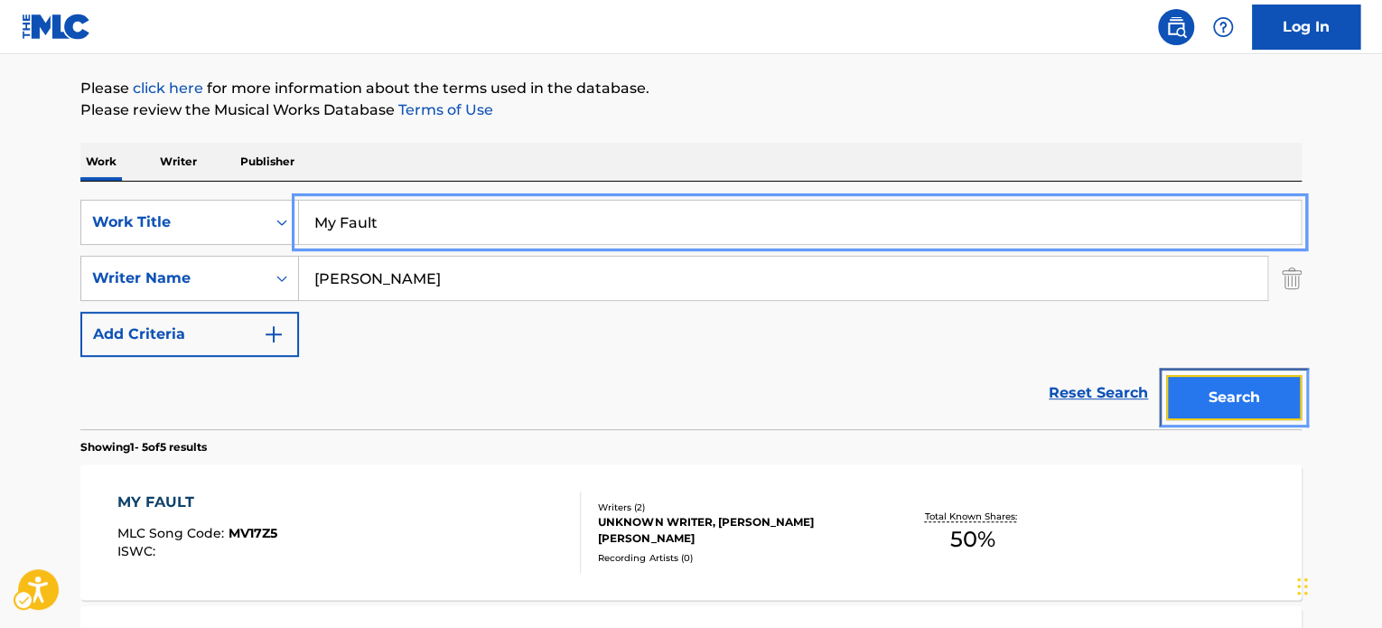
click at [1225, 395] on button "Search" at bounding box center [1235, 397] width 136 height 45
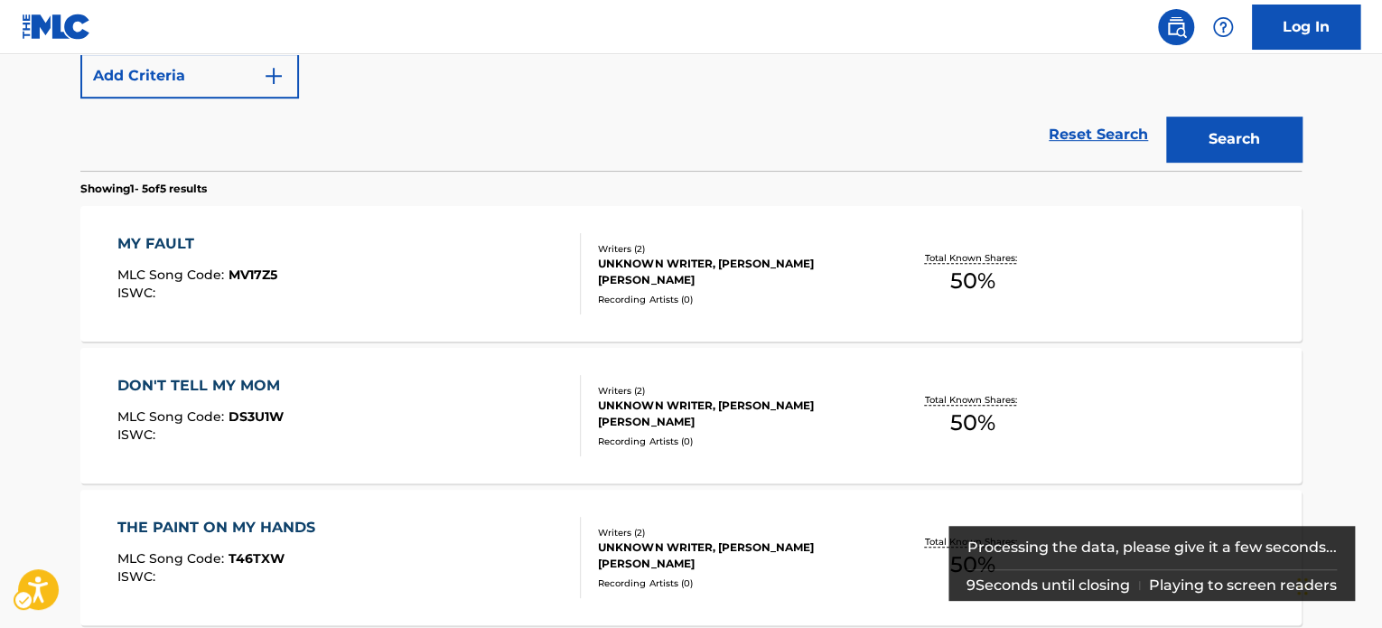
scroll to position [473, 0]
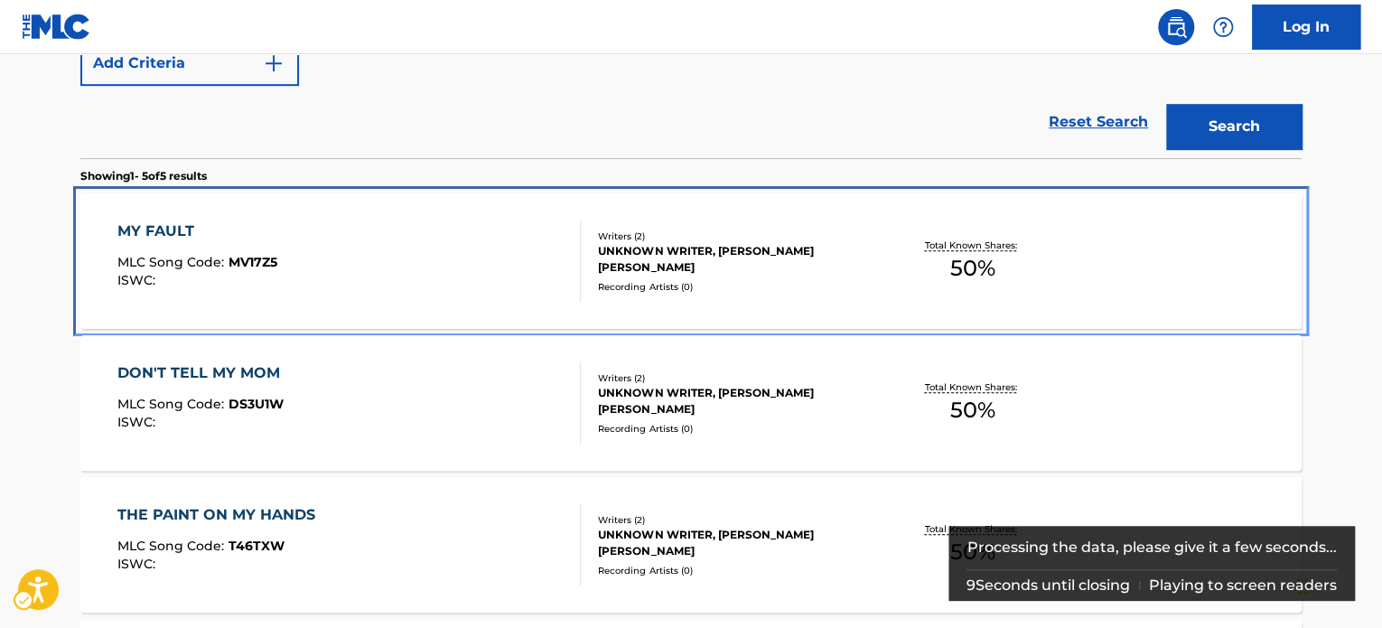
click at [725, 285] on div "Recording Artists ( 0 )" at bounding box center [734, 287] width 273 height 14
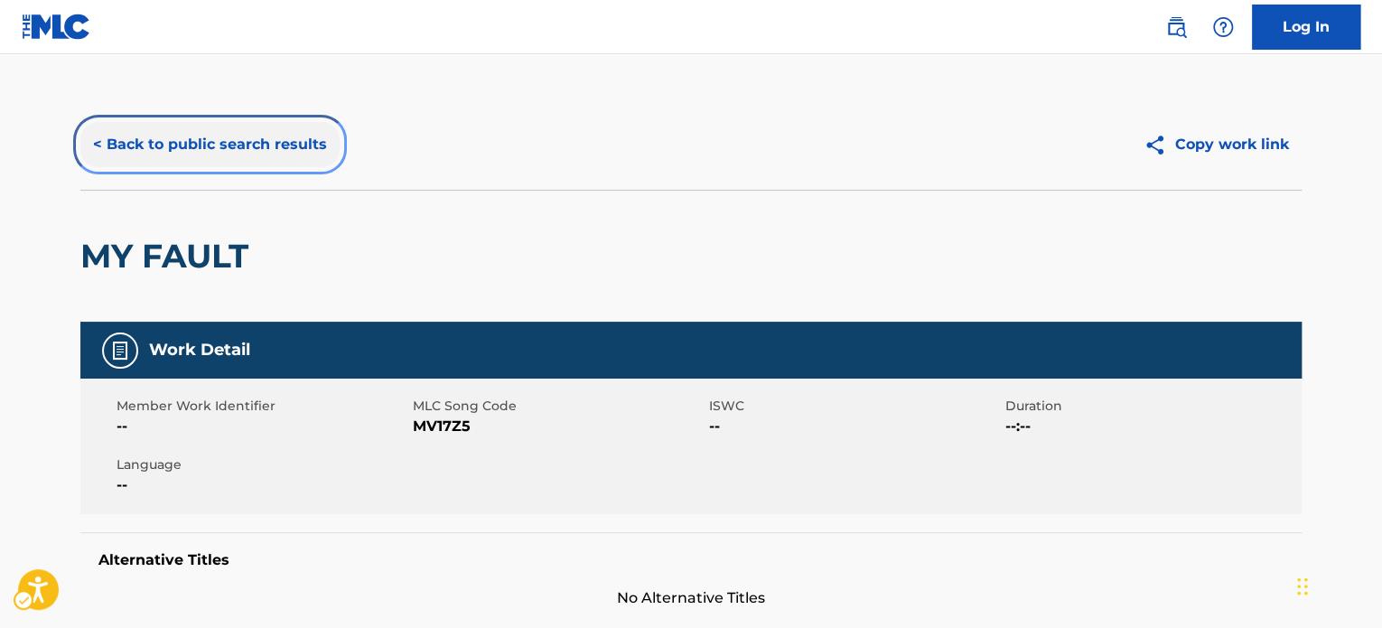
click at [220, 140] on button "< Back to public search results" at bounding box center [209, 144] width 259 height 45
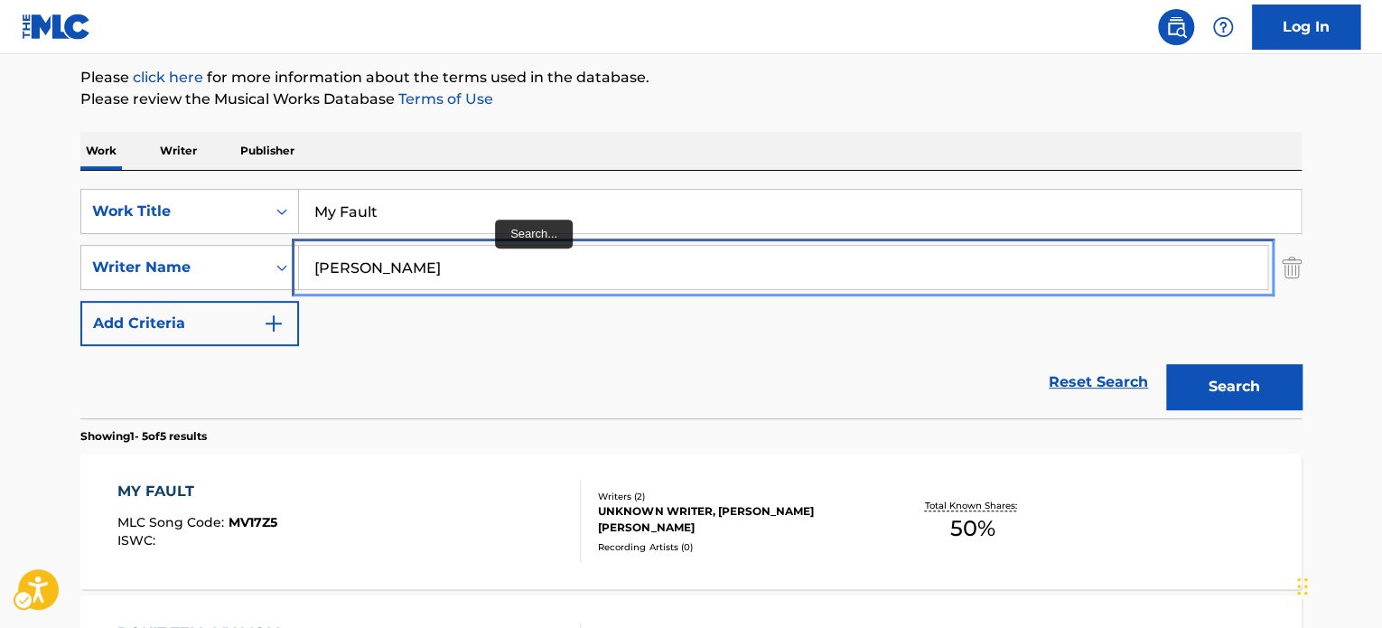
paste input "Saturation"
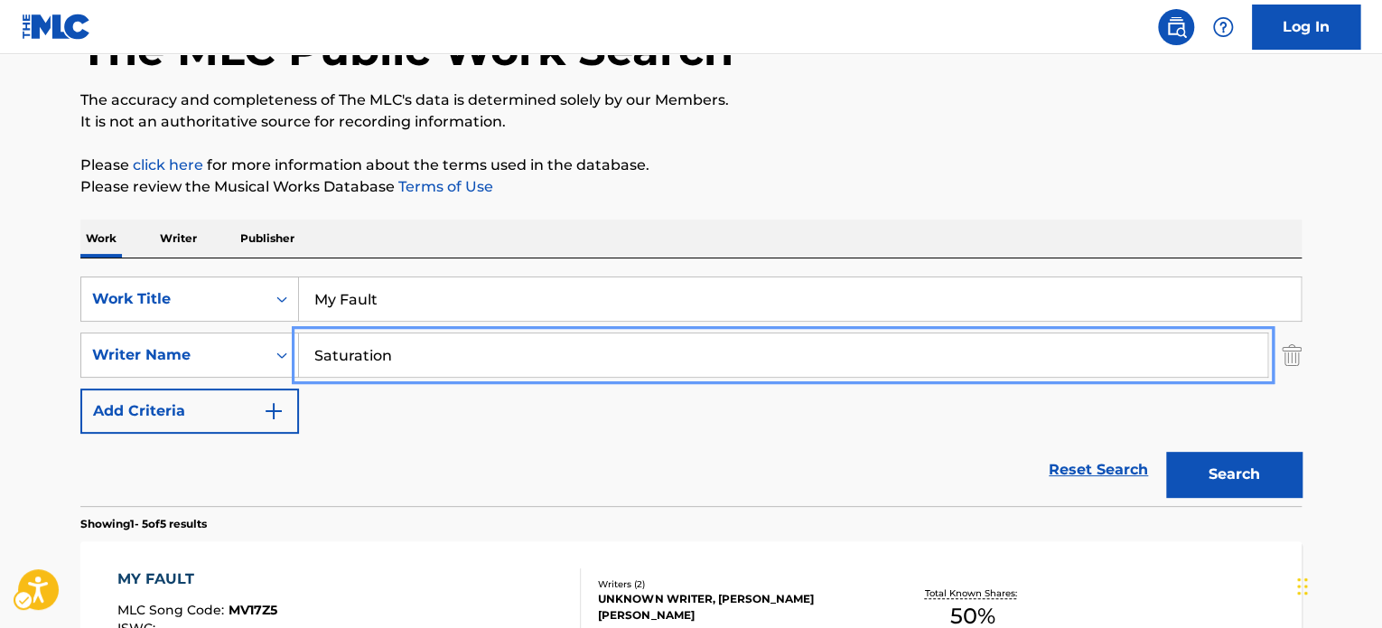
type input "[PERSON_NAME]"
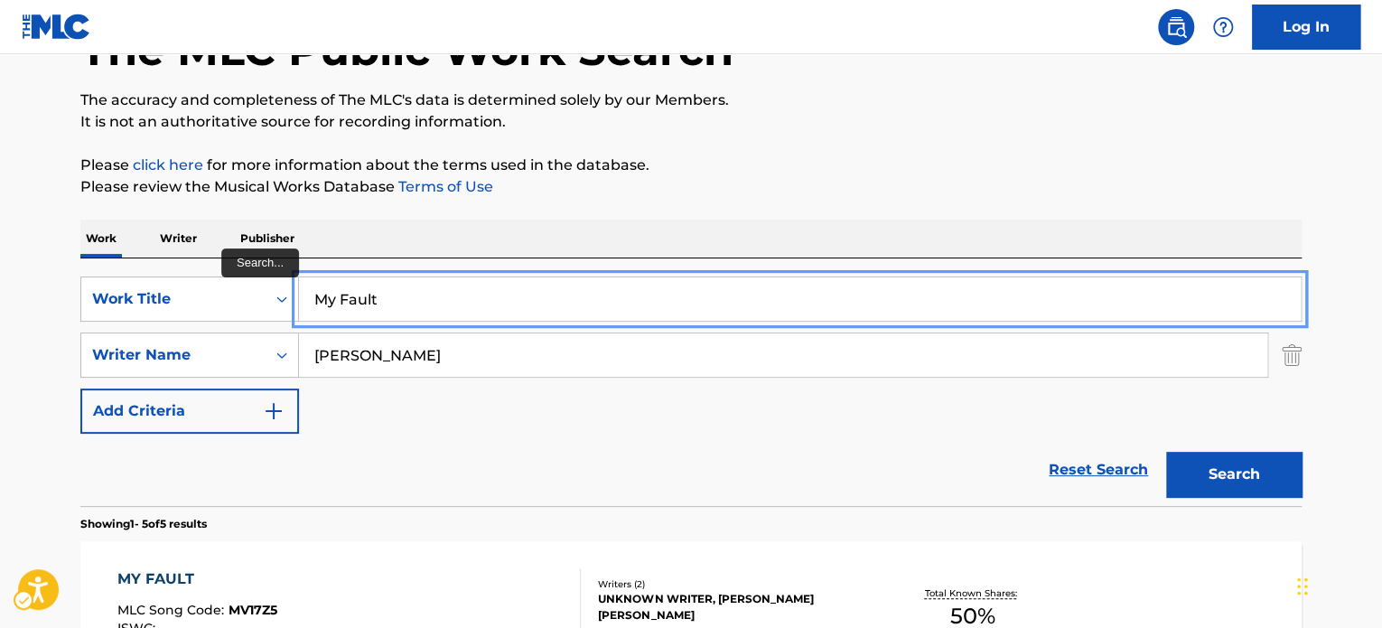
paste input "Saturation"
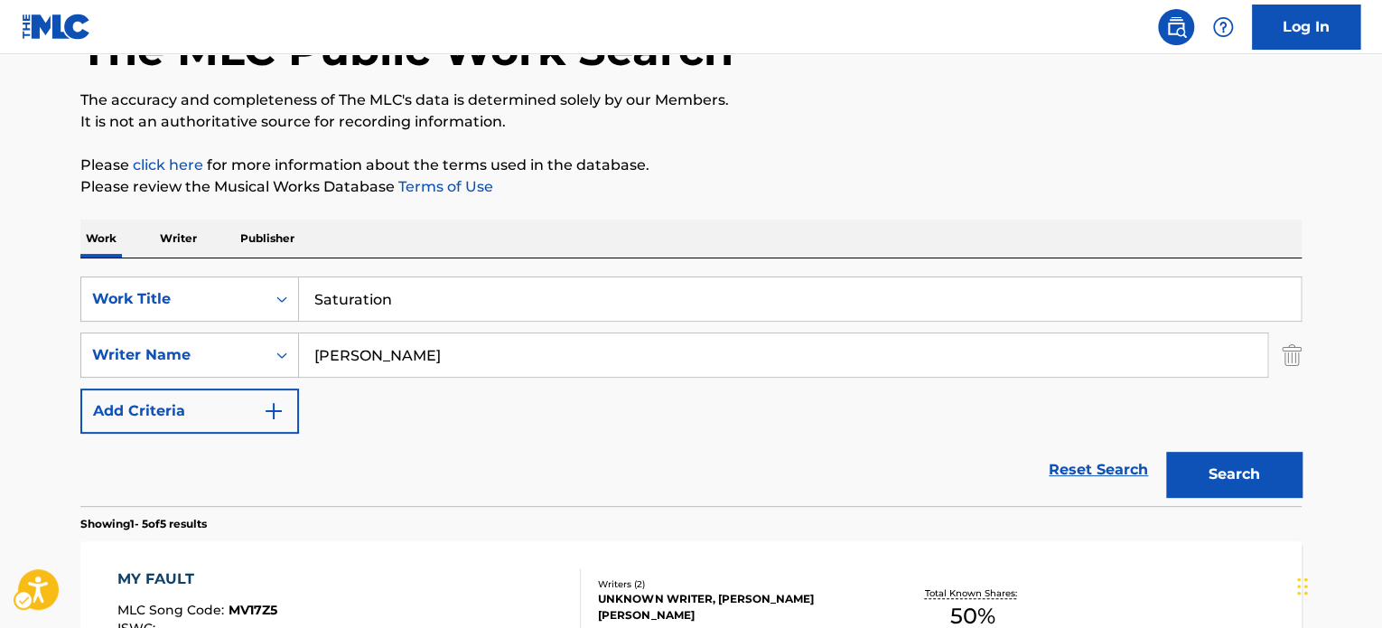
drag, startPoint x: 898, startPoint y: 164, endPoint x: 1247, endPoint y: 436, distance: 442.3
click at [899, 164] on p "Please click here | New Window | New Window for more information about the term…" at bounding box center [691, 166] width 1222 height 22
click at [1223, 468] on button "Search" at bounding box center [1235, 474] width 136 height 45
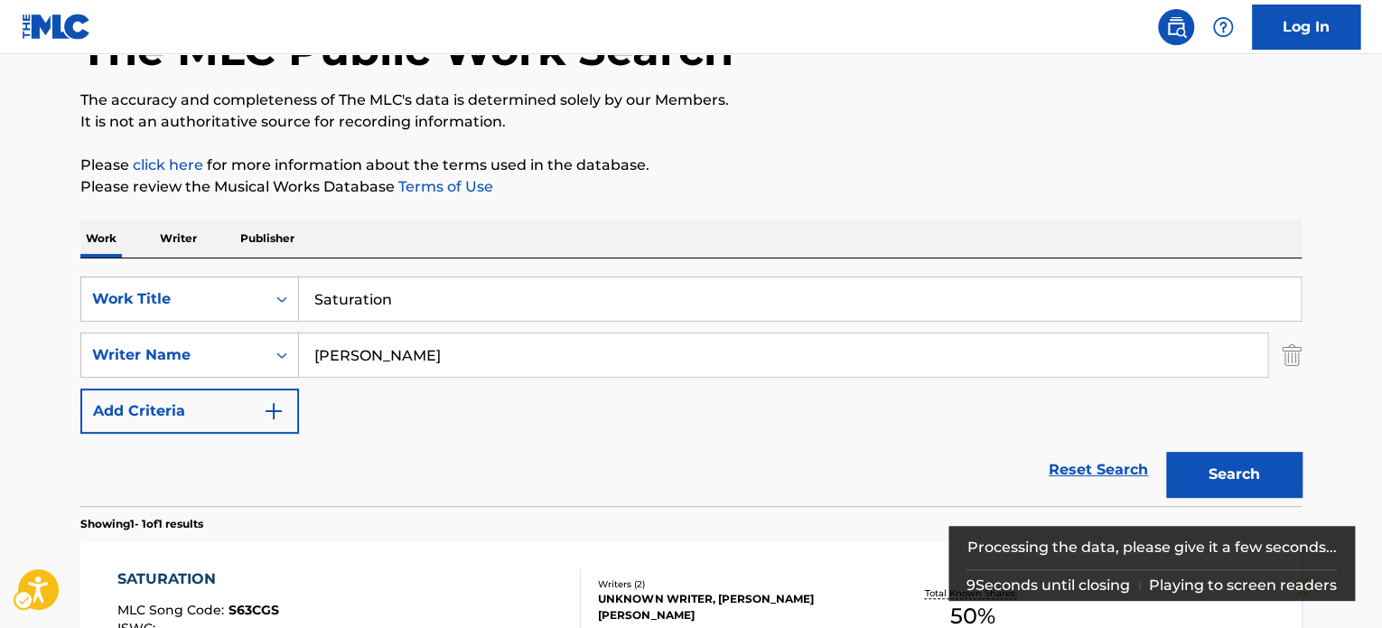
scroll to position [306, 0]
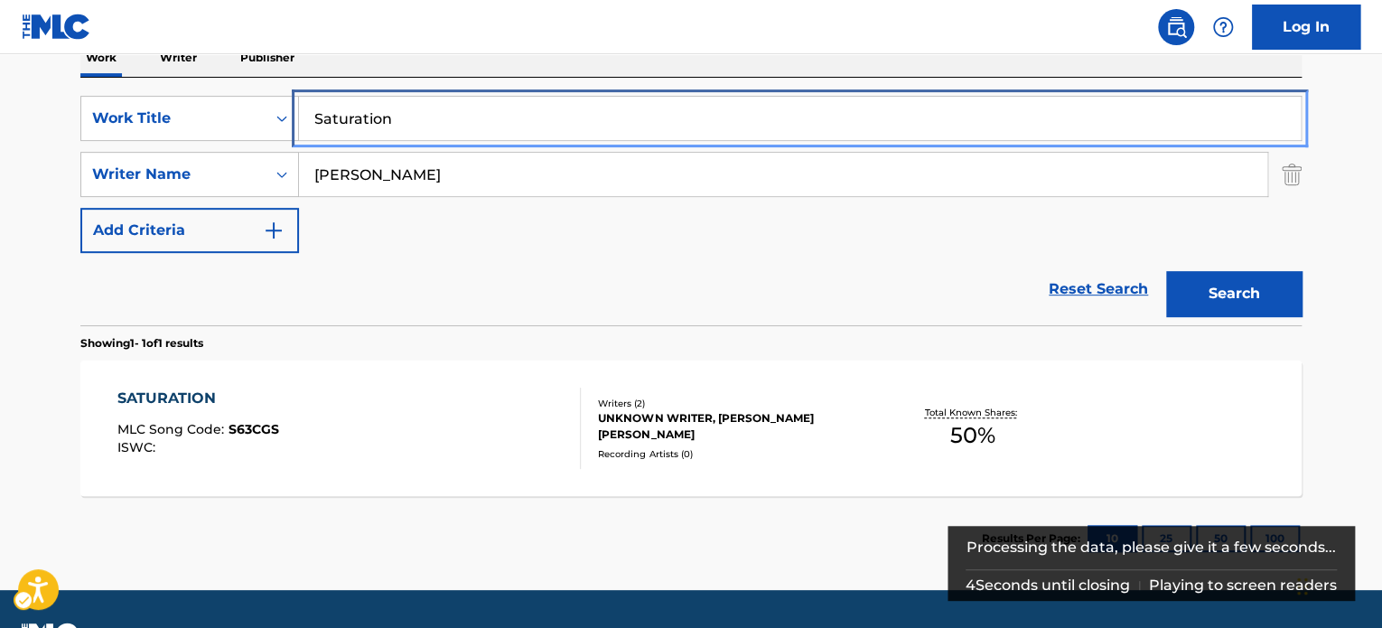
click at [600, 133] on input "Saturation" at bounding box center [800, 118] width 1002 height 43
paste input "elf-Destruc"
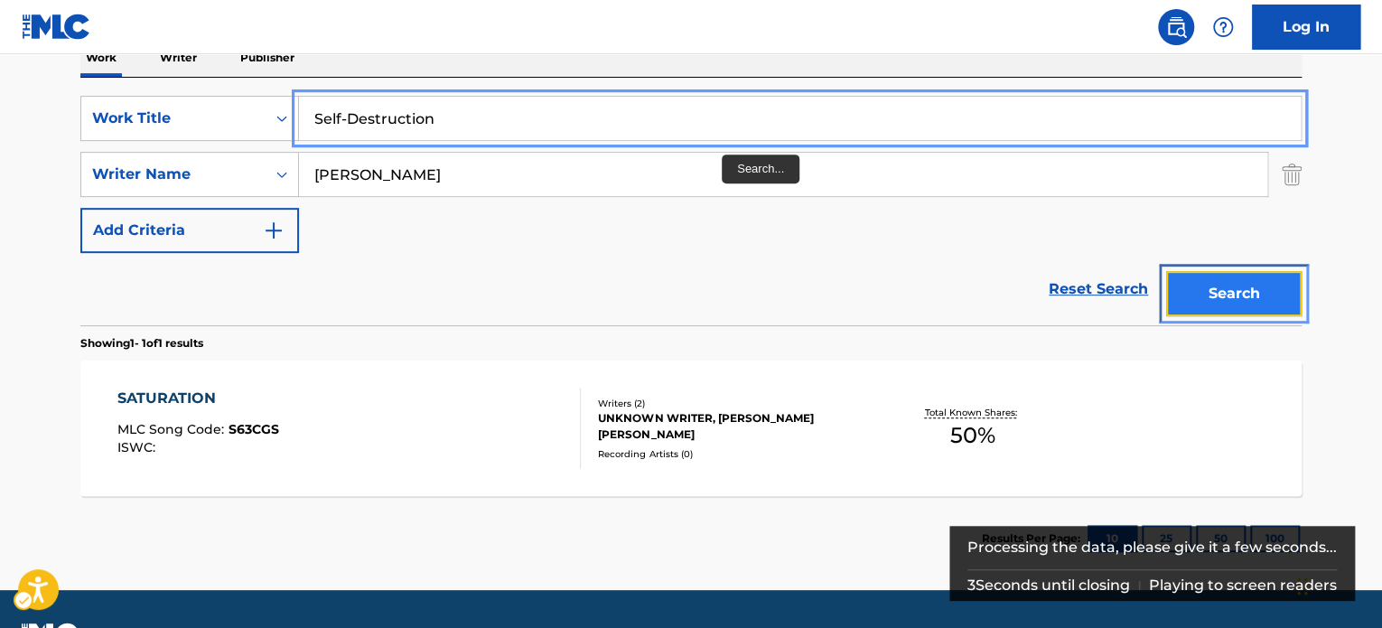
click at [1279, 299] on button "Search" at bounding box center [1235, 293] width 136 height 45
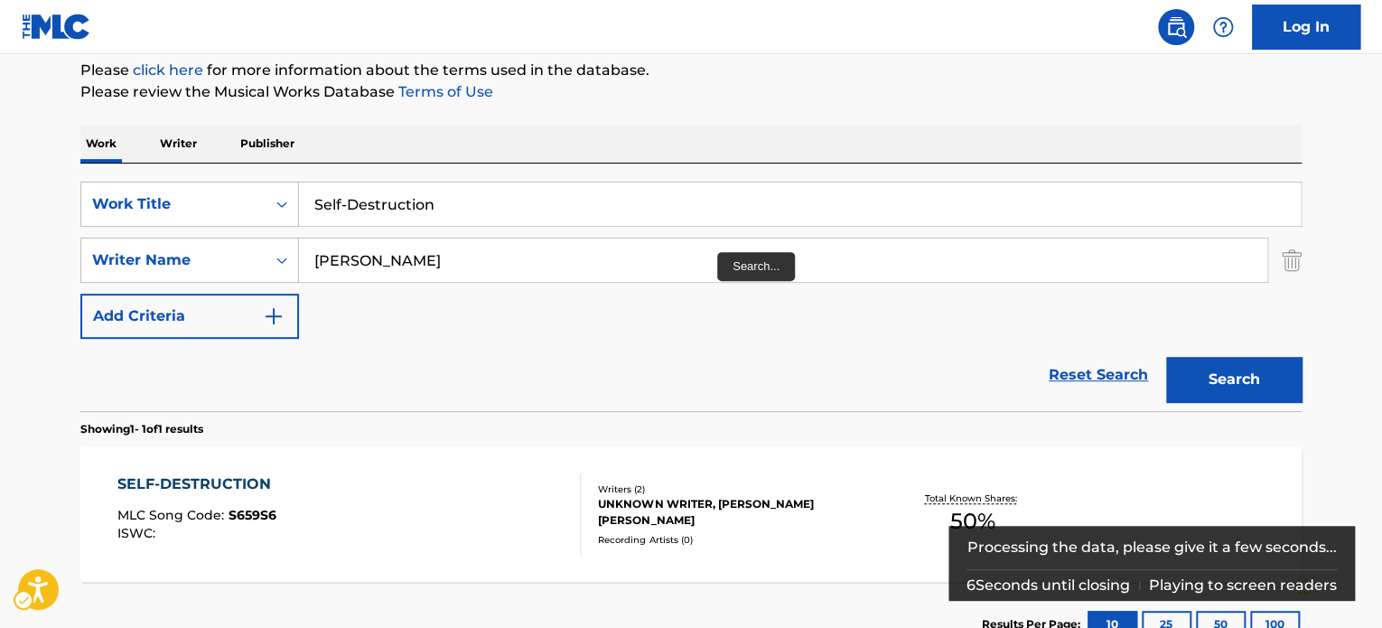
scroll to position [216, 0]
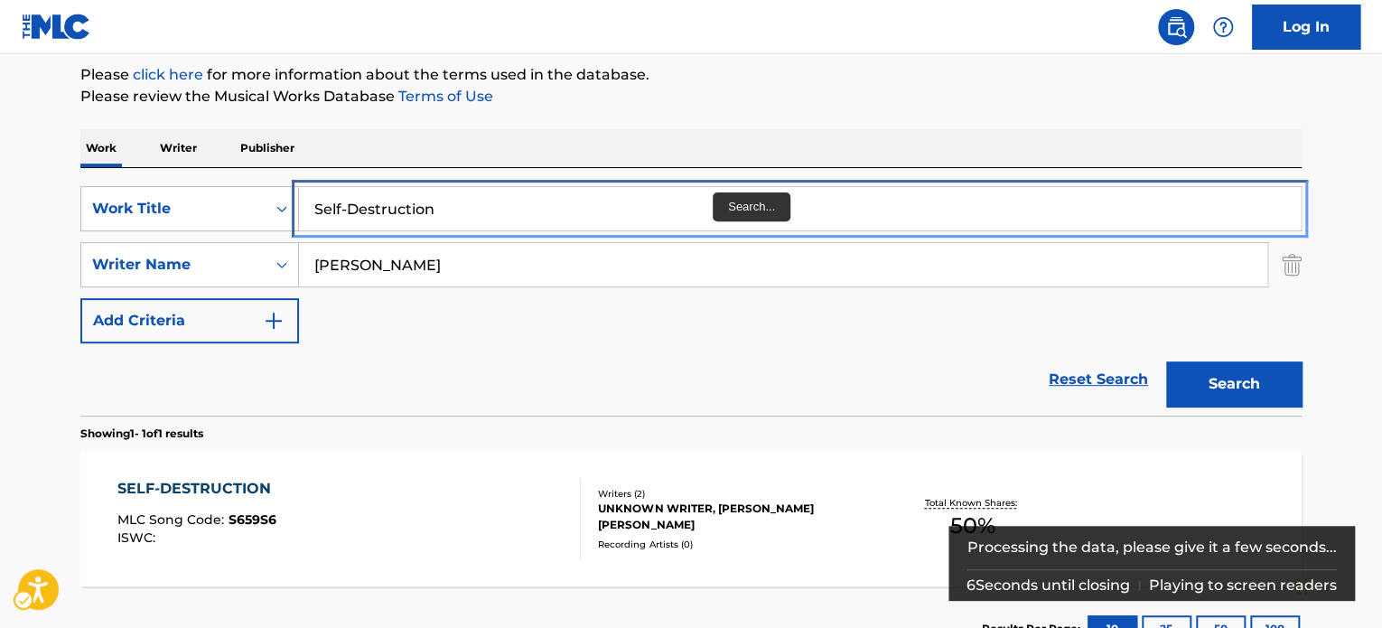
click at [710, 201] on input "Self-Destruction" at bounding box center [800, 208] width 1002 height 43
paste input "The Brink"
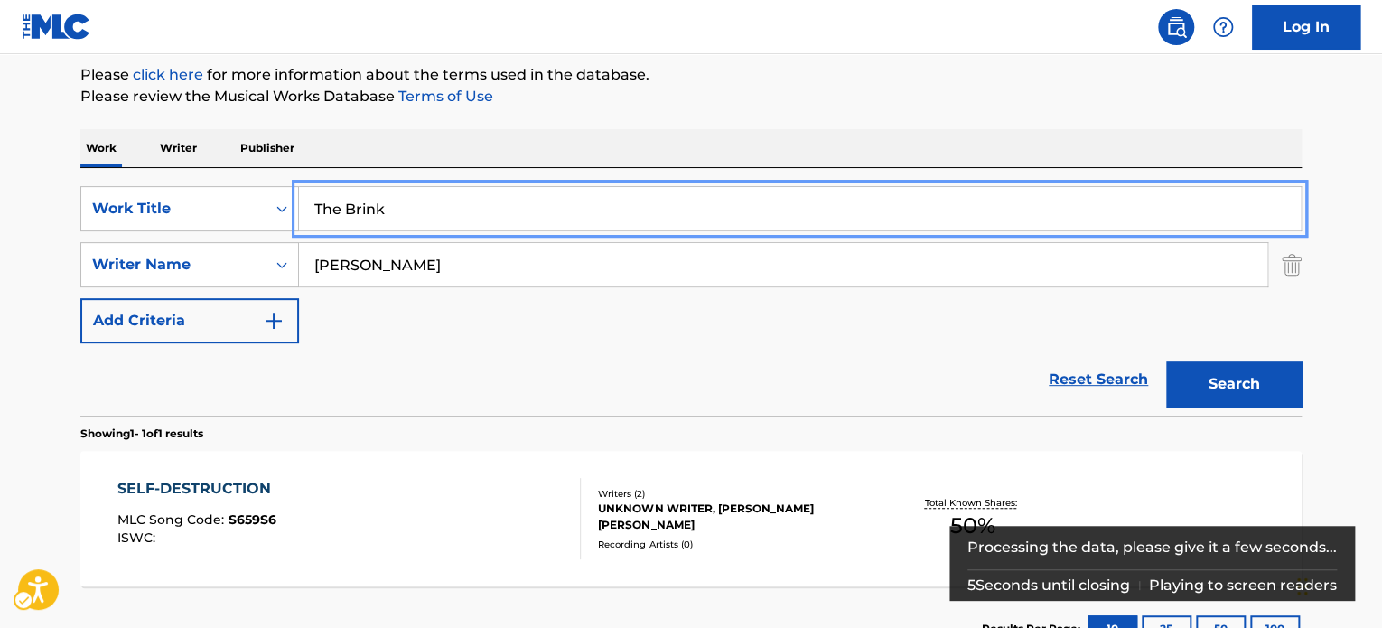
type input "The Brink"
drag, startPoint x: 791, startPoint y: 131, endPoint x: 1054, endPoint y: 296, distance: 310.6
click at [794, 133] on div "Work Writer Publisher" at bounding box center [691, 148] width 1222 height 38
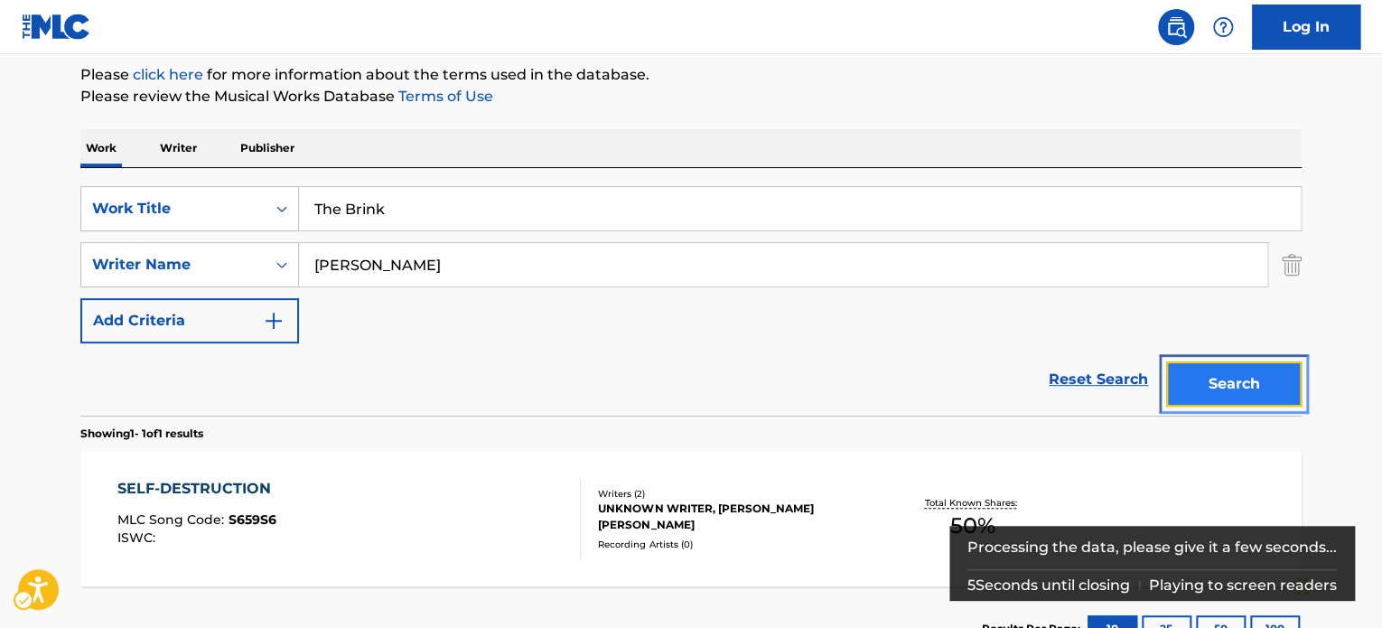
click at [1200, 390] on button "Search" at bounding box center [1235, 383] width 136 height 45
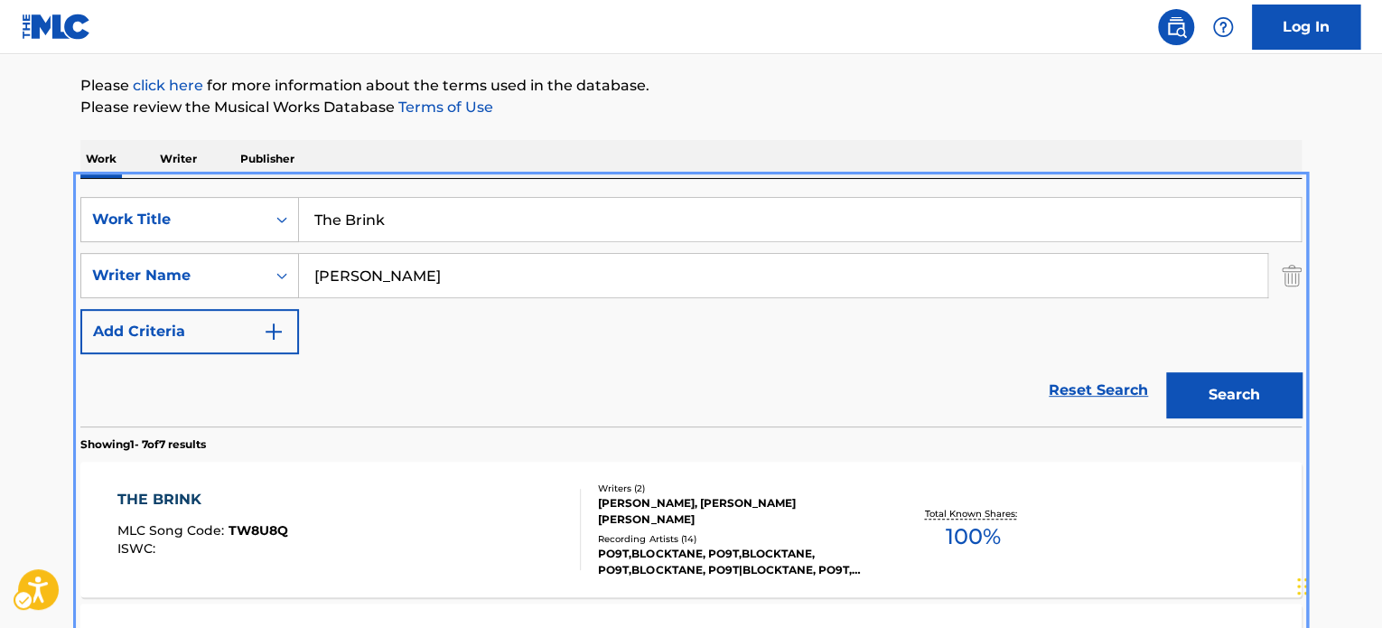
scroll to position [202, 0]
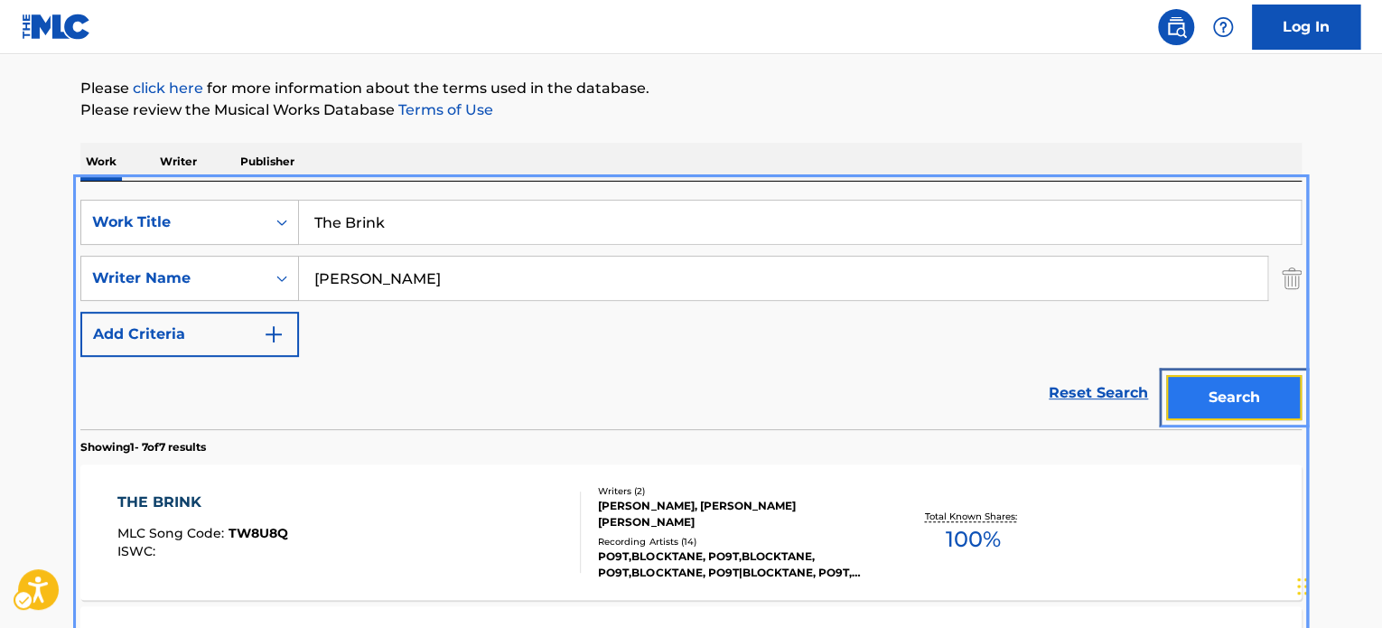
click at [1213, 404] on button "Search" at bounding box center [1235, 397] width 136 height 45
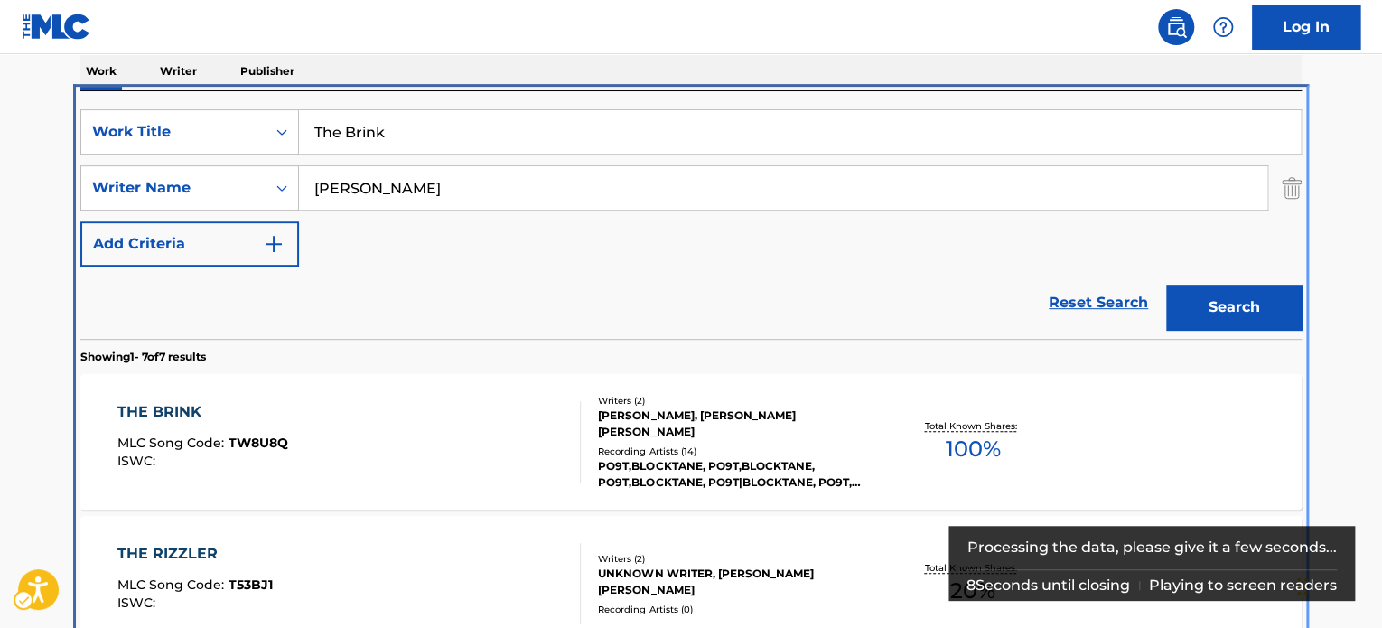
scroll to position [383, 0]
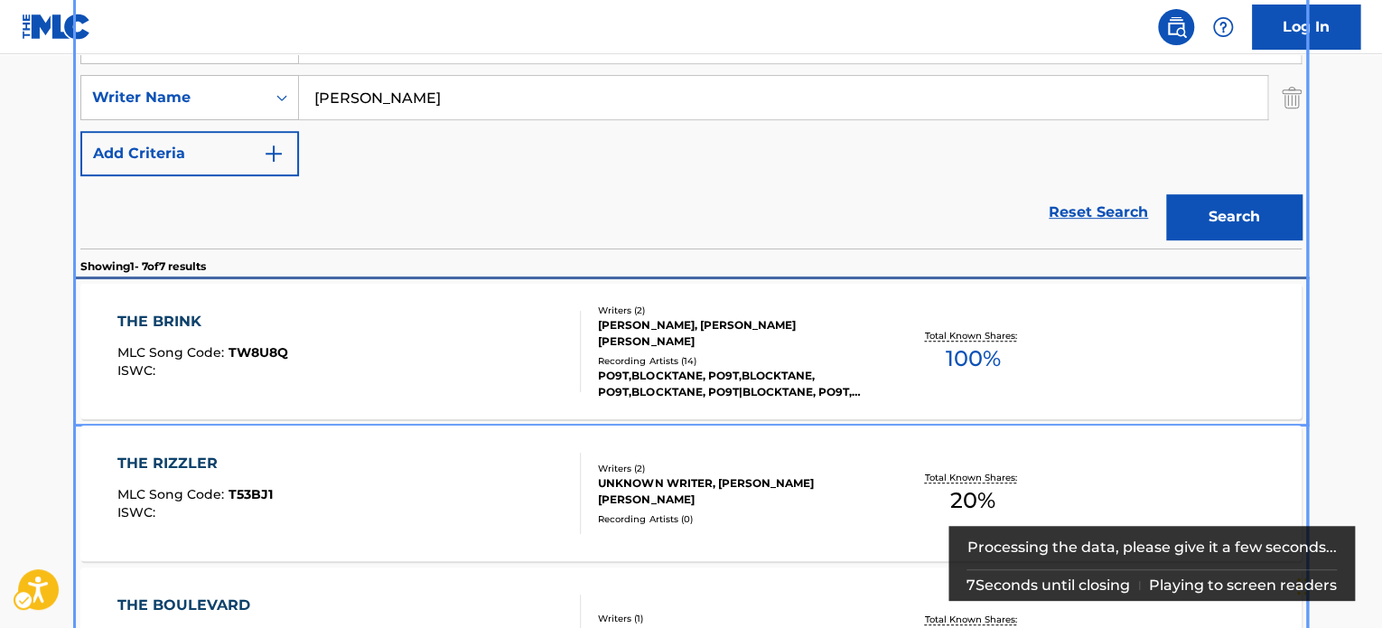
click at [522, 342] on div "THE BRINK MLC Song Code : TW8U8Q ISWC :" at bounding box center [349, 351] width 464 height 81
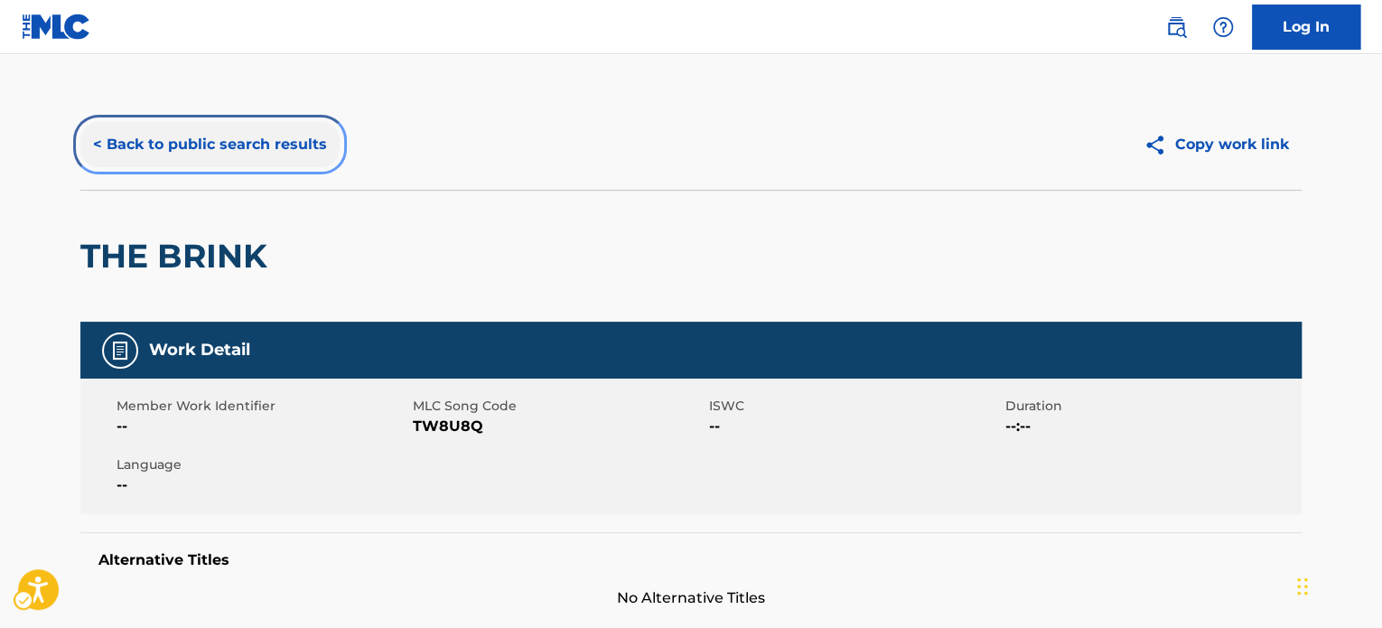
click at [271, 129] on button "< Back to public search results" at bounding box center [209, 144] width 259 height 45
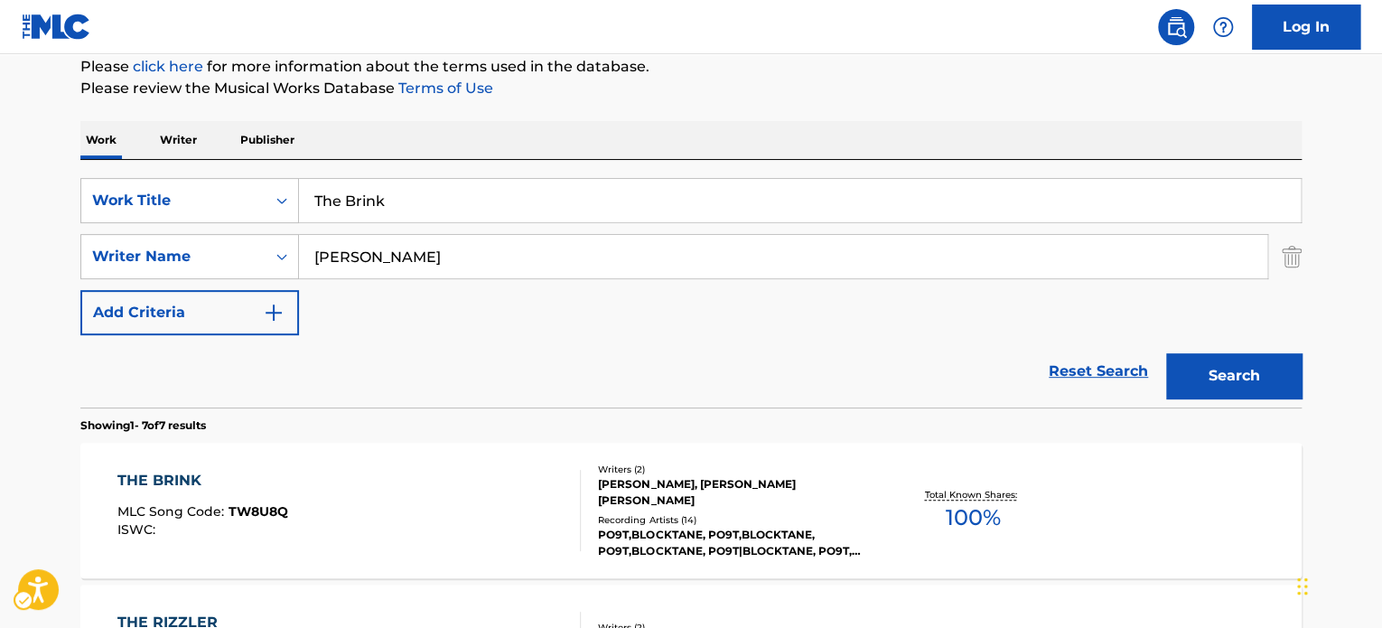
scroll to position [202, 0]
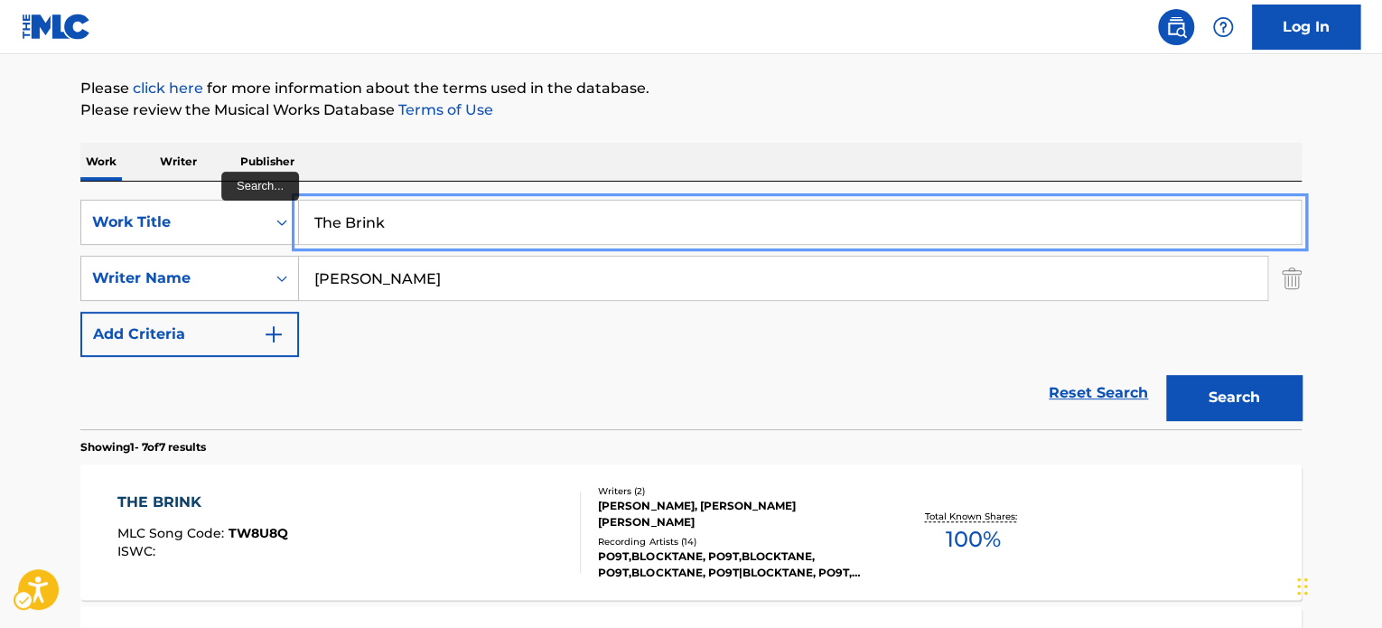
paste input "Vacant (Hello Dr)"
drag, startPoint x: 848, startPoint y: 118, endPoint x: 1232, endPoint y: 346, distance: 447.2
click at [851, 118] on p "Please review the Musical Works Database Terms of Use" at bounding box center [691, 110] width 1222 height 22
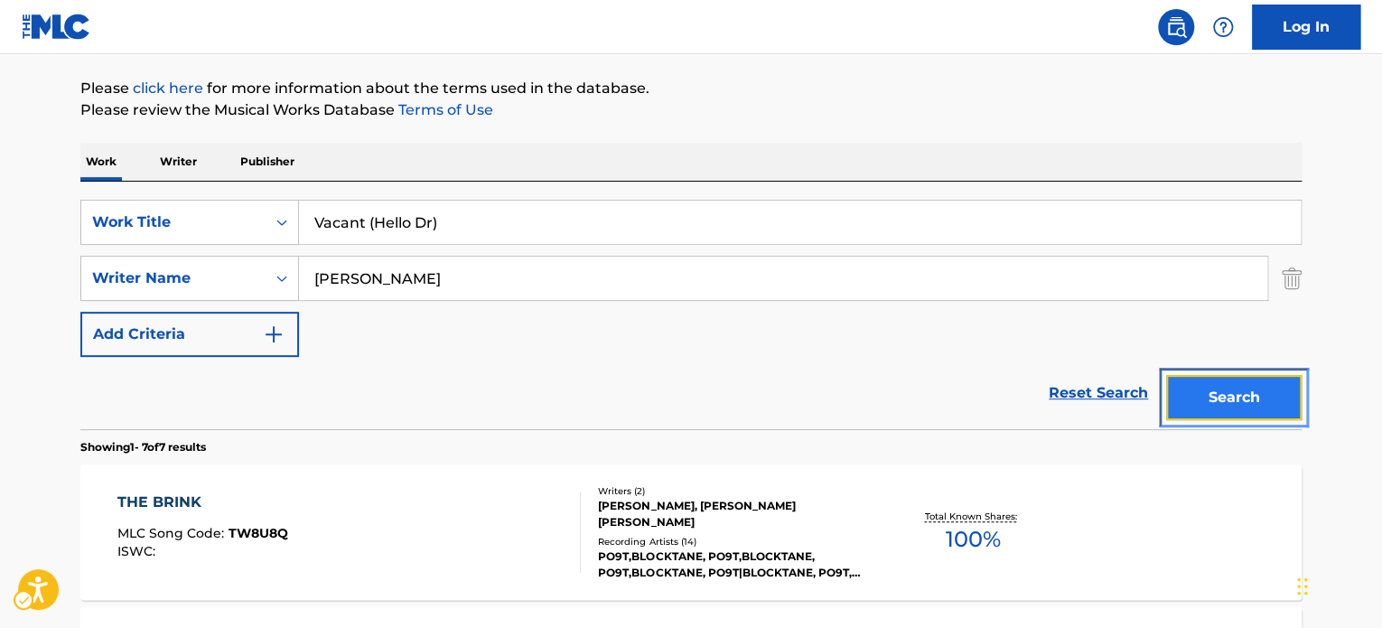
click at [1271, 397] on button "Search" at bounding box center [1235, 397] width 136 height 45
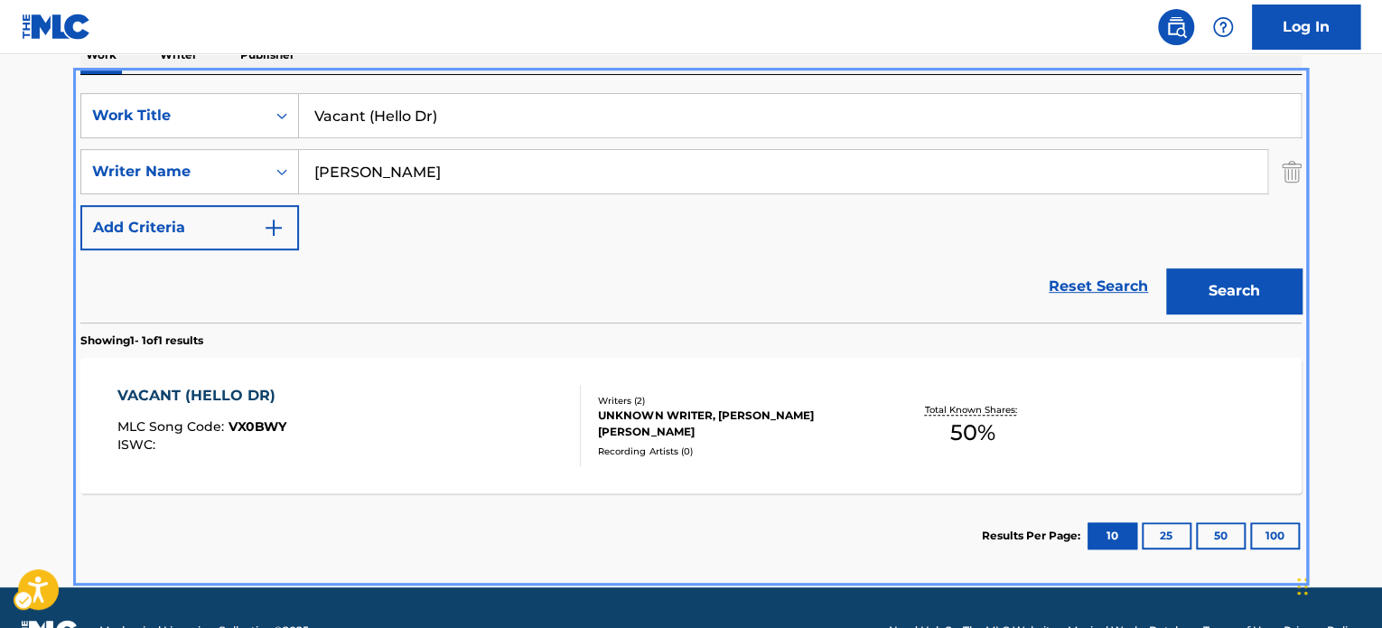
scroll to position [258, 0]
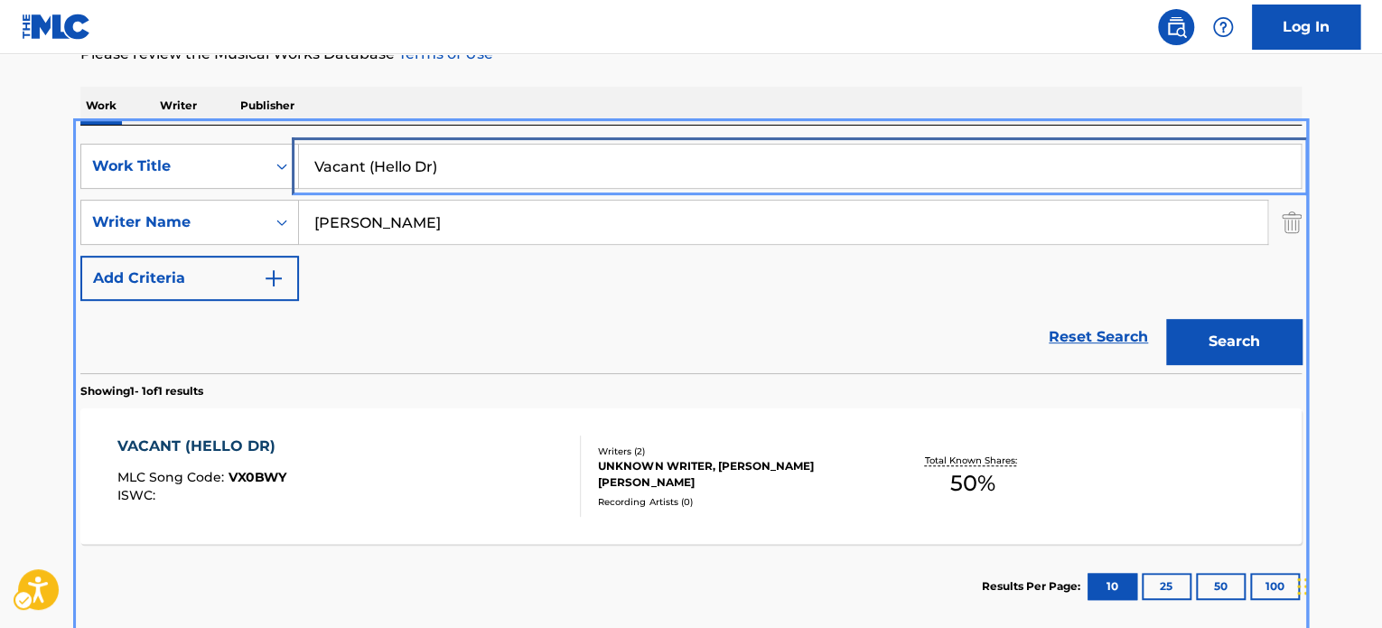
click at [492, 164] on input "Vacant (Hello Dr)" at bounding box center [800, 166] width 1002 height 43
paste input "[PERSON_NAME] December"
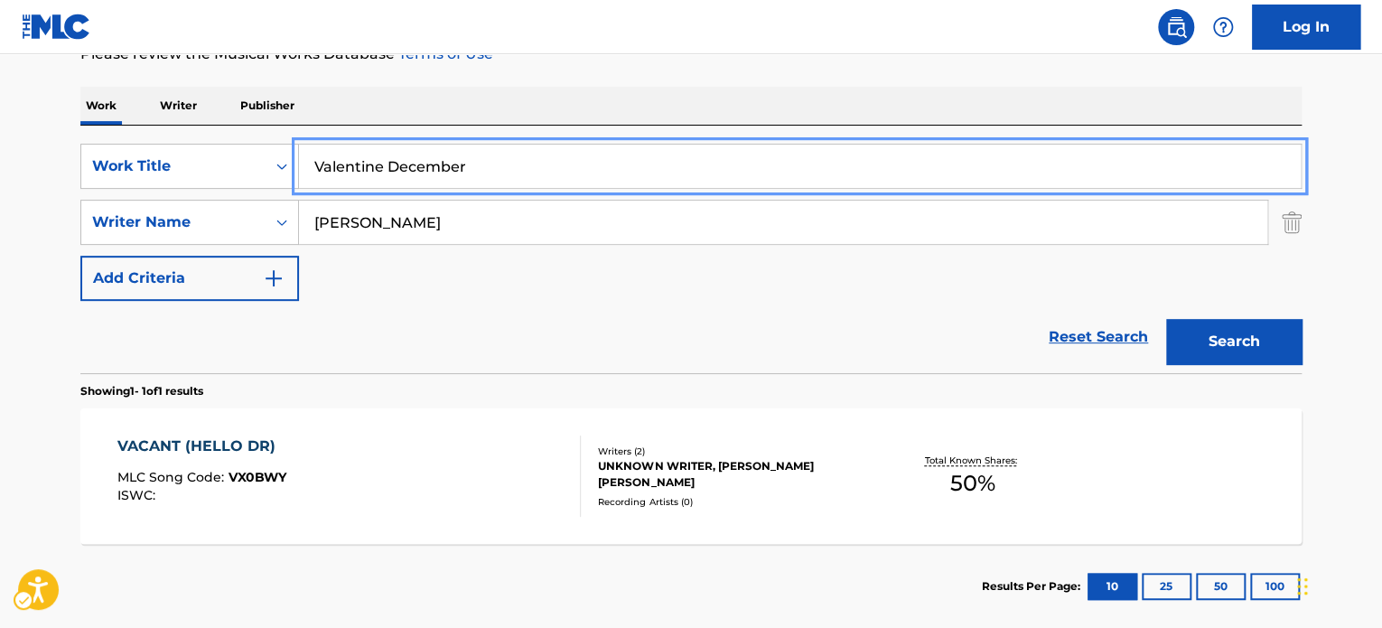
type input "Valentine December"
click at [651, 91] on div "Work Writer Publisher" at bounding box center [691, 106] width 1222 height 38
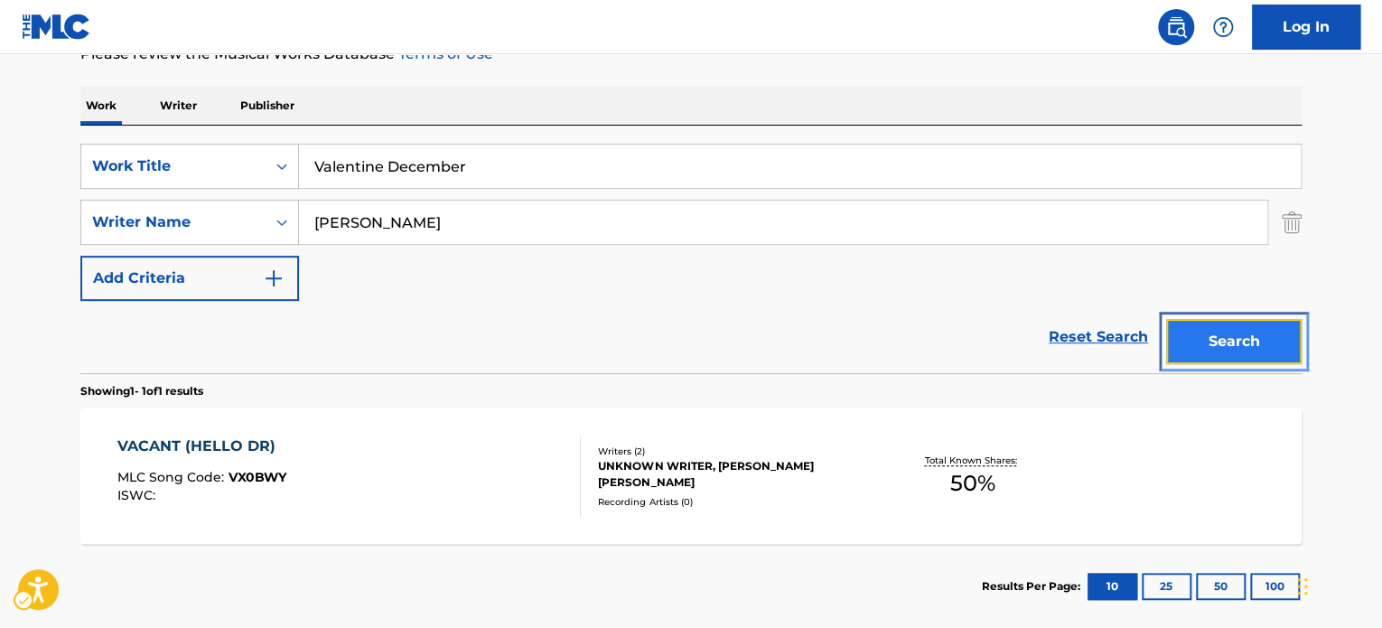
click at [1245, 336] on button "Search" at bounding box center [1235, 341] width 136 height 45
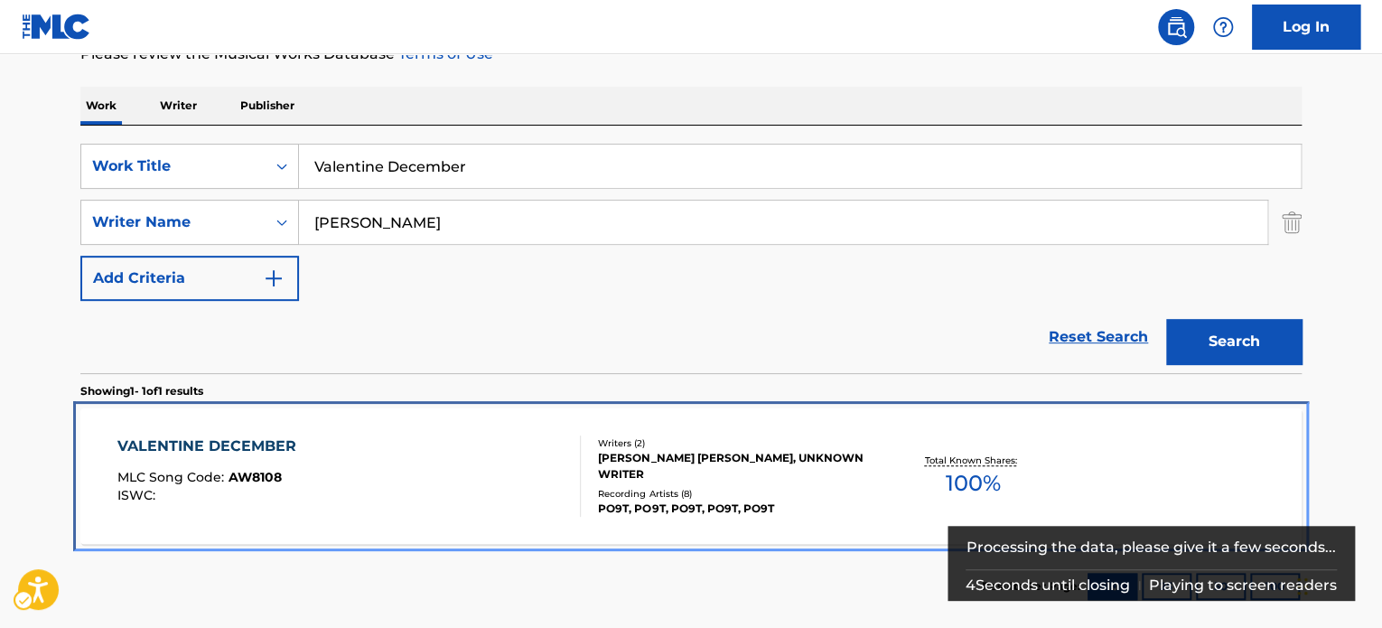
click at [377, 438] on div "VALENTINE DECEMBER MLC Song Code : AW8108 ISWC :" at bounding box center [349, 476] width 464 height 81
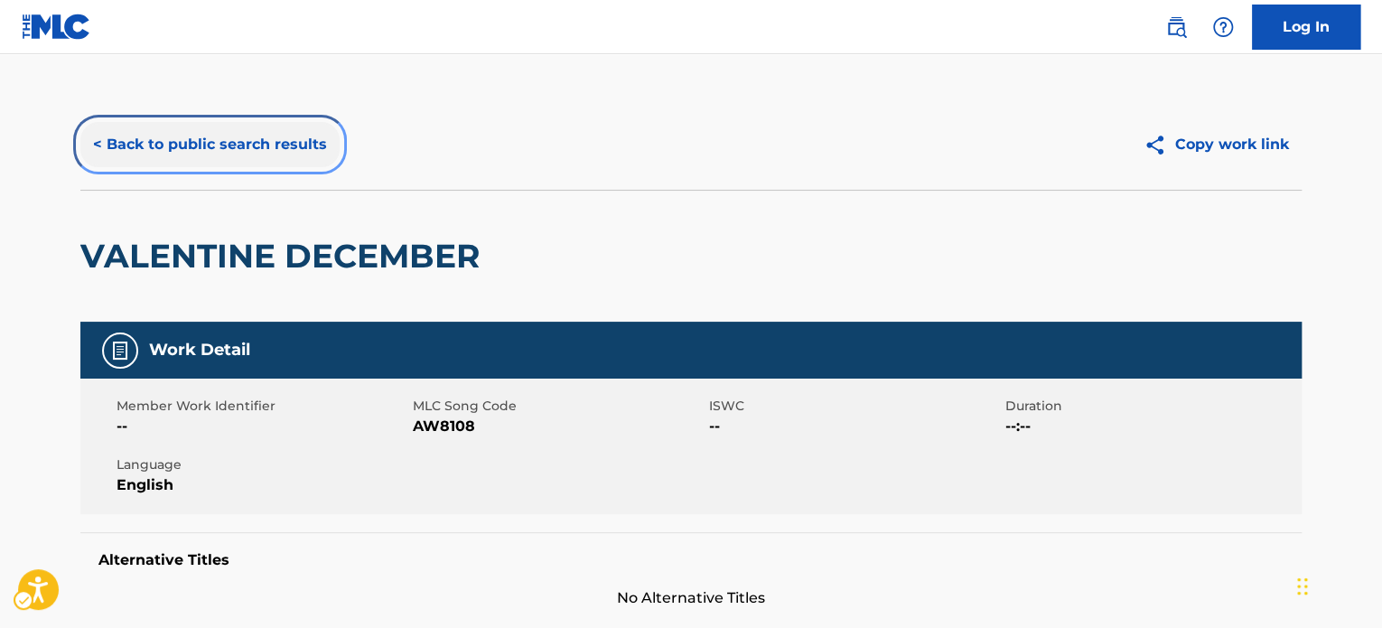
click at [284, 161] on button "< Back to public search results" at bounding box center [209, 144] width 259 height 45
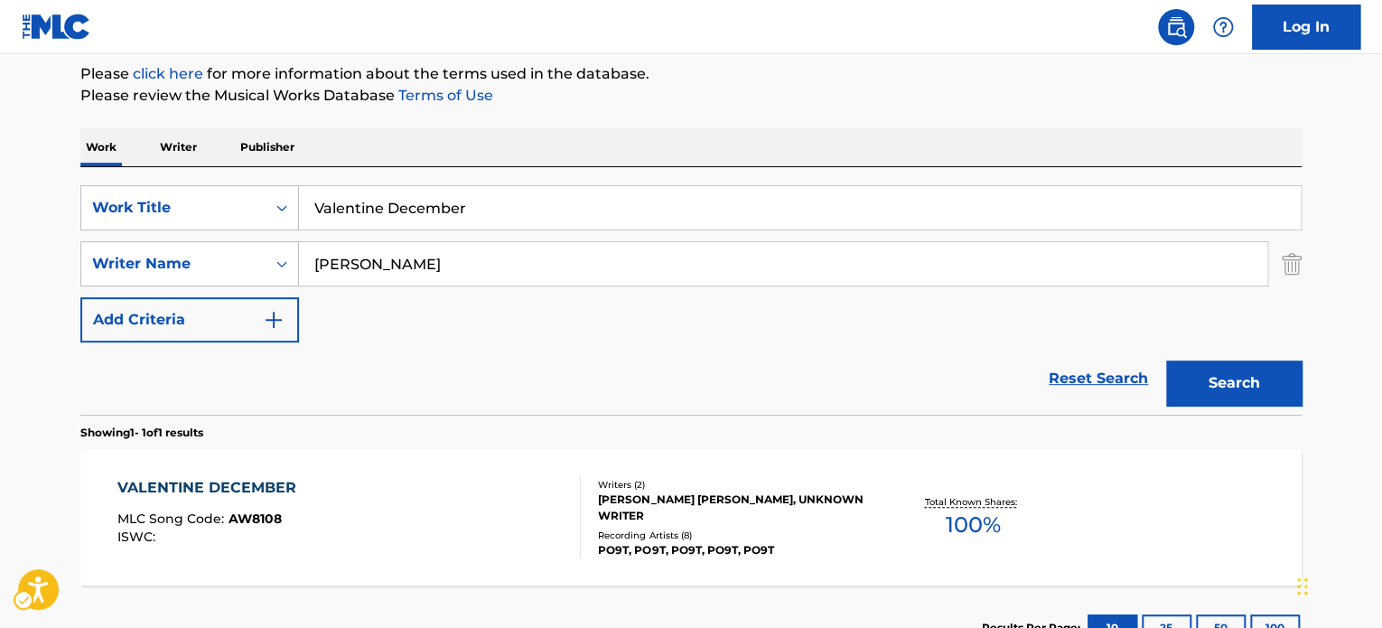
scroll to position [161, 0]
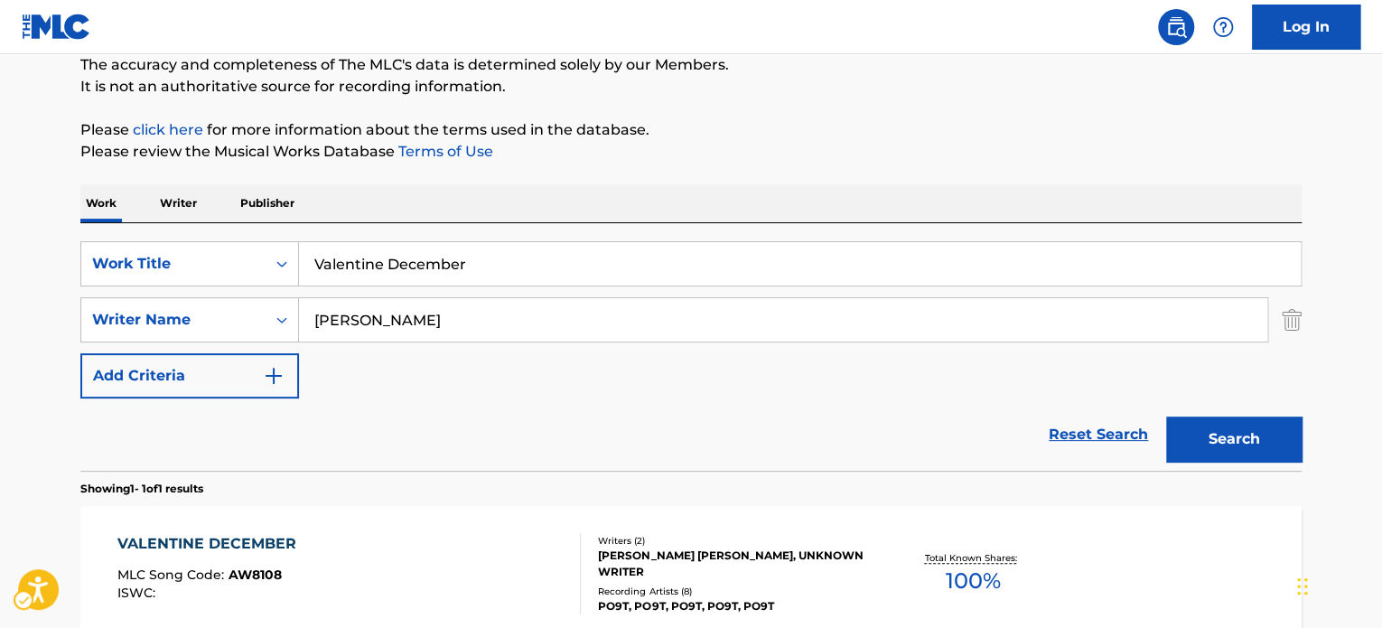
click at [457, 292] on div "SearchWithCriteria28696ba3-4f58-402e-a421-c58d7c0e0100 Work Title Valentine Dec…" at bounding box center [691, 319] width 1222 height 157
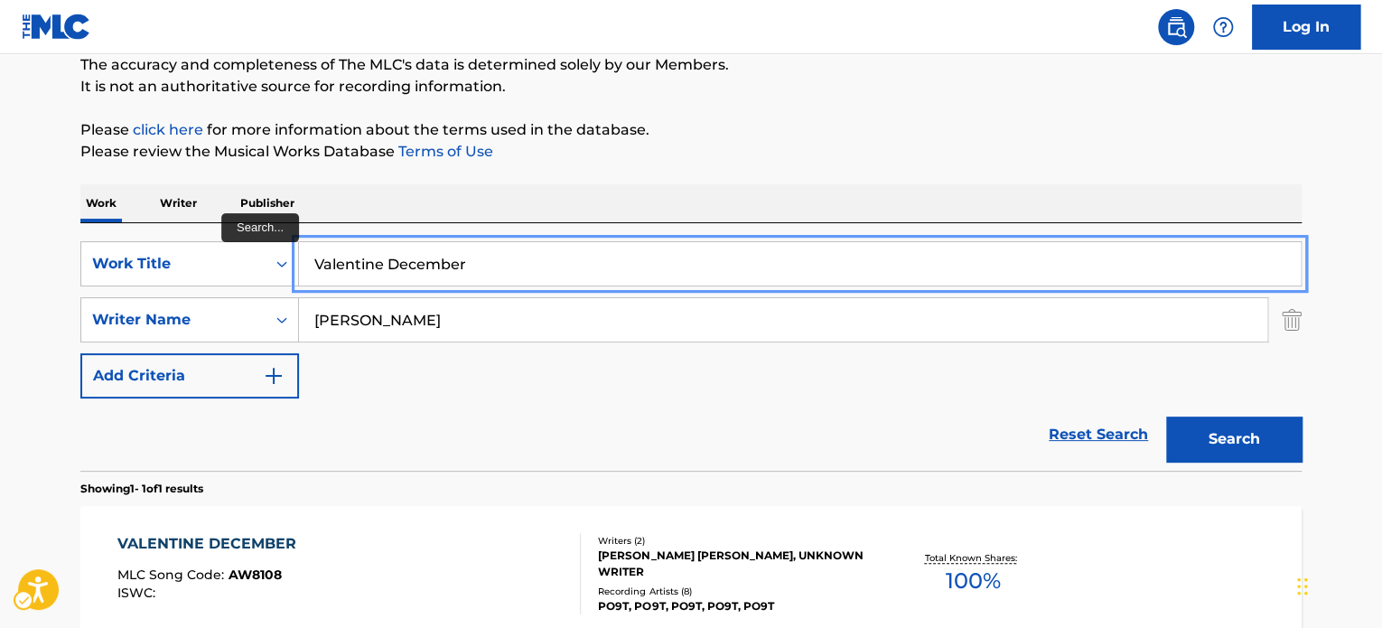
paste input "Why Try?"
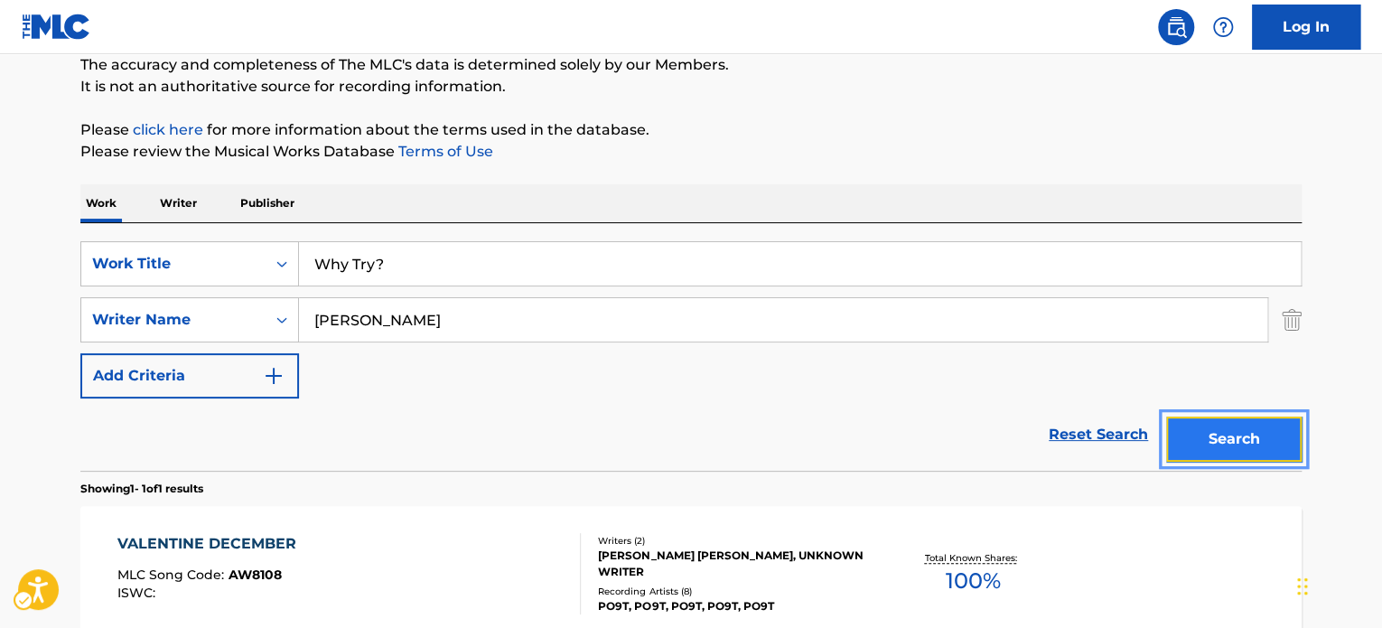
click at [1215, 439] on button "Search" at bounding box center [1235, 439] width 136 height 45
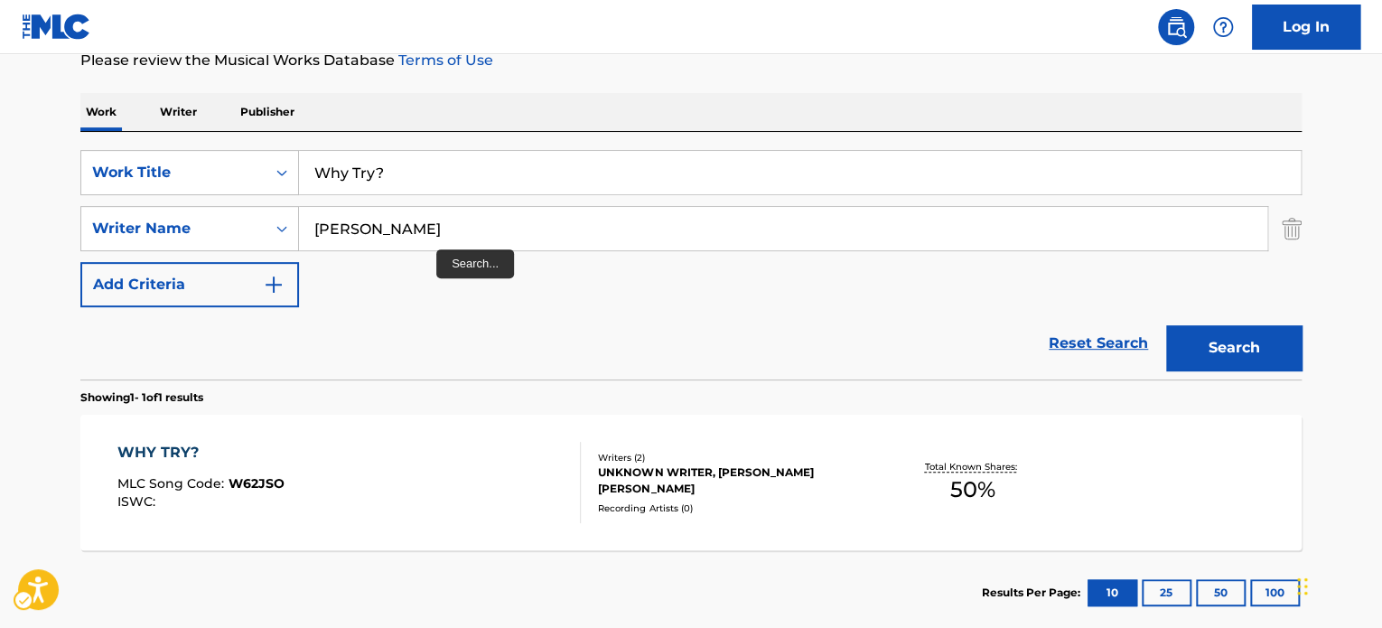
scroll to position [251, 0]
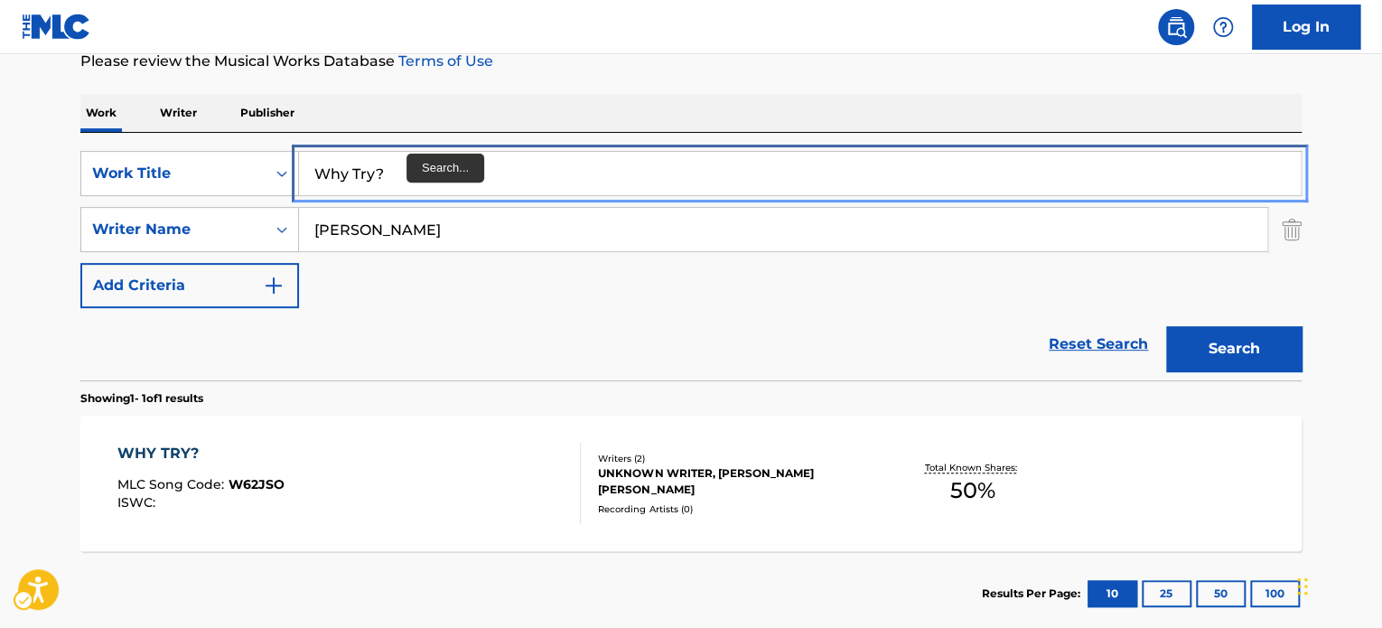
click at [400, 169] on input "Why Try?" at bounding box center [800, 173] width 1002 height 43
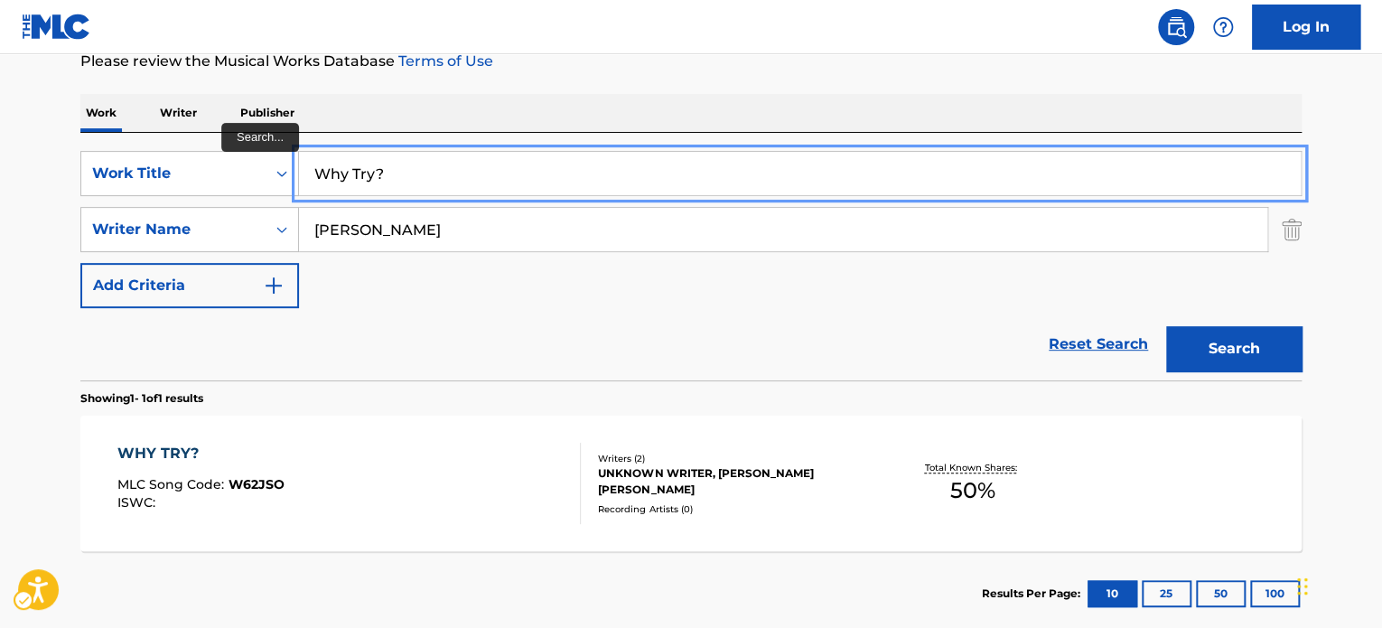
paste input "Yellow Wood"
type input "Yellow Wood"
click at [596, 98] on div "Work Writer Publisher" at bounding box center [691, 113] width 1222 height 38
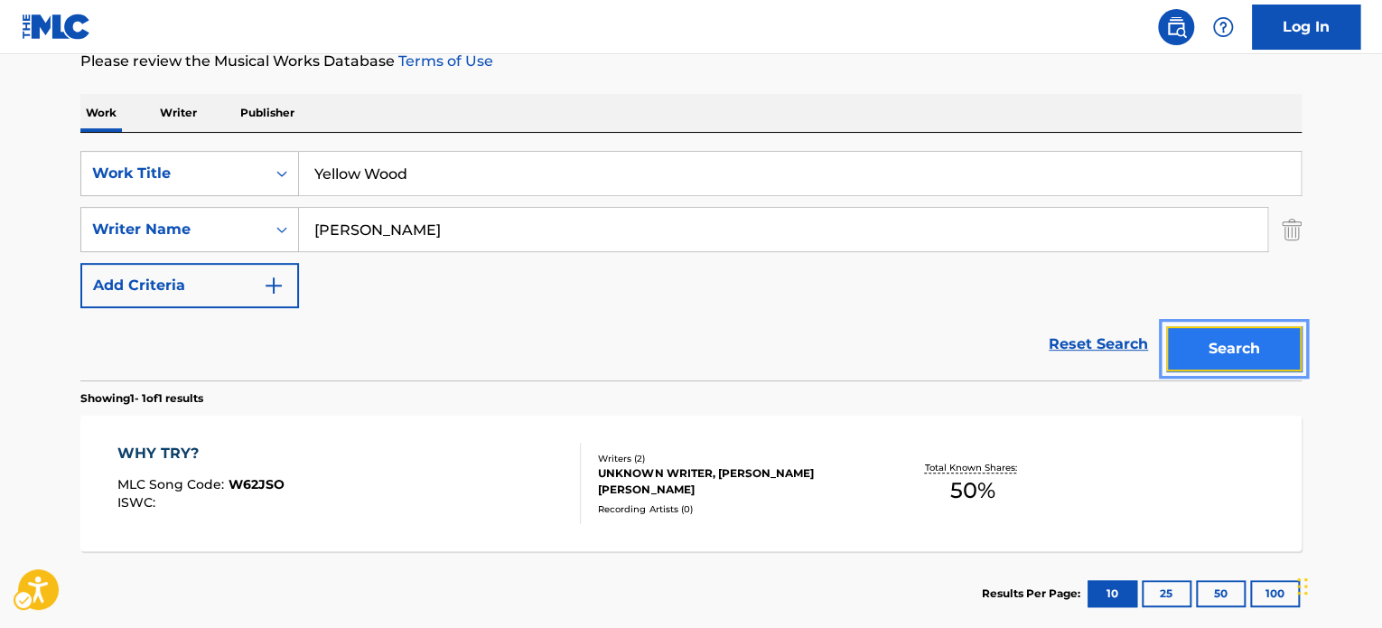
click at [1187, 360] on button "Search" at bounding box center [1235, 348] width 136 height 45
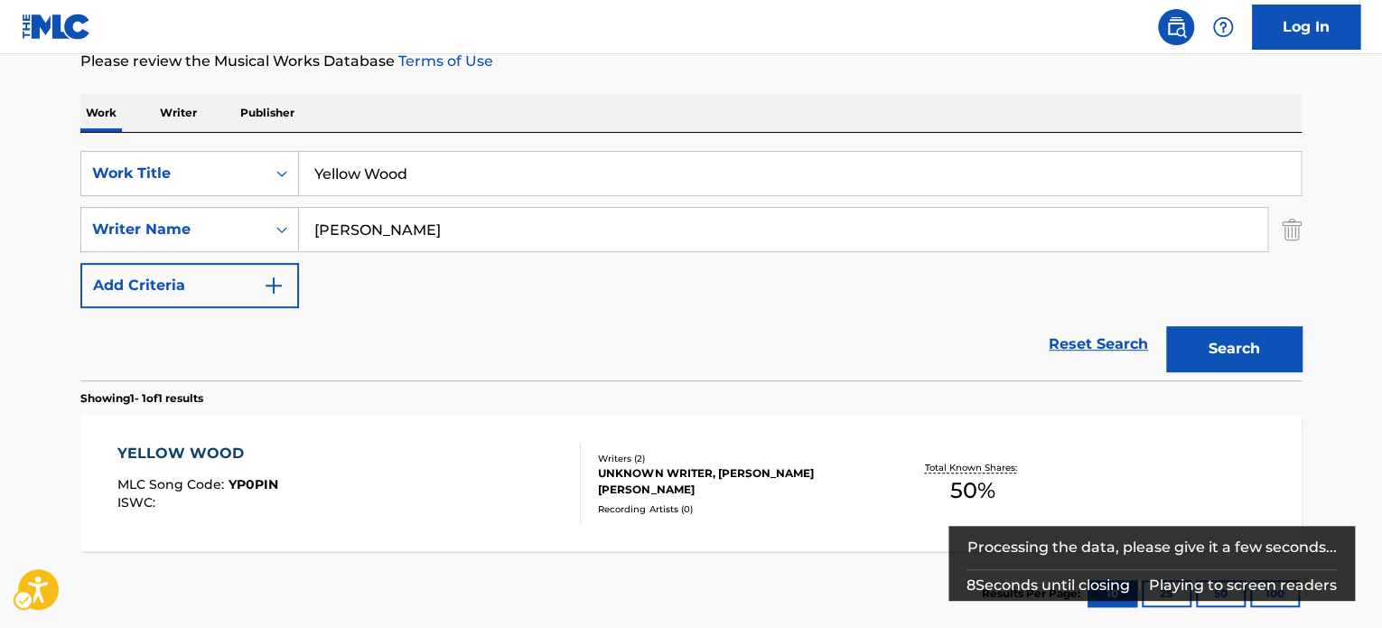
scroll to position [258, 0]
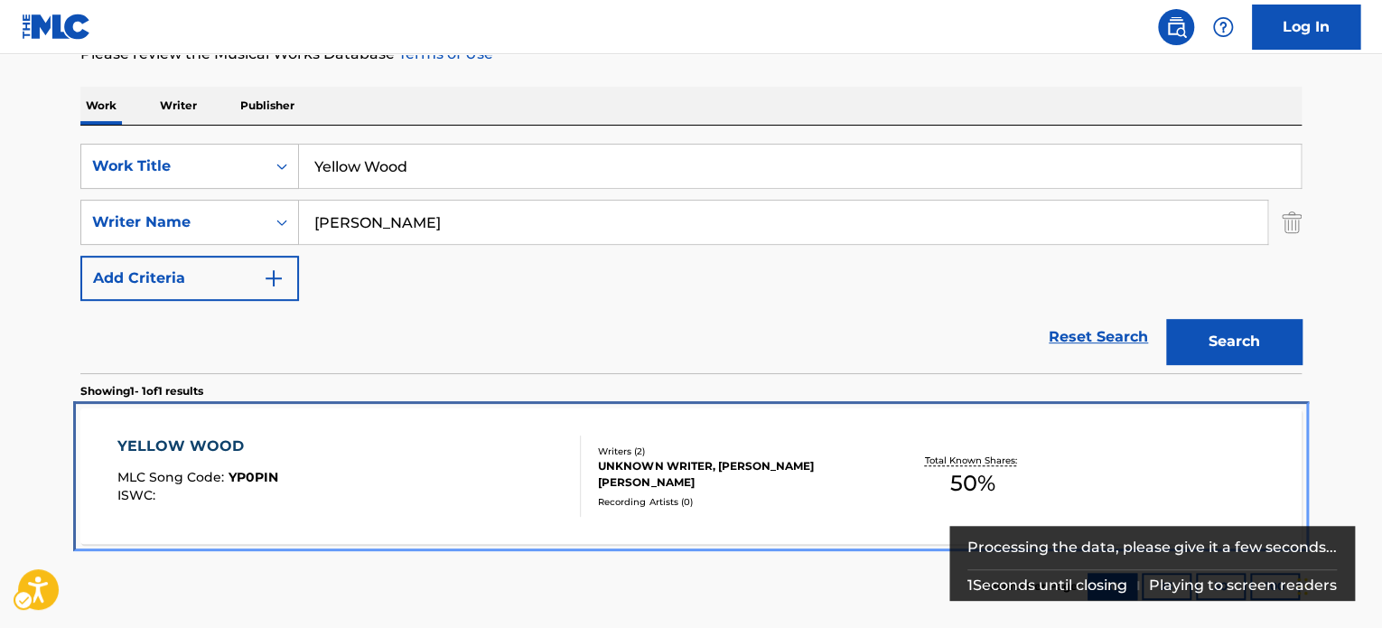
click at [337, 440] on div "YELLOW WOOD MLC Song Code : YP0PIN ISWC :" at bounding box center [349, 476] width 464 height 81
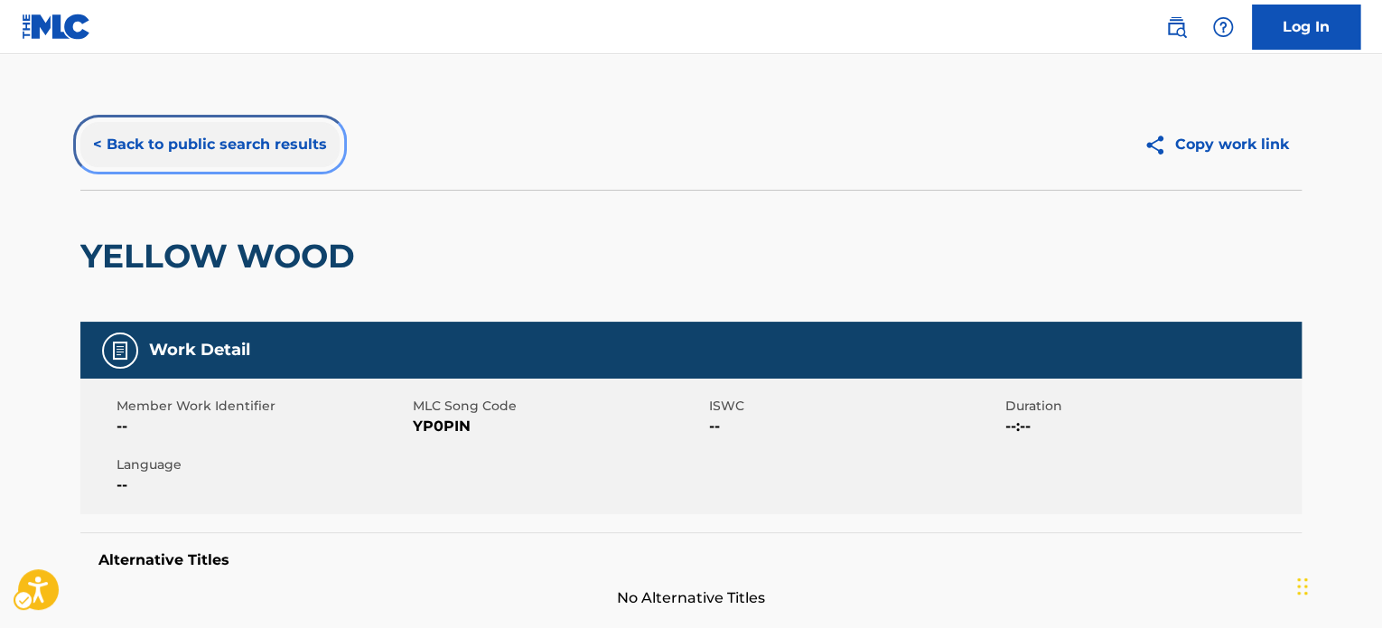
click at [248, 163] on button "< Back to public search results" at bounding box center [209, 144] width 259 height 45
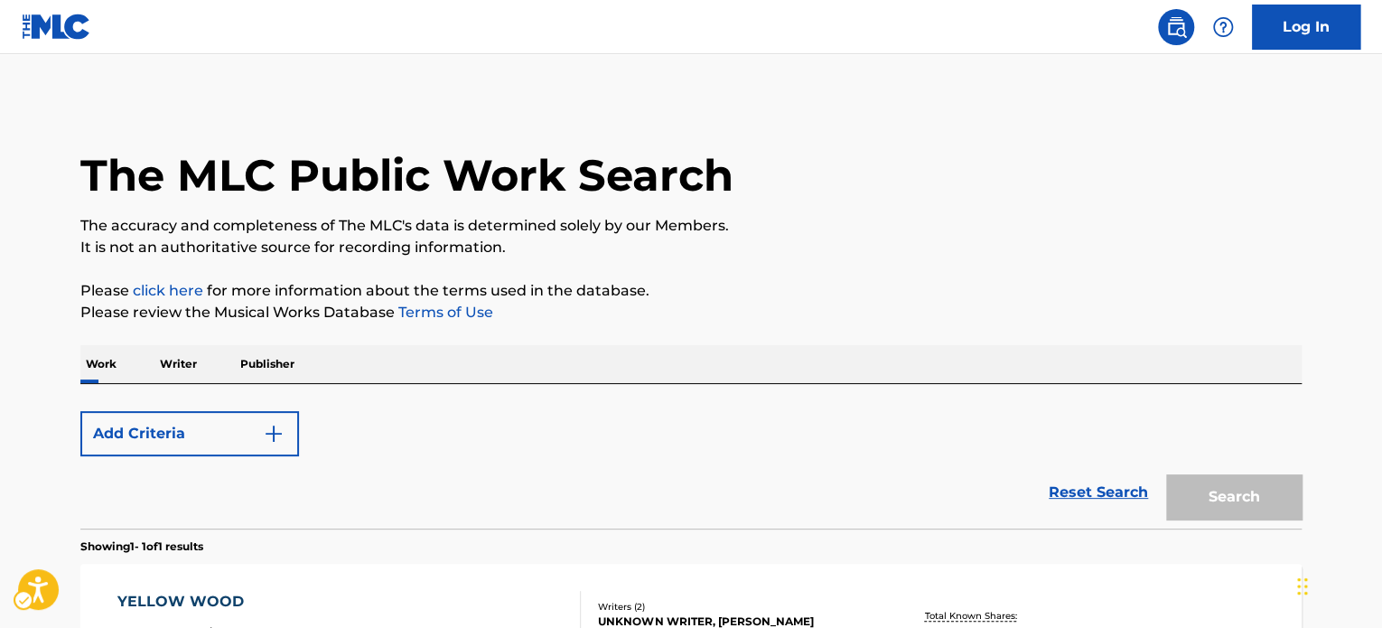
scroll to position [251, 0]
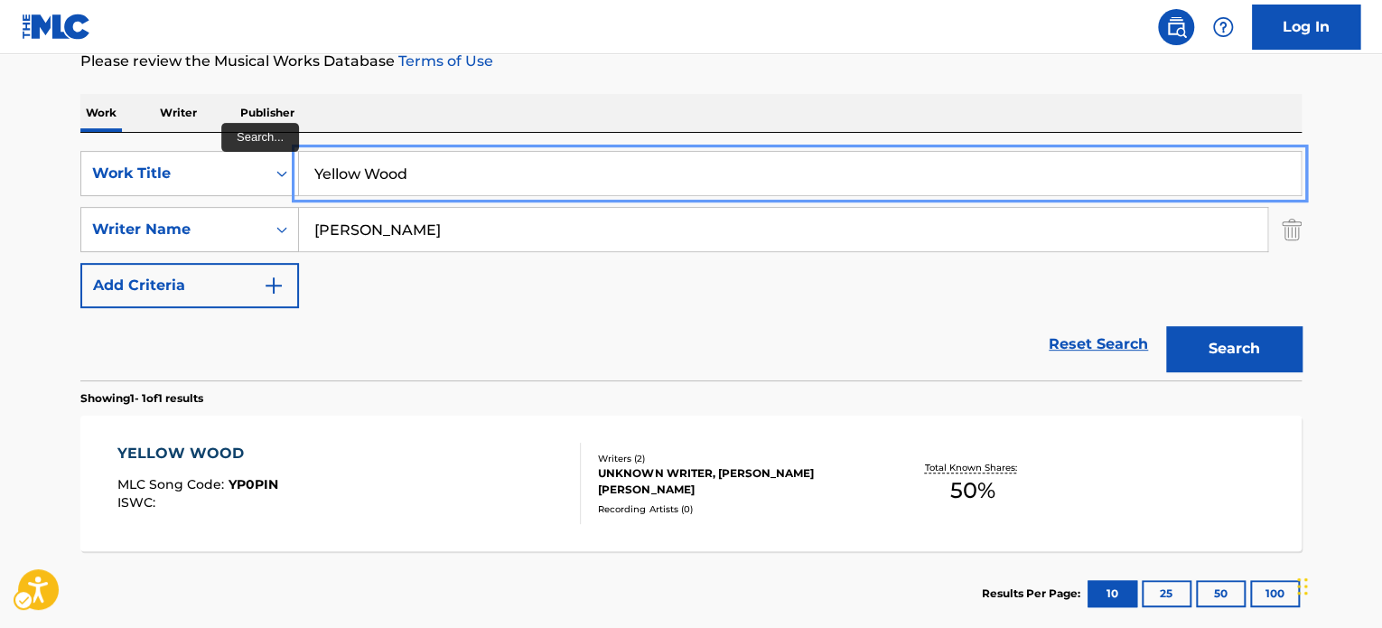
drag, startPoint x: 479, startPoint y: 175, endPoint x: 514, endPoint y: 140, distance: 49.8
paste input "I Wish You Were Here"
type input "I Wish You Were Here"
drag, startPoint x: 629, startPoint y: 87, endPoint x: 834, endPoint y: 129, distance: 209.5
click at [629, 87] on div "The MLC Public Work Search The accuracy and completeness of The MLC's data is d…" at bounding box center [691, 242] width 1265 height 788
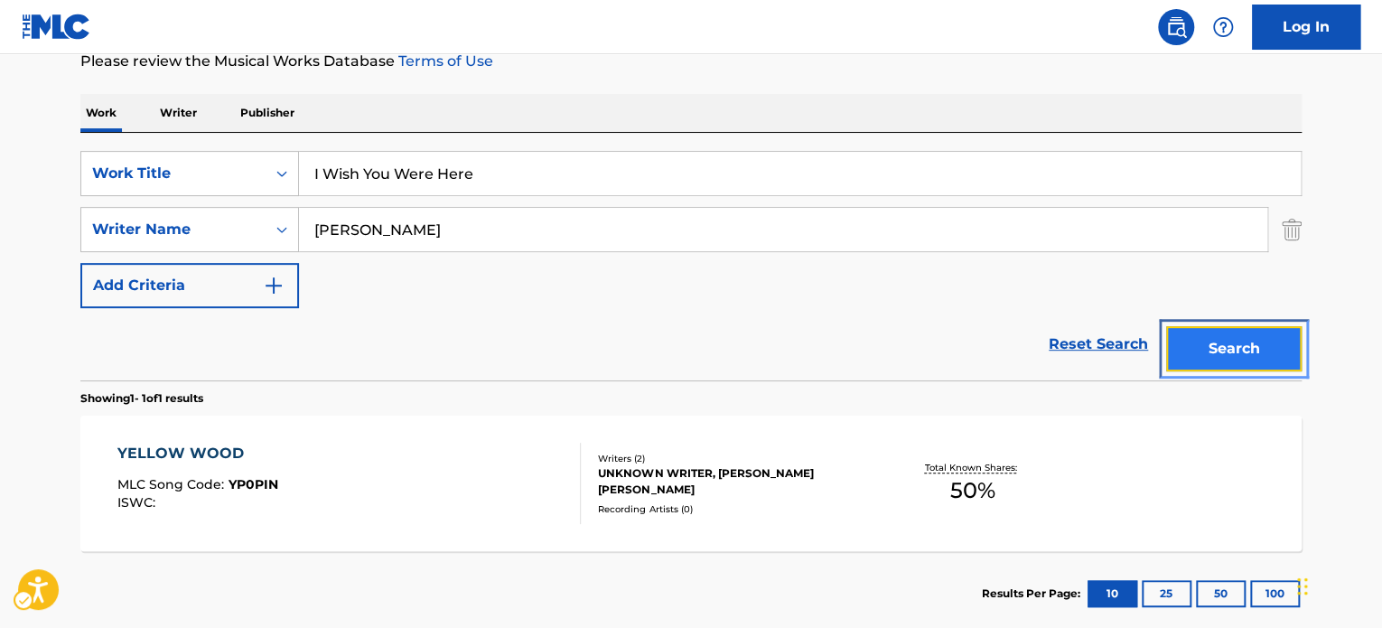
click at [1211, 346] on button "Search" at bounding box center [1235, 348] width 136 height 45
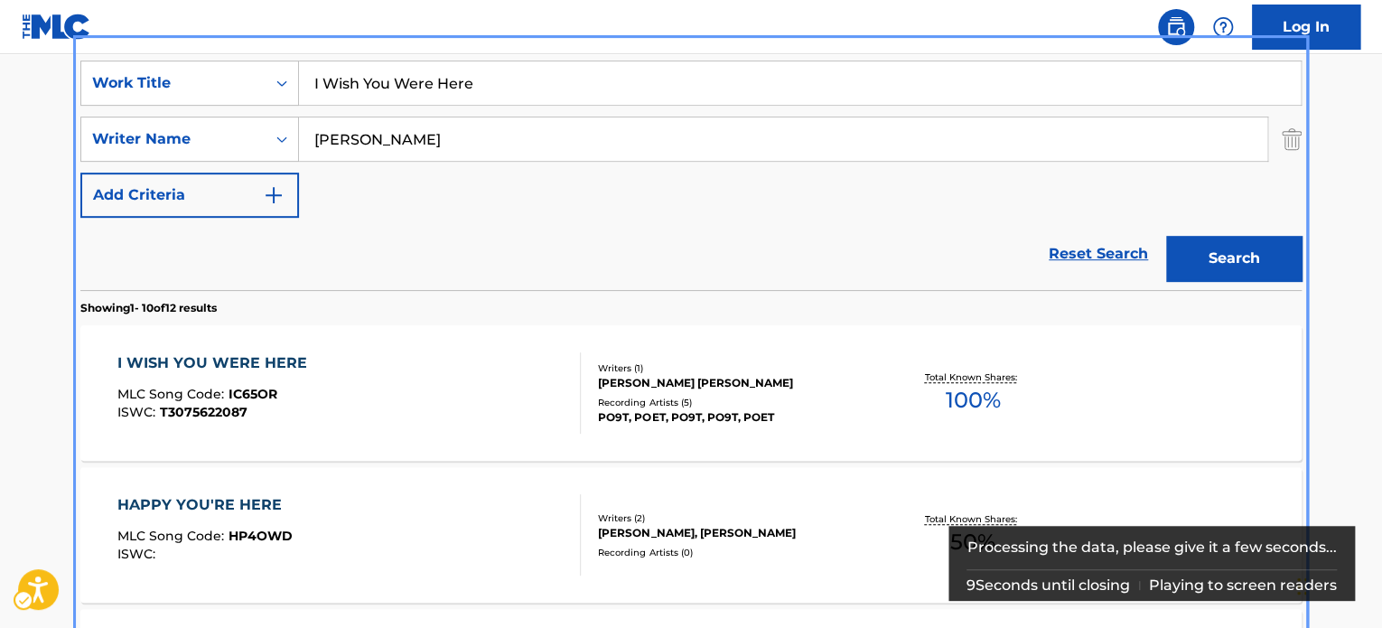
scroll to position [383, 0]
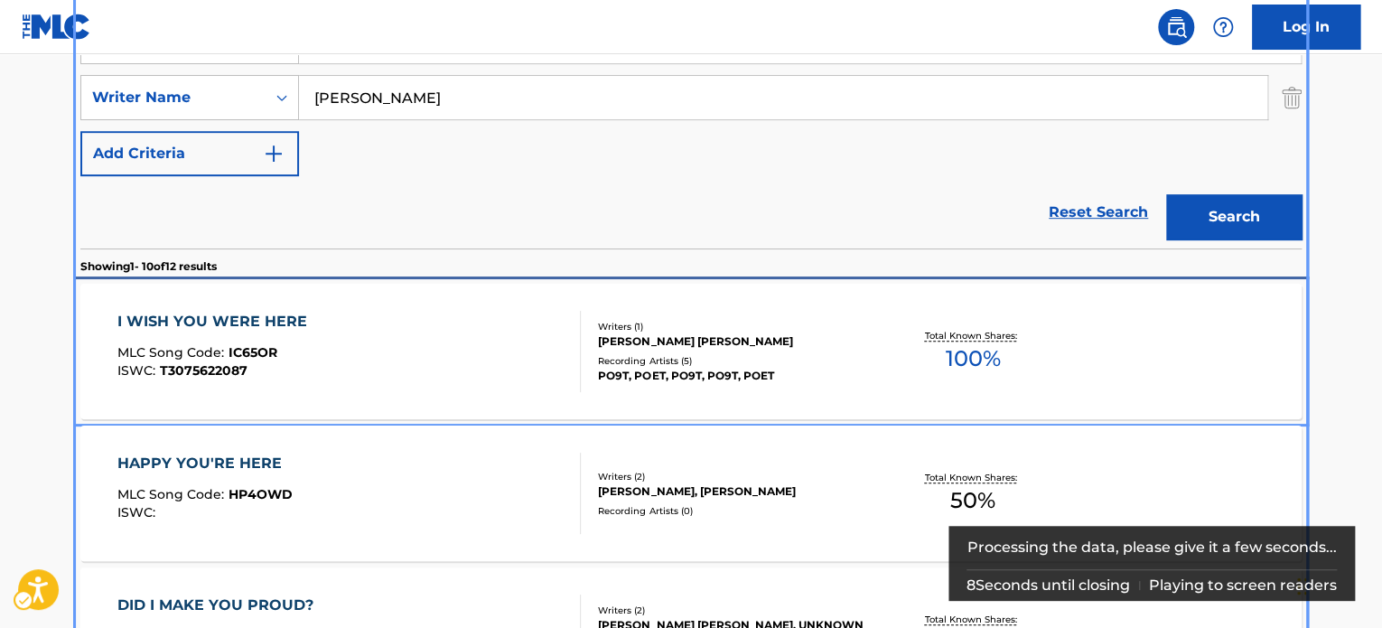
click at [483, 351] on div "I WISH YOU WERE HERE MLC Song Code : IC65OR ISWC : T3075622087" at bounding box center [349, 351] width 464 height 81
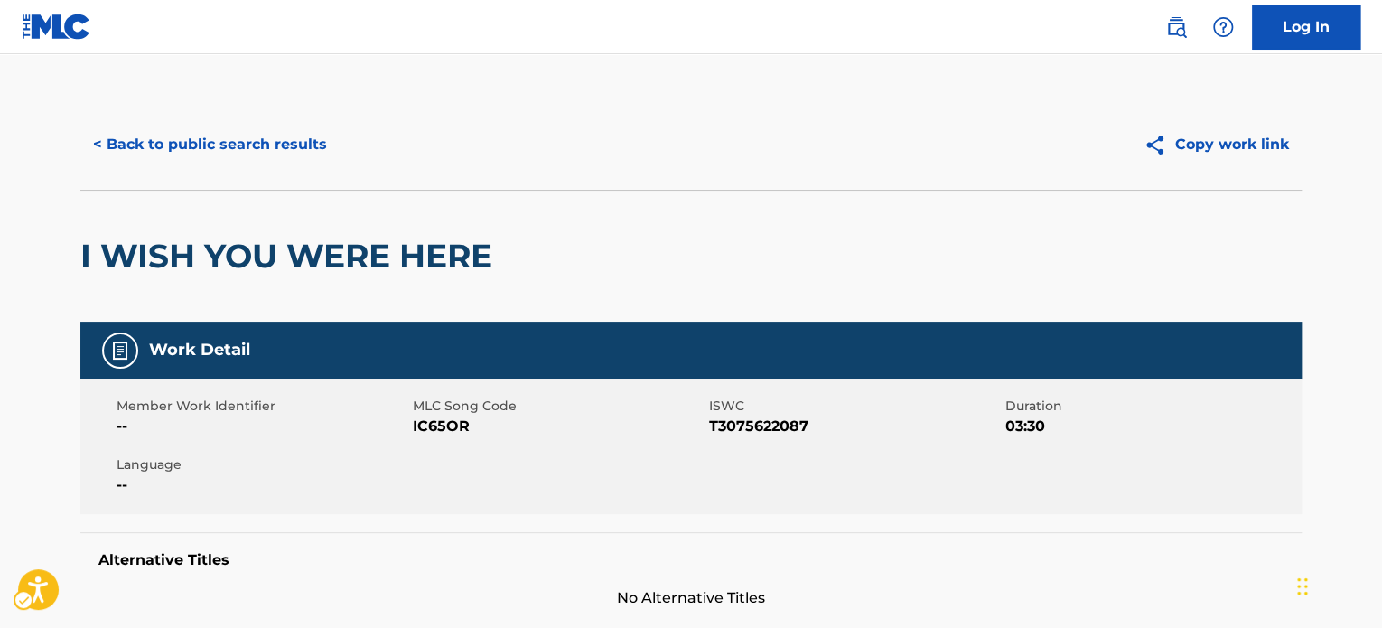
click at [247, 114] on div "< Back to public search results Copy work link" at bounding box center [691, 144] width 1222 height 90
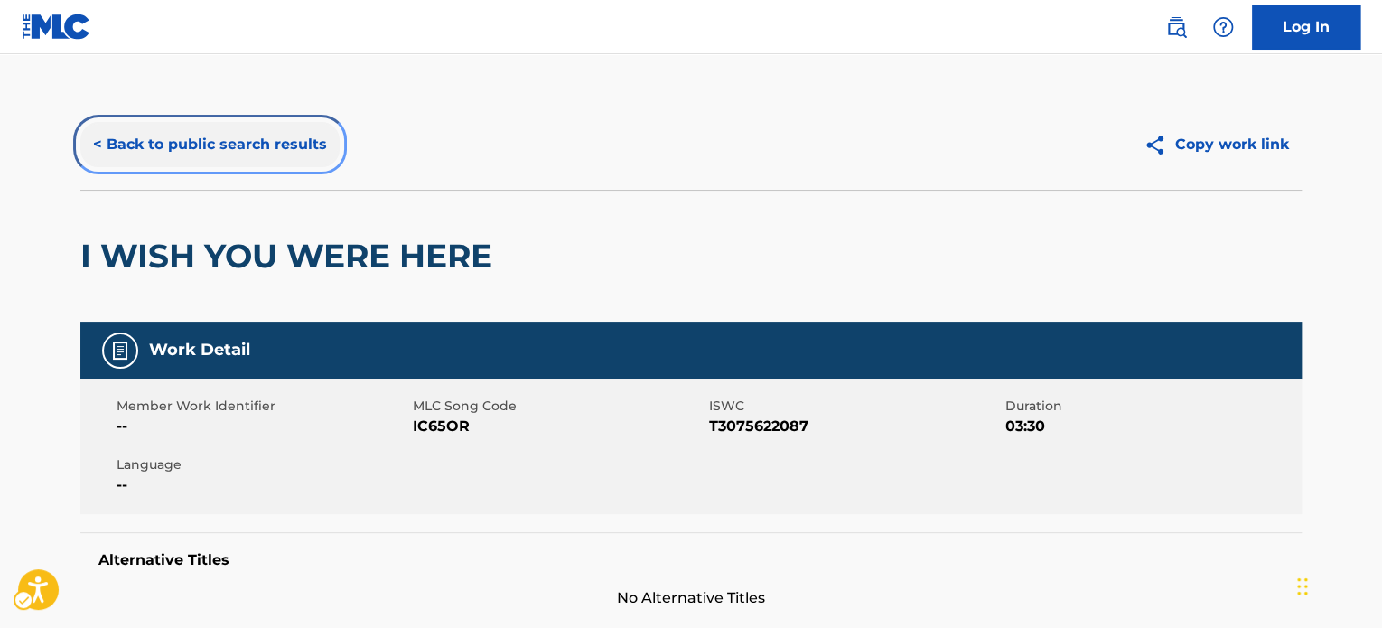
click at [248, 127] on button "< Back to public search results" at bounding box center [209, 144] width 259 height 45
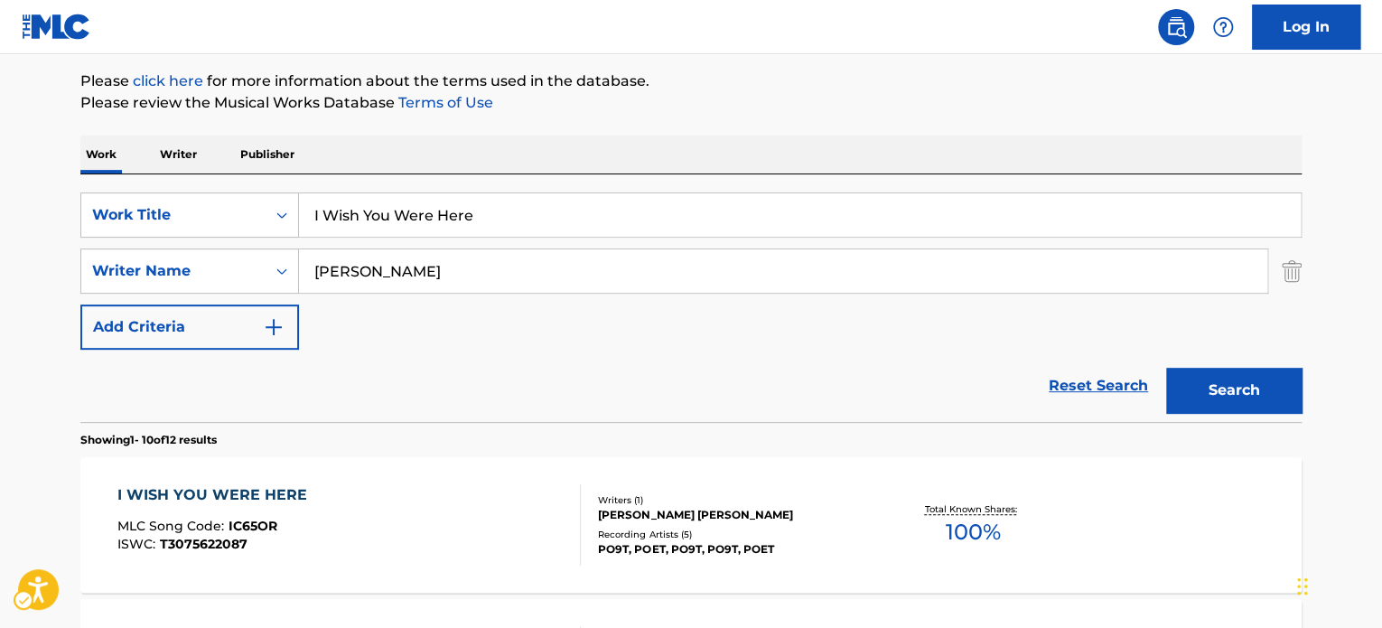
scroll to position [202, 0]
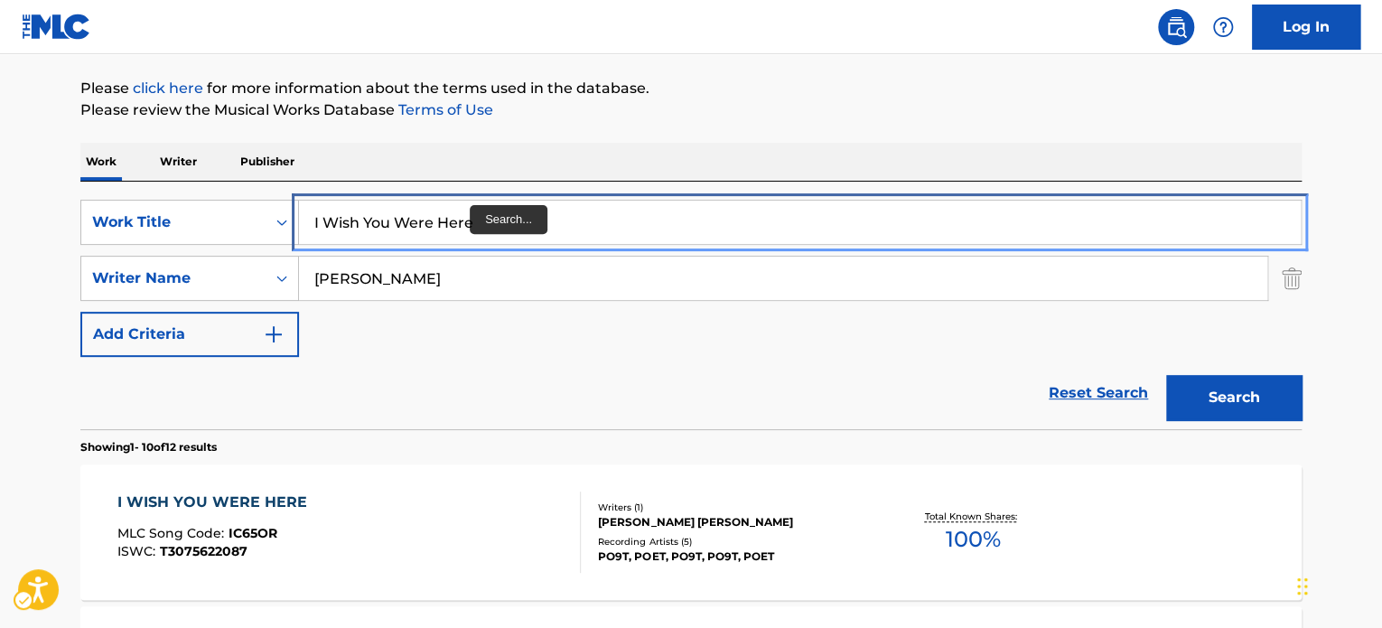
paste input "Role Model"
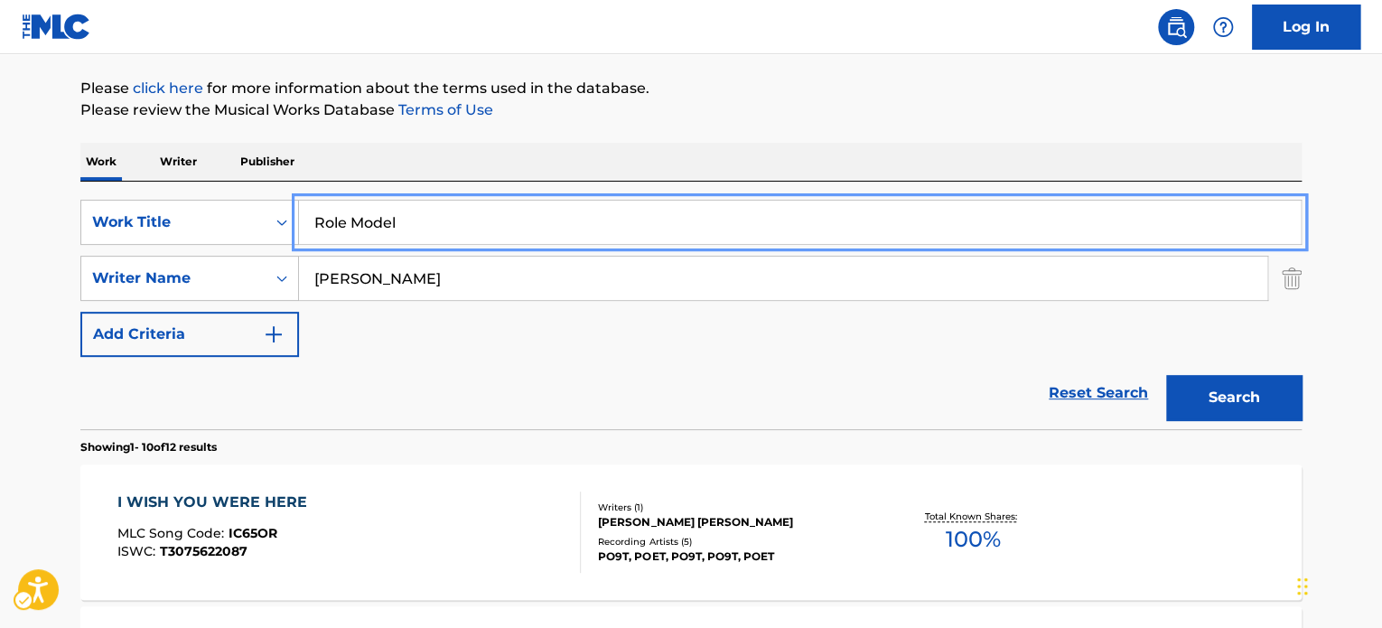
type input "Role Model"
click at [808, 97] on p "Please click here for more information about the terms used in the database." at bounding box center [691, 89] width 1222 height 22
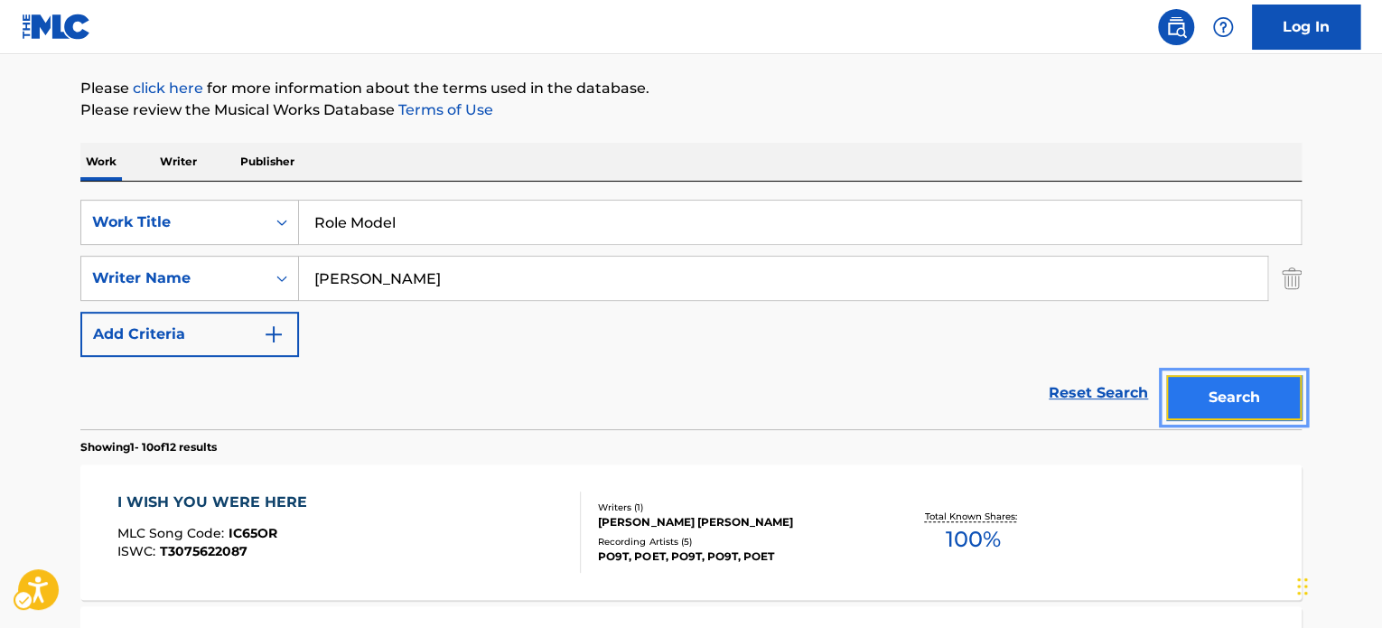
click at [1223, 389] on button "Search" at bounding box center [1235, 397] width 136 height 45
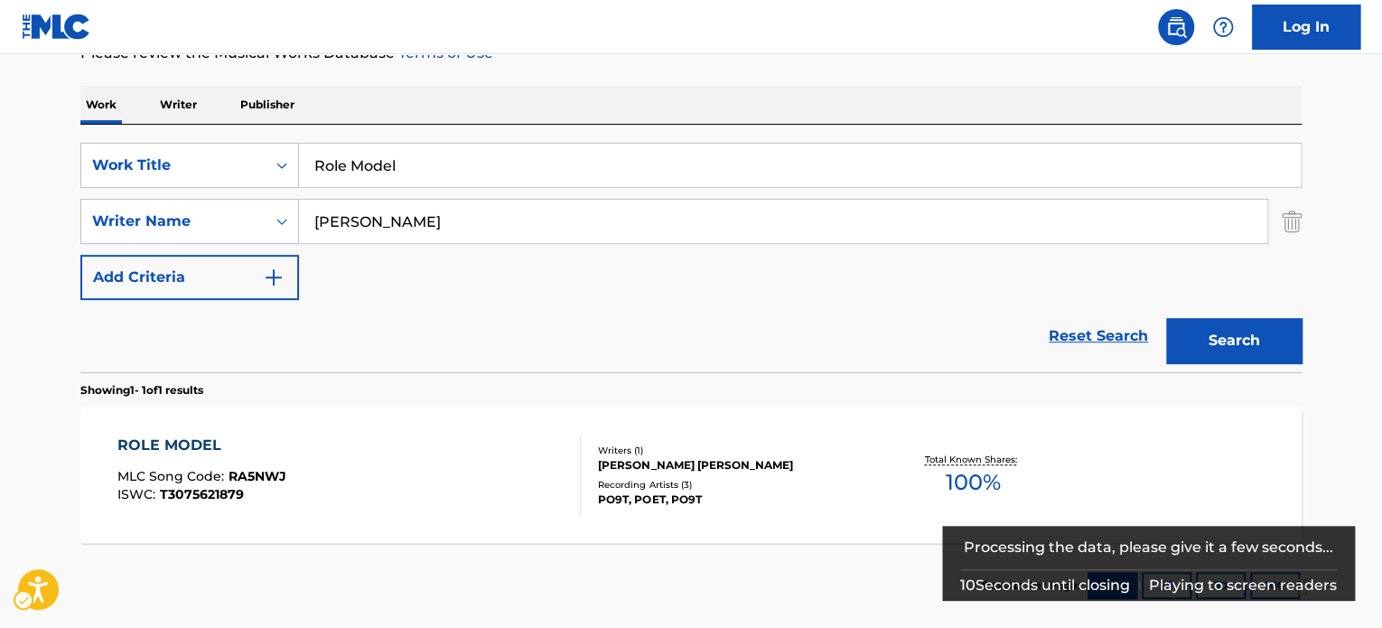
scroll to position [305, 0]
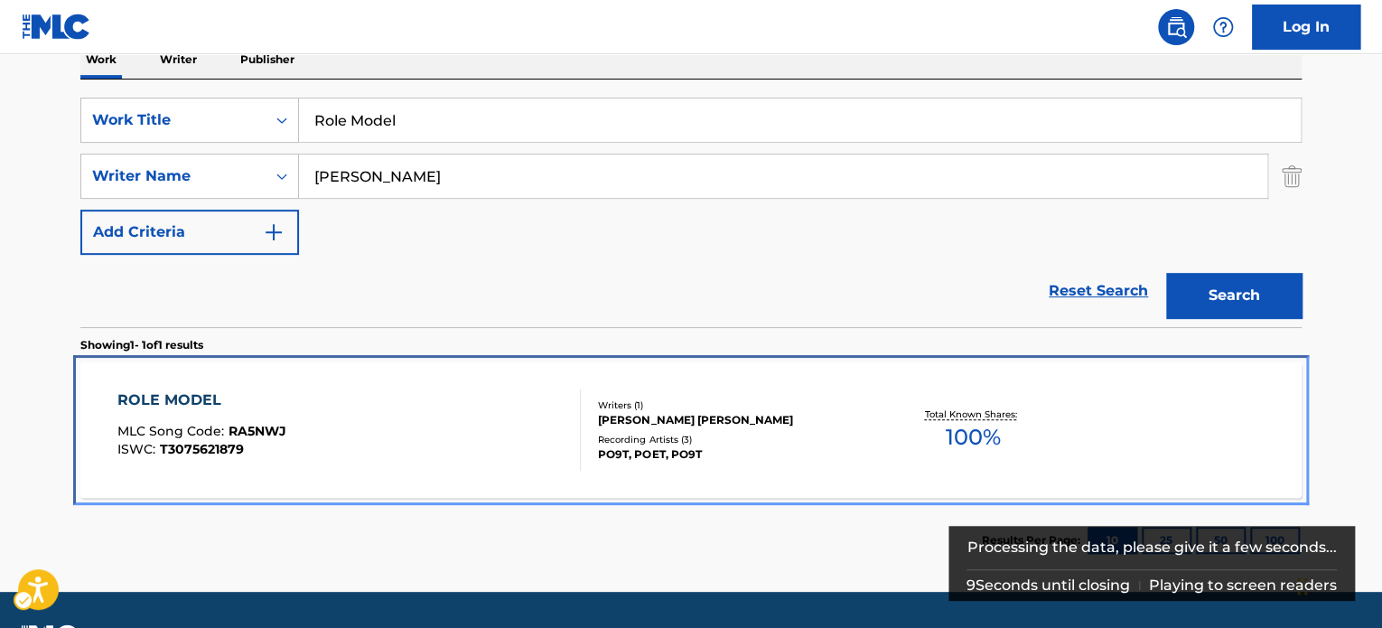
click at [783, 428] on div "Writers ( 1 ) [PERSON_NAME] [PERSON_NAME] Recording Artists ( 3 ) PO9T, POET, P…" at bounding box center [726, 430] width 290 height 64
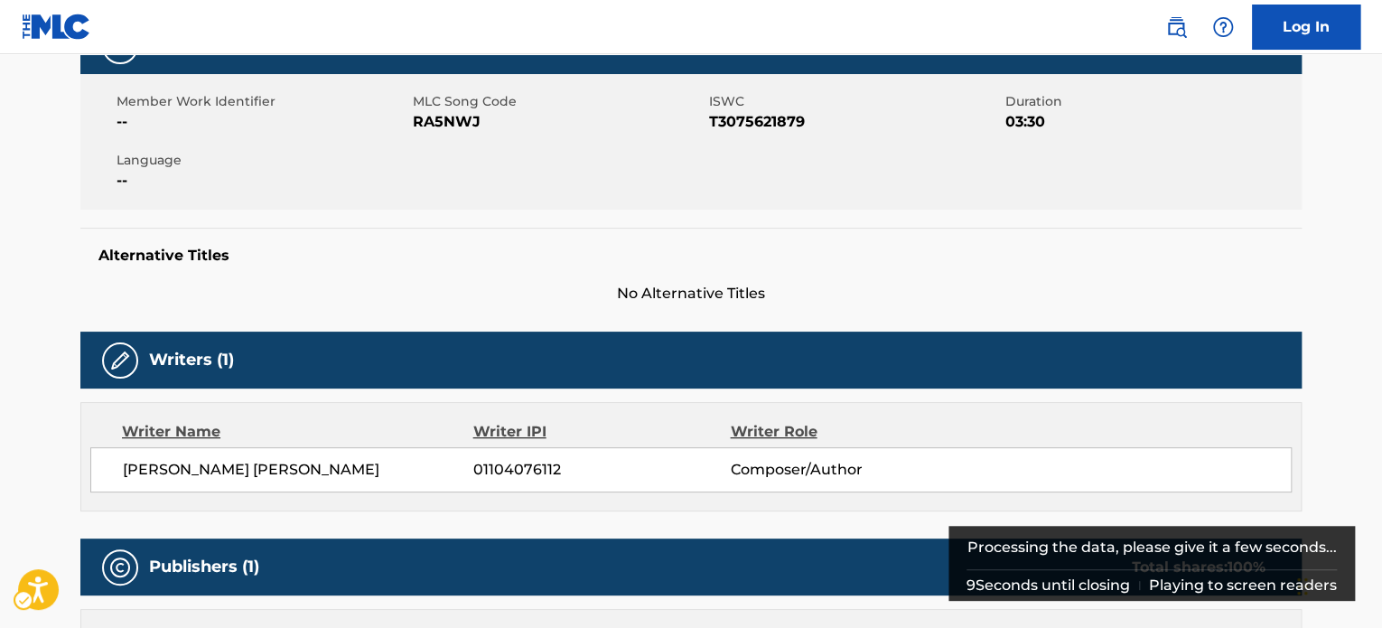
click at [773, 74] on div "Work Detail" at bounding box center [691, 45] width 1222 height 57
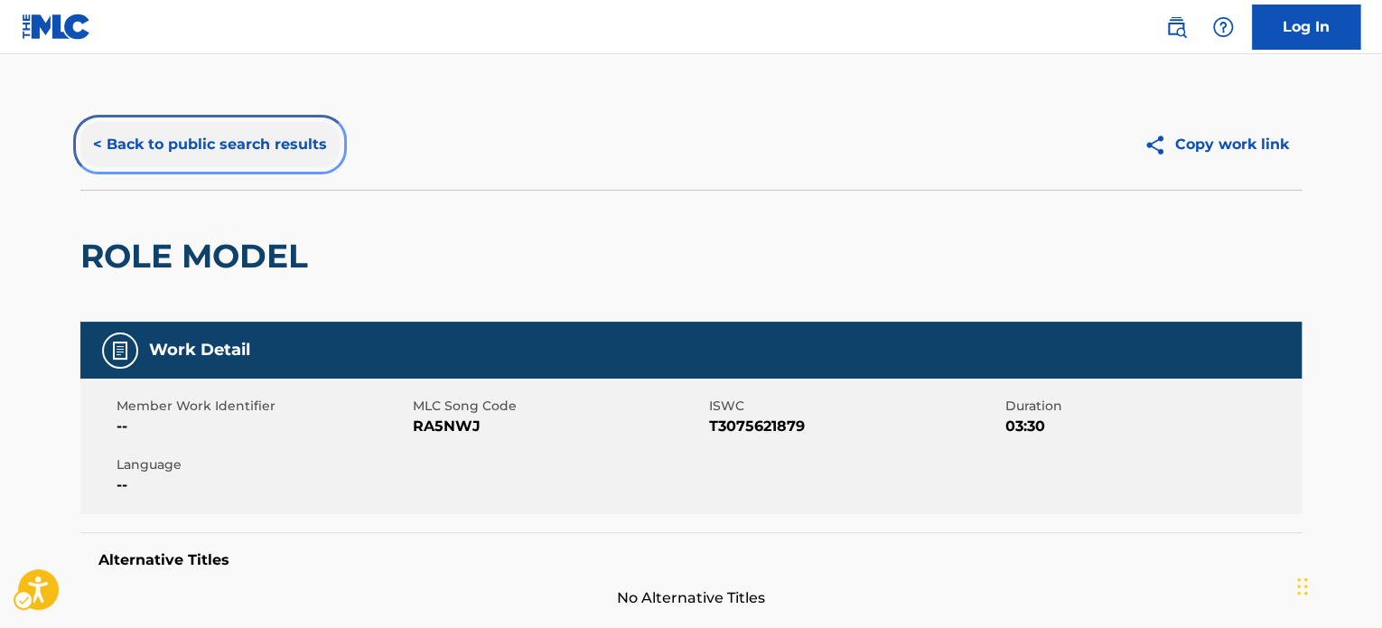
click at [209, 121] on div "< Back to public search results Copy work link" at bounding box center [691, 144] width 1222 height 90
click at [501, 212] on div "ROLE MODEL" at bounding box center [691, 256] width 1222 height 132
click at [253, 132] on button "< Back to public search results" at bounding box center [209, 144] width 259 height 45
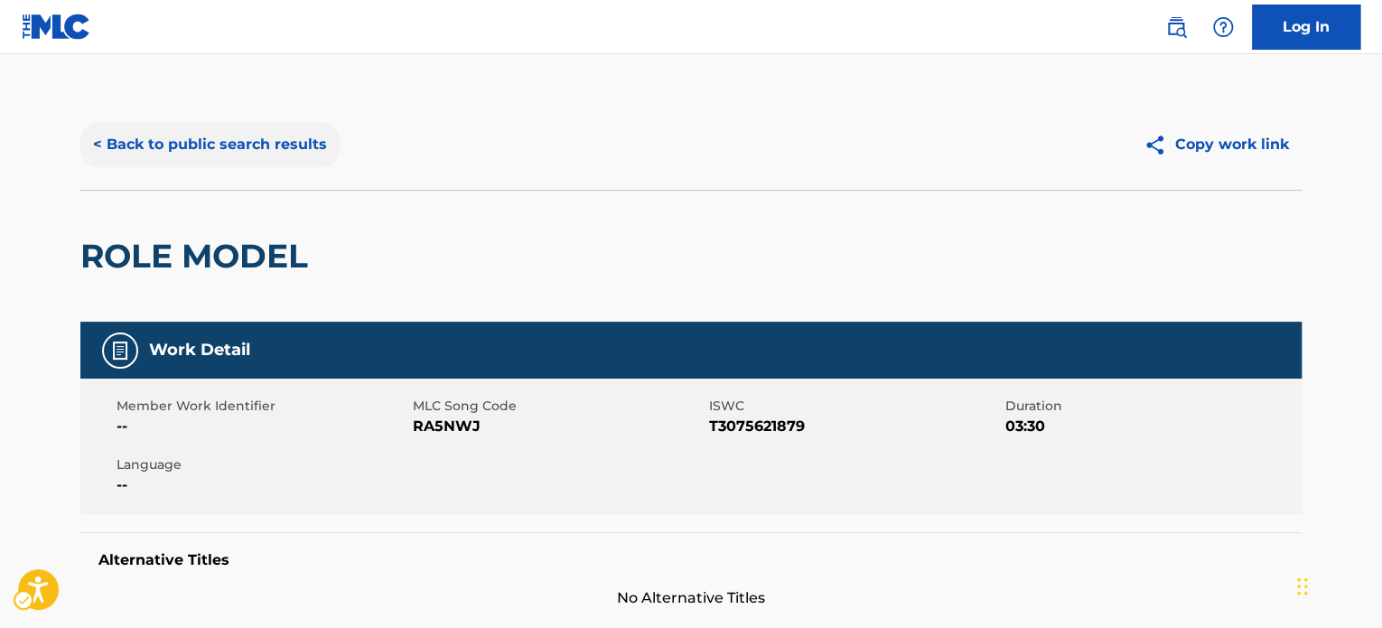
scroll to position [251, 0]
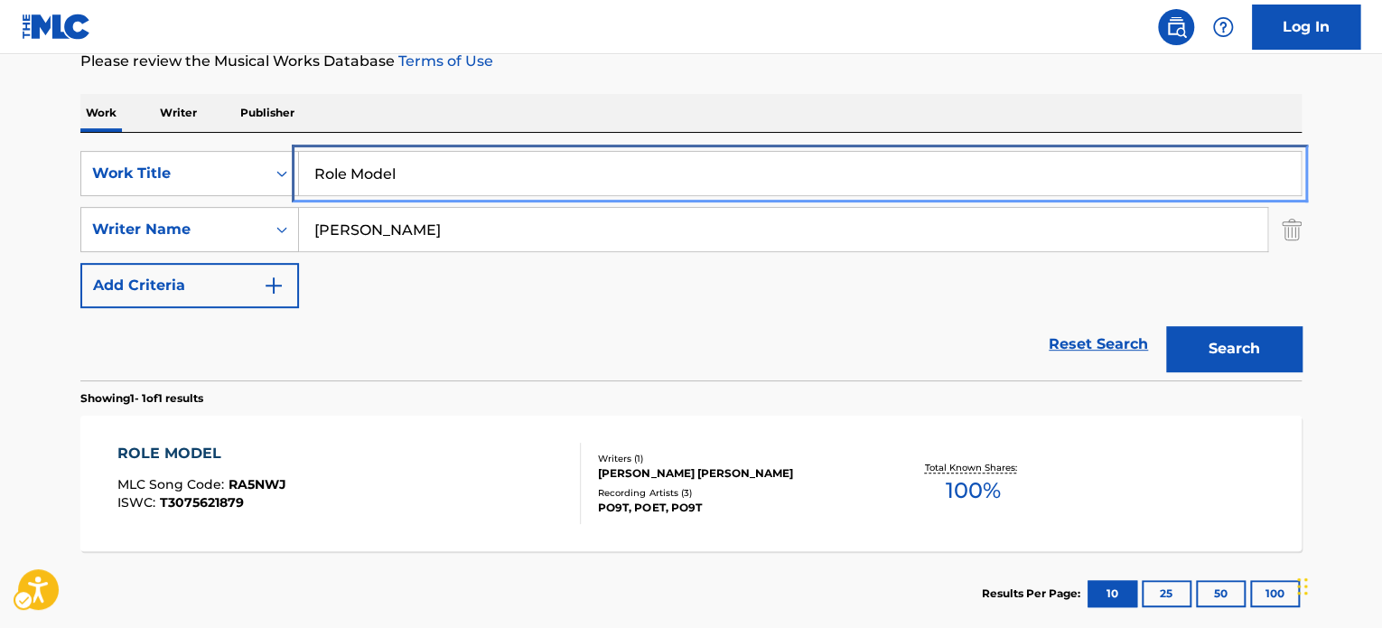
paste input "Talking"
type input "Talking"
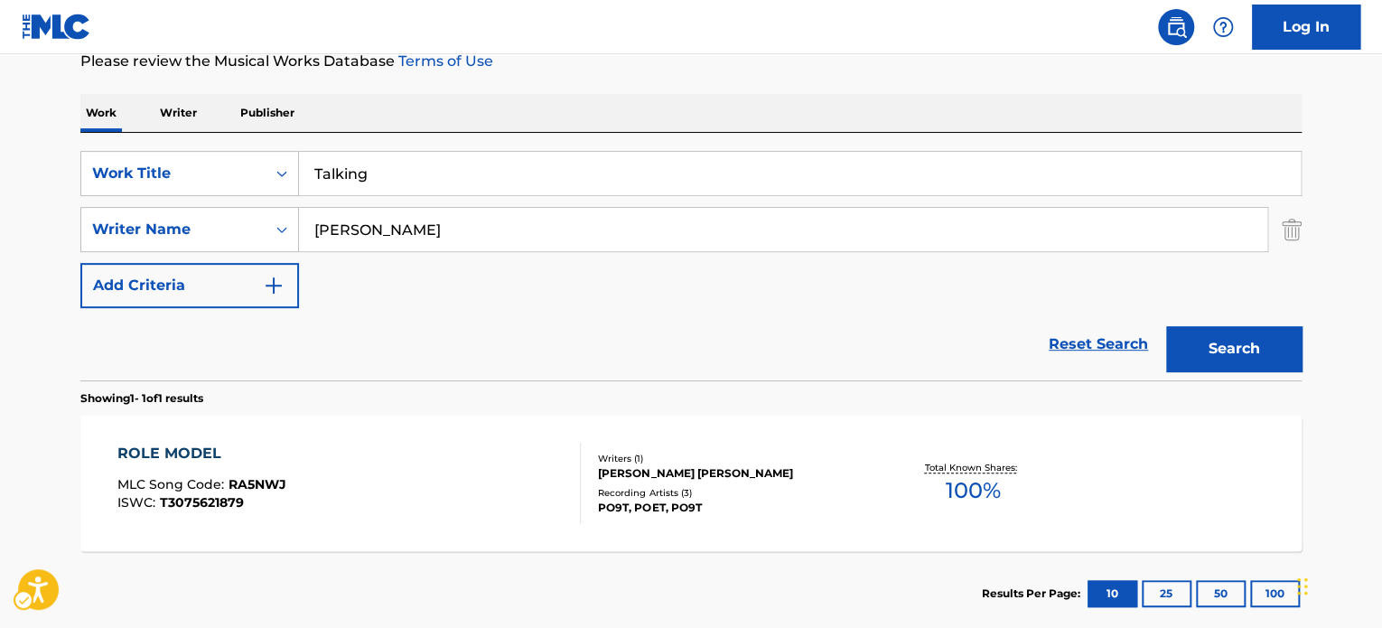
click at [653, 101] on div "Work Writer Publisher" at bounding box center [691, 113] width 1222 height 38
click at [1279, 350] on button "Search" at bounding box center [1235, 348] width 136 height 45
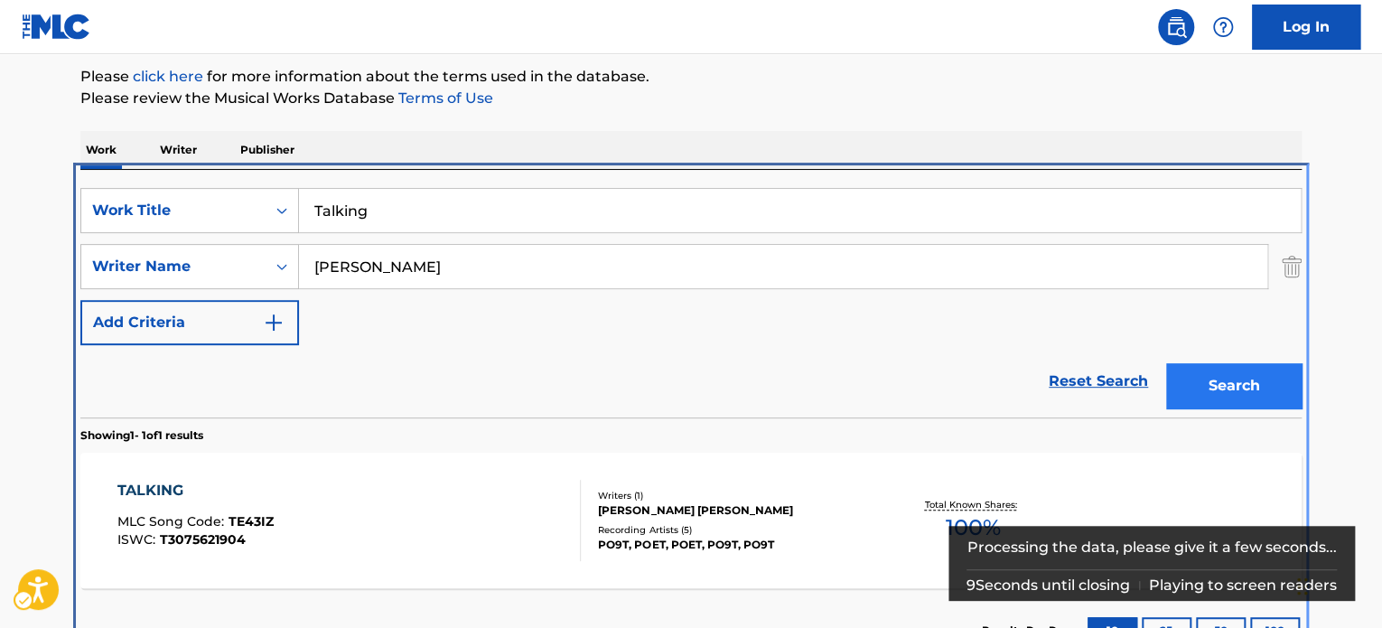
scroll to position [258, 0]
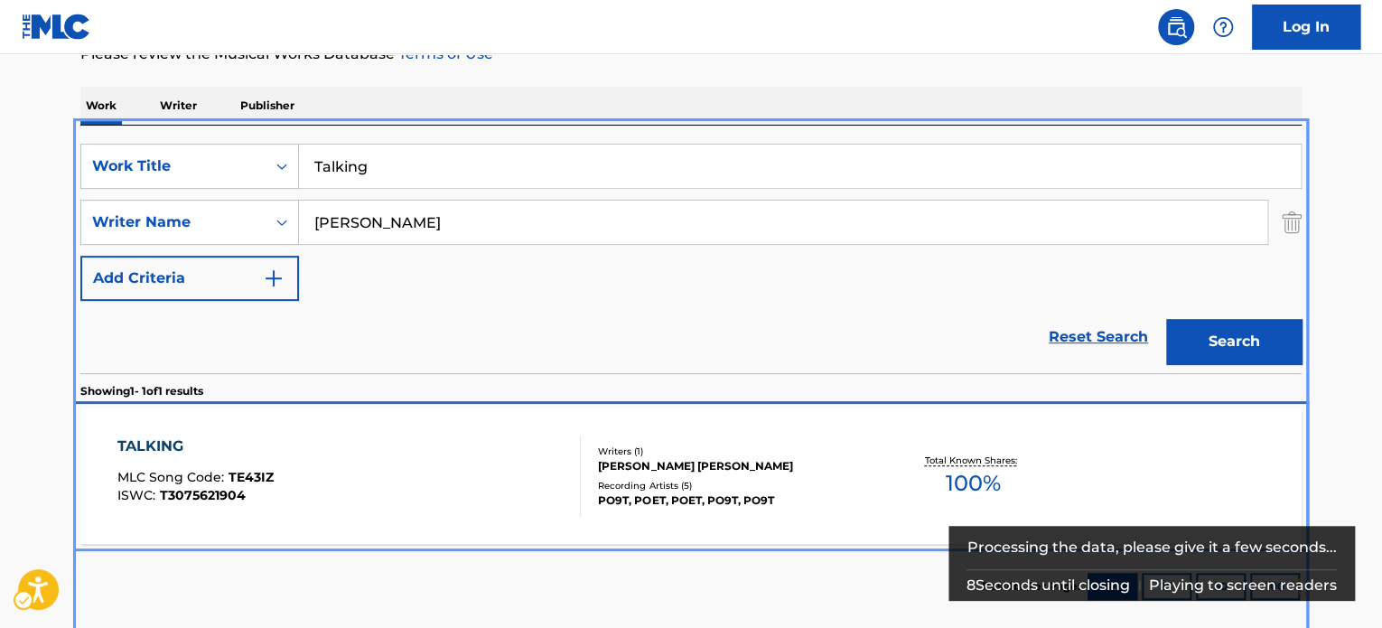
click at [473, 515] on div "TALKING MLC Song Code : TE43IZ ISWC : T3075621904" at bounding box center [349, 476] width 464 height 81
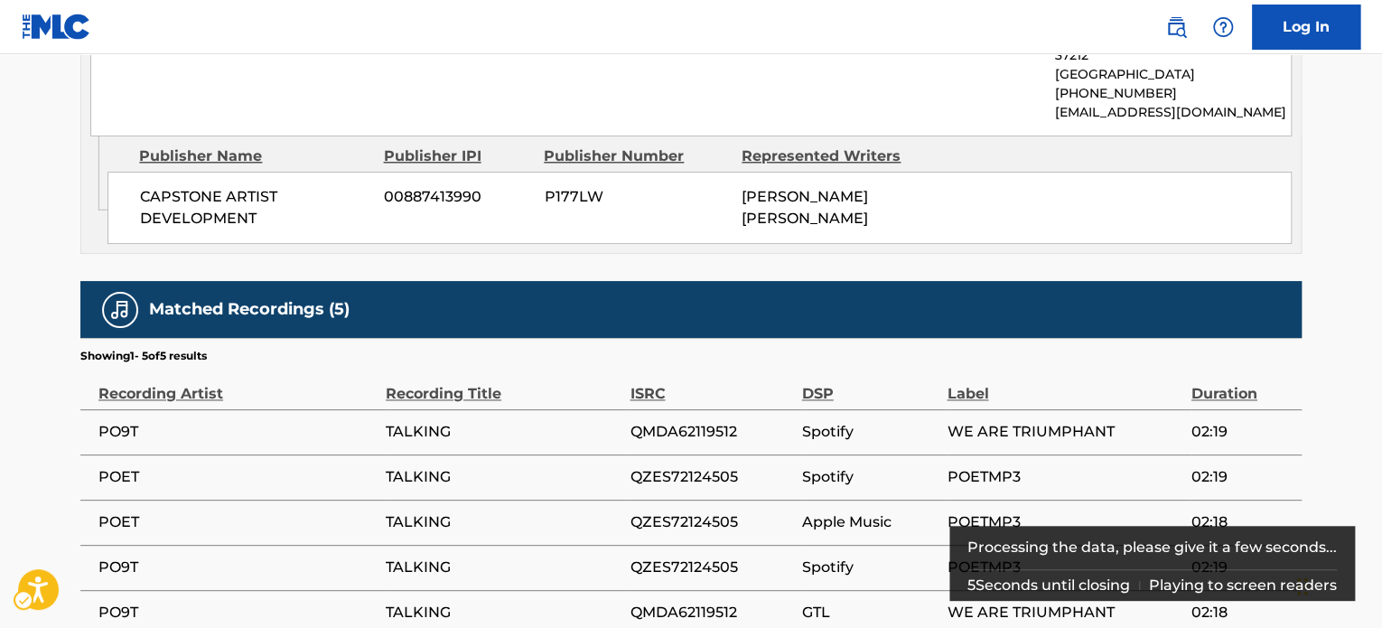
scroll to position [1084, 0]
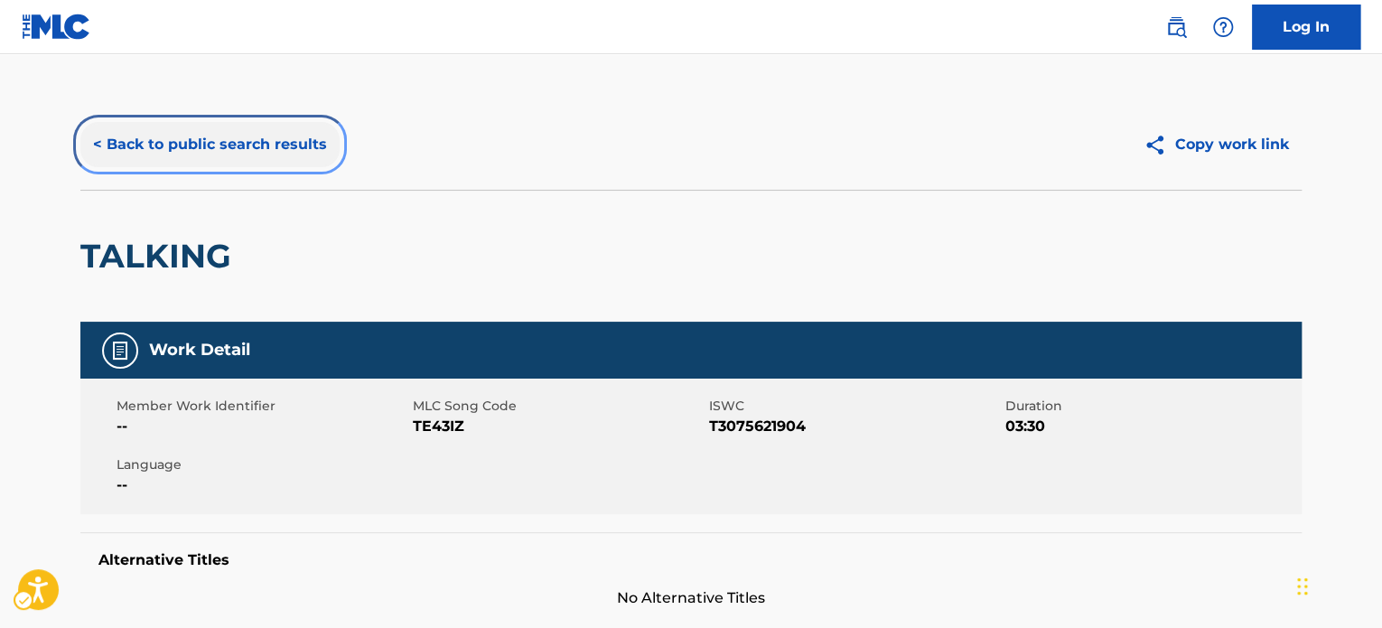
click at [284, 146] on button "< Back to public search results" at bounding box center [209, 144] width 259 height 45
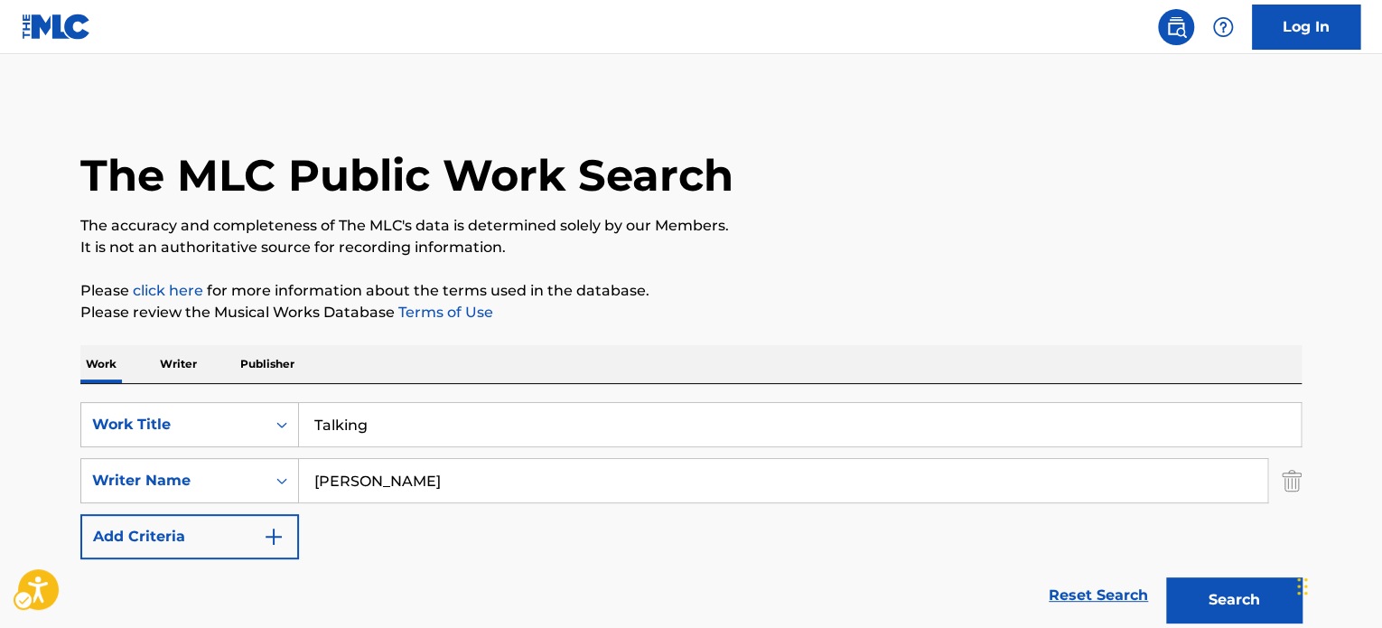
scroll to position [251, 0]
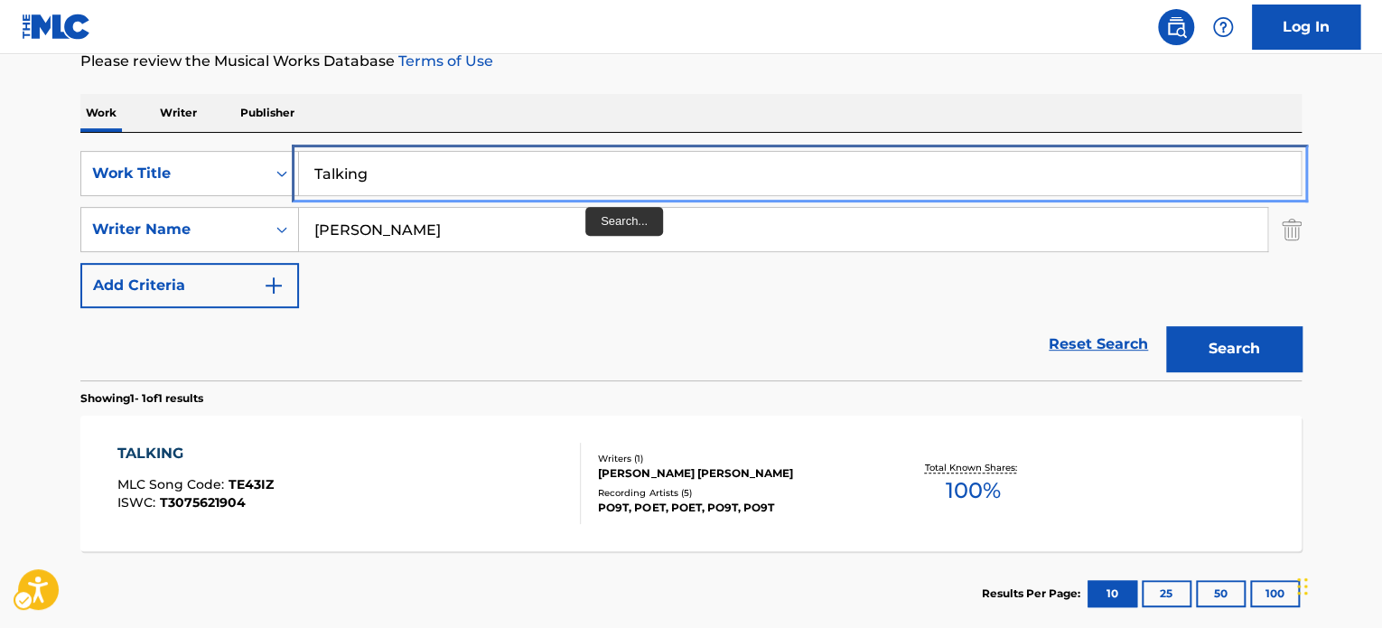
paste input "Home"
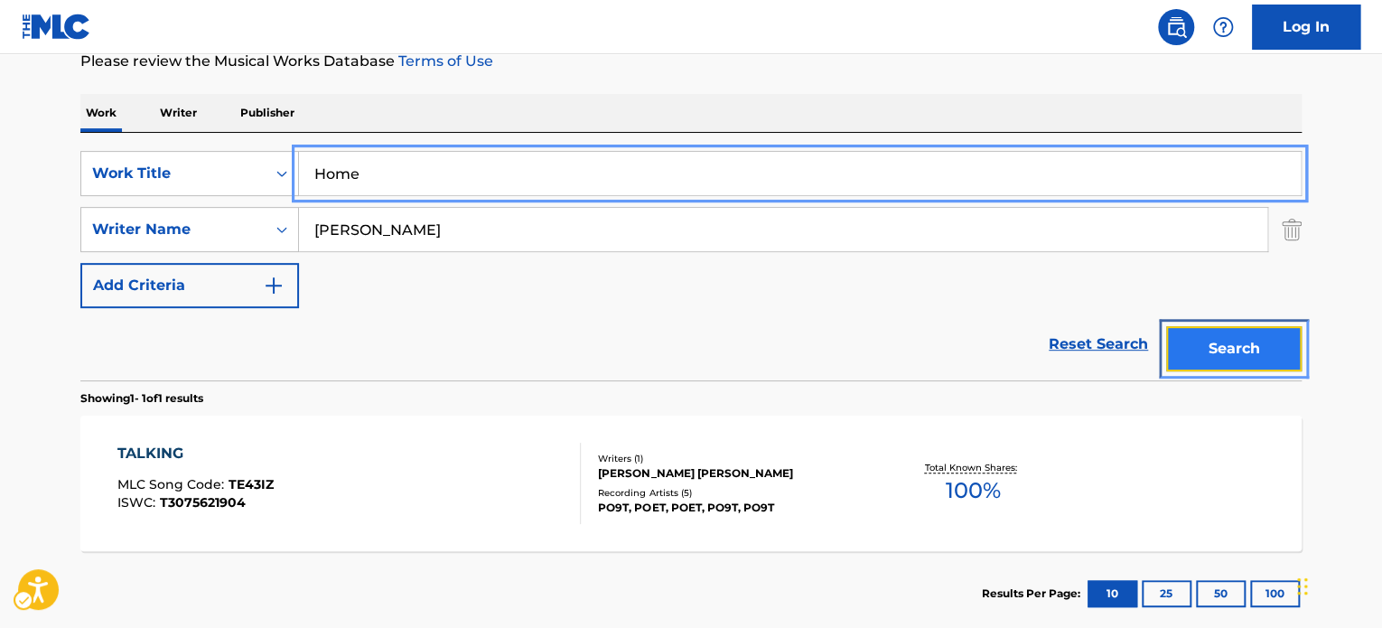
click at [1287, 330] on button "Search" at bounding box center [1235, 348] width 136 height 45
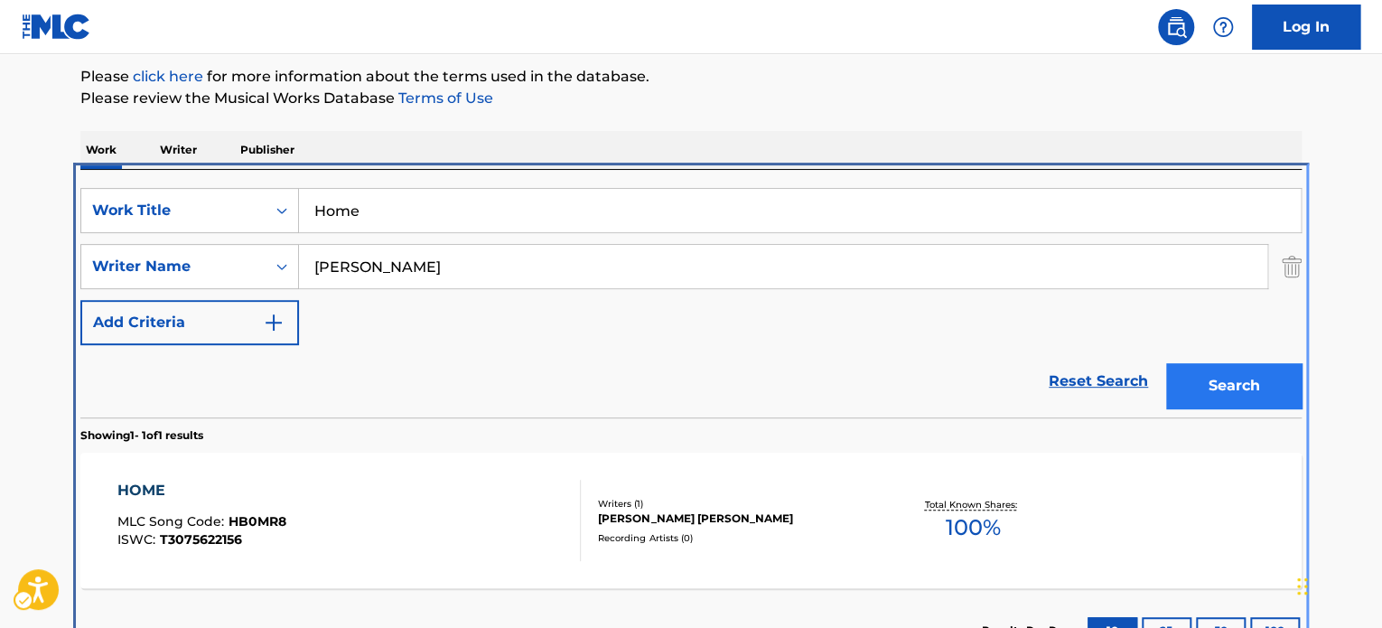
scroll to position [258, 0]
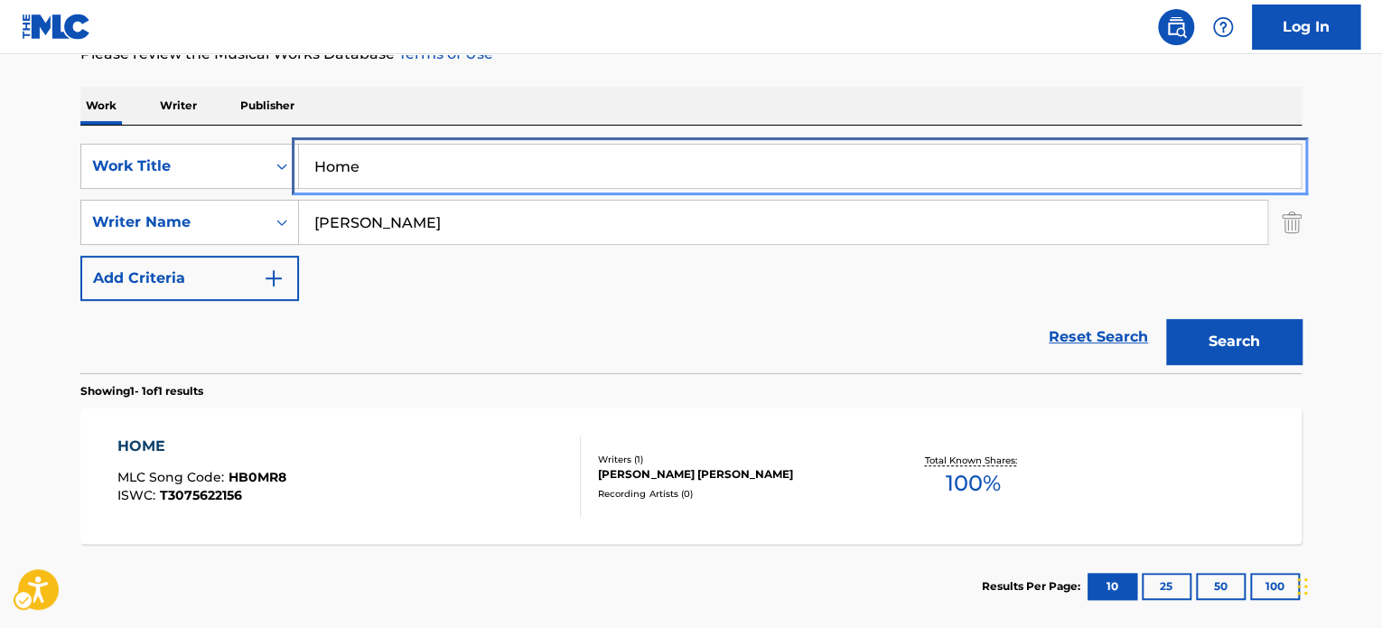
drag, startPoint x: 524, startPoint y: 174, endPoint x: 553, endPoint y: 141, distance: 44.2
click at [524, 174] on input "Home" at bounding box center [800, 166] width 1002 height 43
paste input "Lol I Dont Want To Feel (Intermission)"
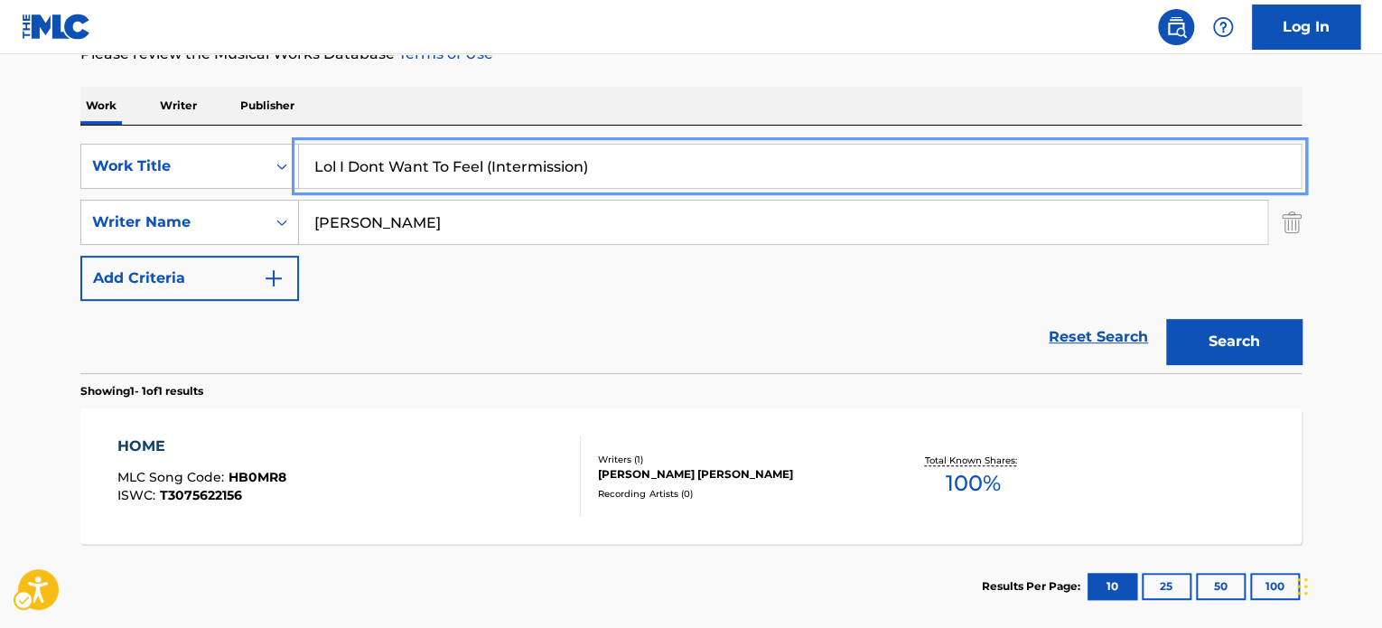
type input "Lol I Dont Want To Feel (Intermission)"
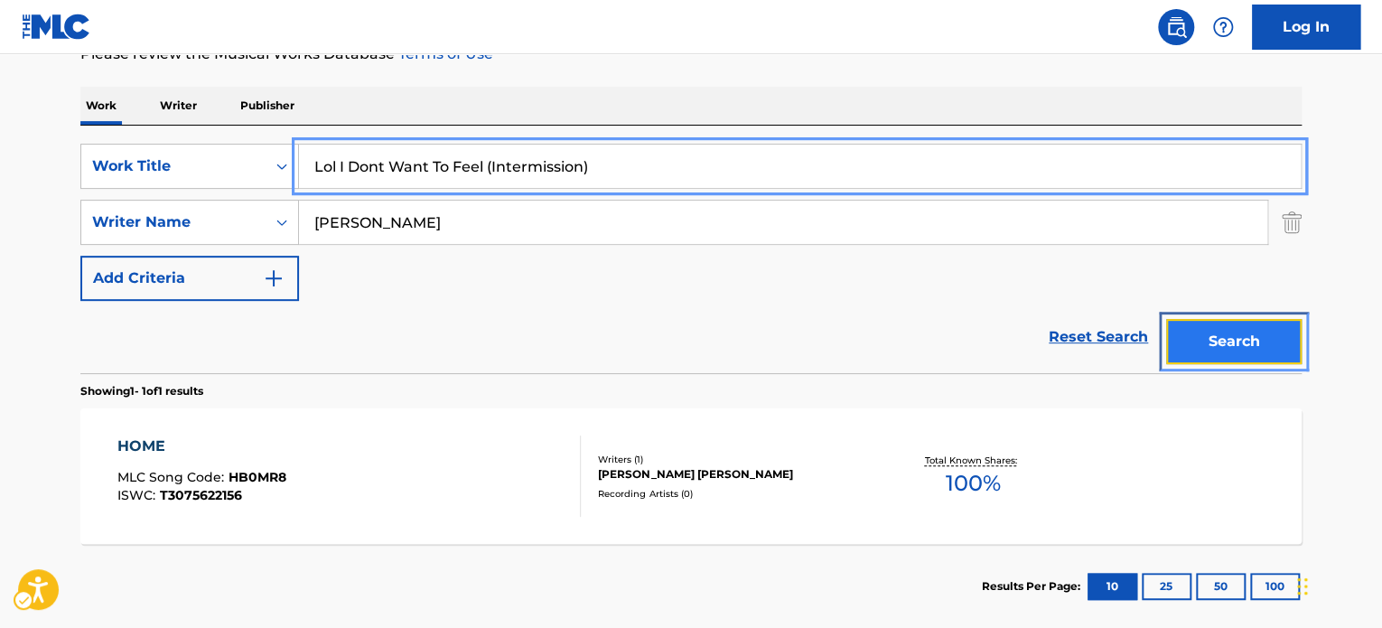
click at [1247, 319] on button "Search" at bounding box center [1235, 341] width 136 height 45
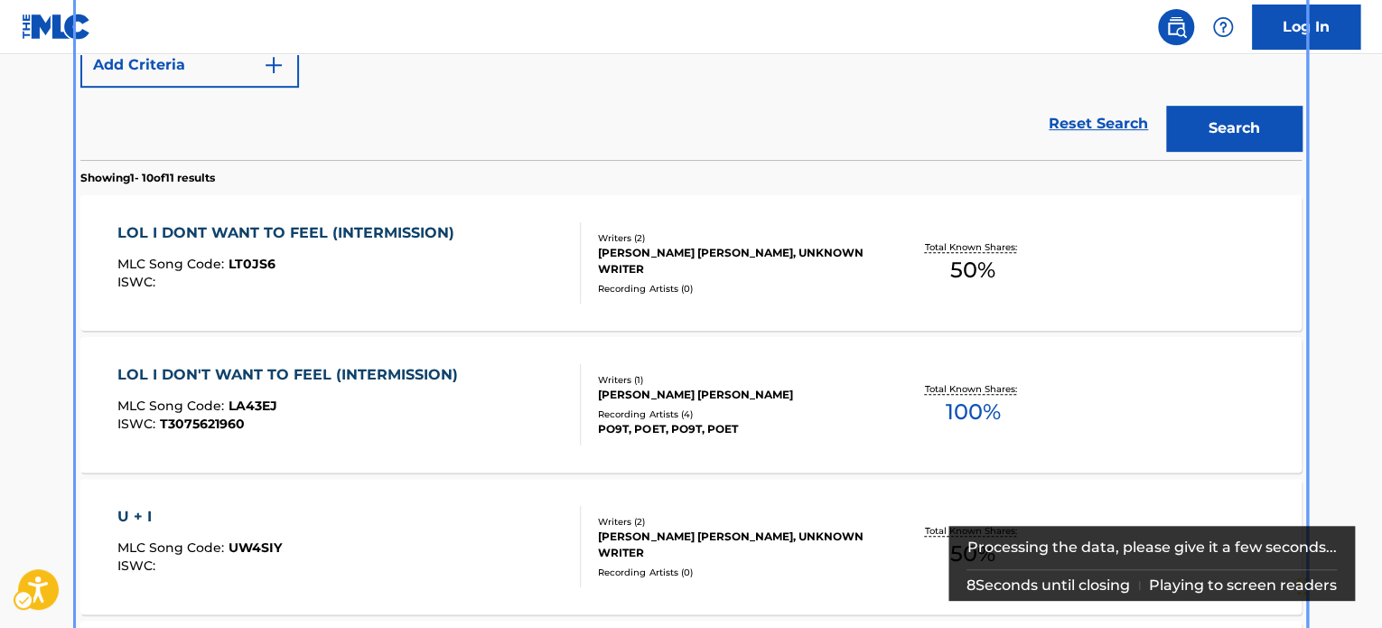
scroll to position [473, 0]
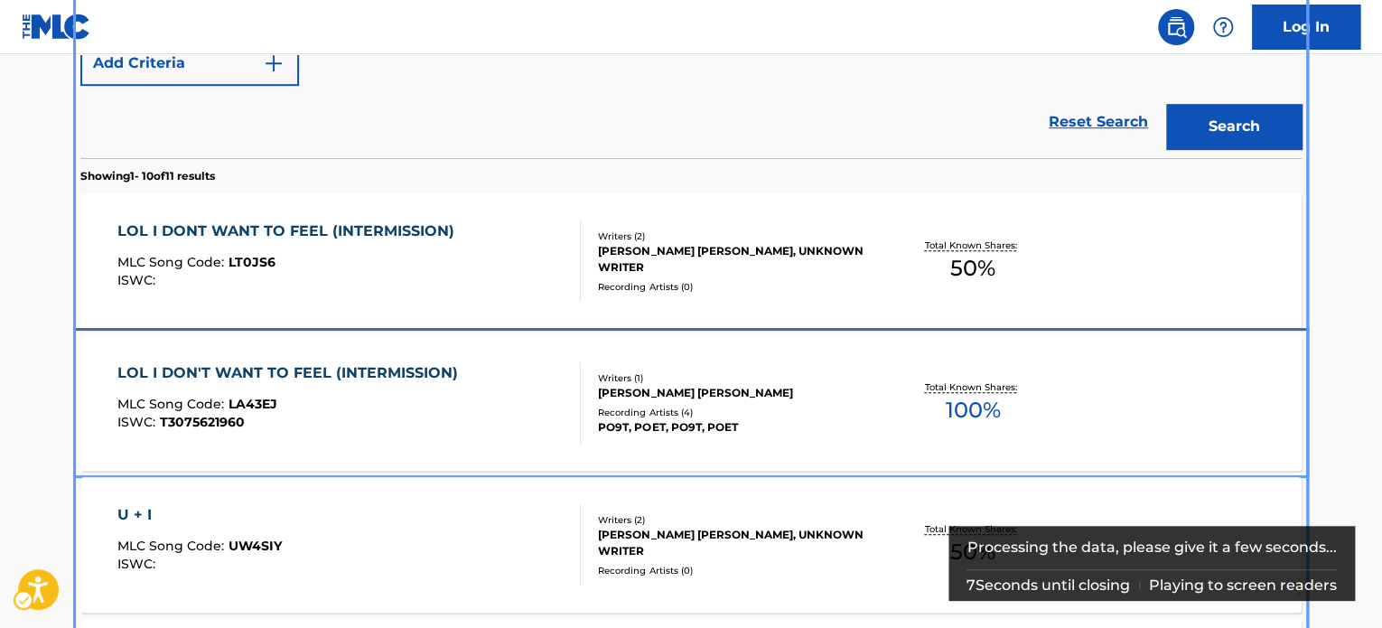
click at [394, 420] on div "ISWC : T3075621960" at bounding box center [292, 423] width 350 height 14
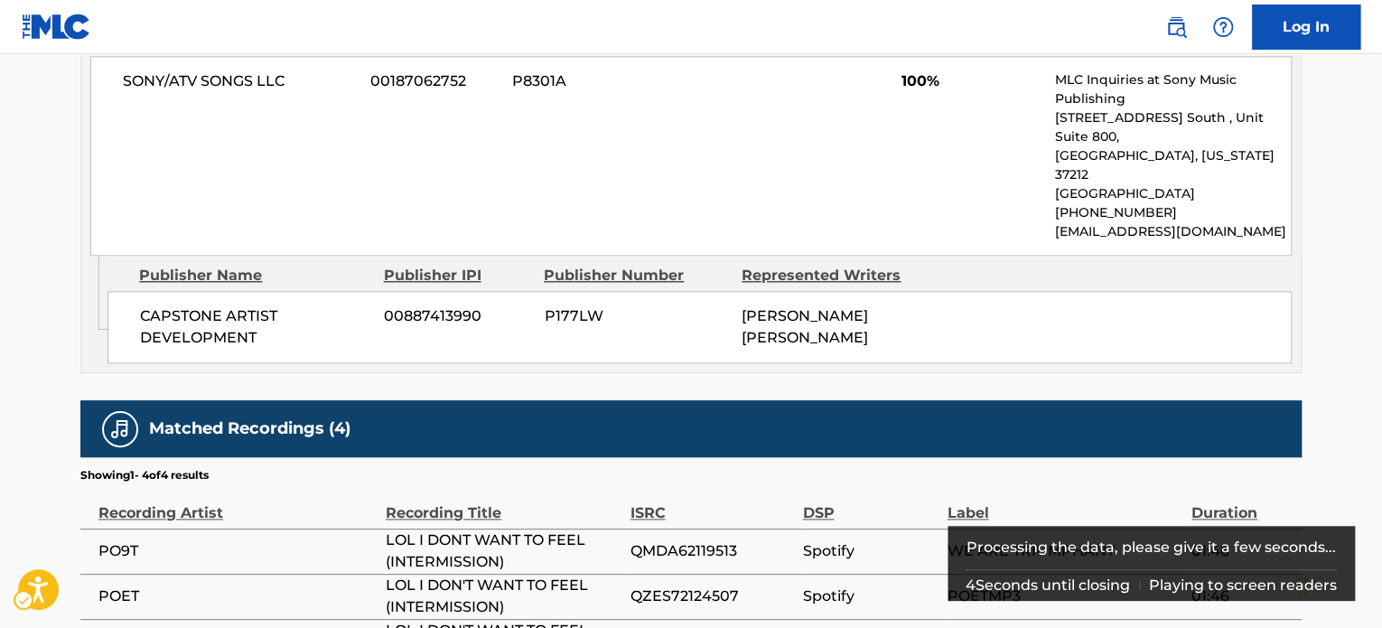
scroll to position [1120, 0]
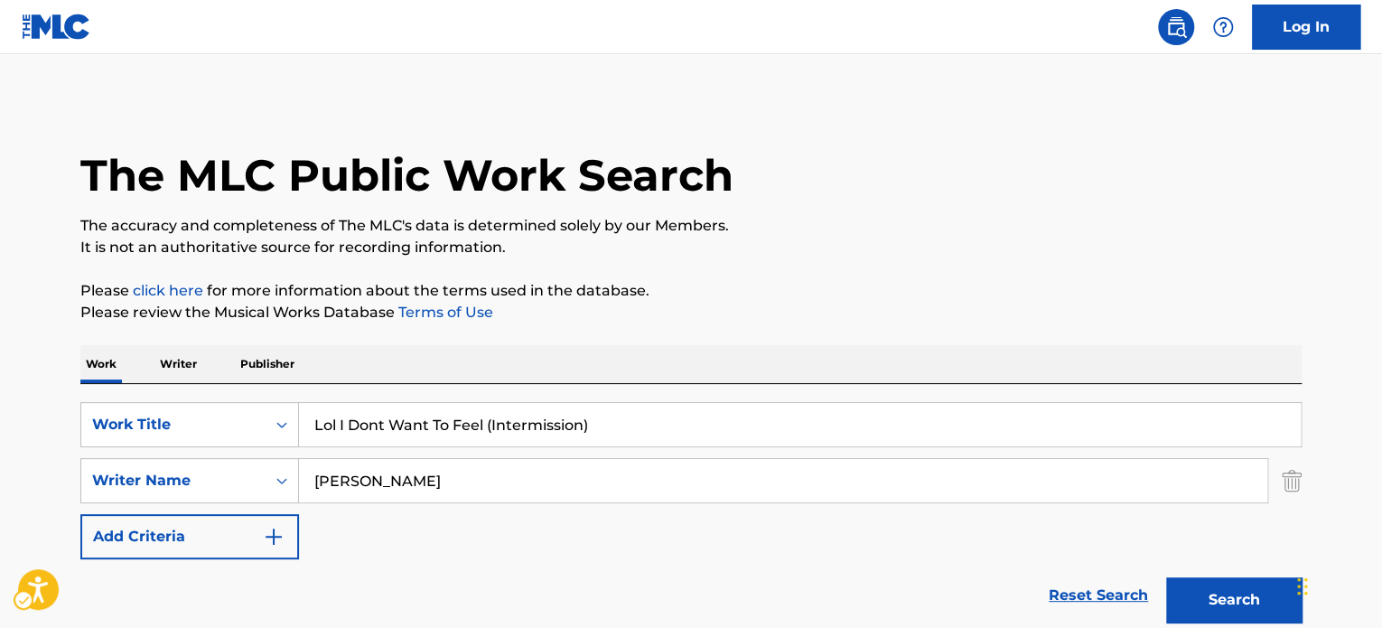
drag, startPoint x: 488, startPoint y: 448, endPoint x: 491, endPoint y: 436, distance: 12.9
click at [488, 448] on div "SearchWithCriteria28696ba3-4f58-402e-a421-c58d7c0e0100 Work Title Lol I Dont Wa…" at bounding box center [691, 480] width 1222 height 157
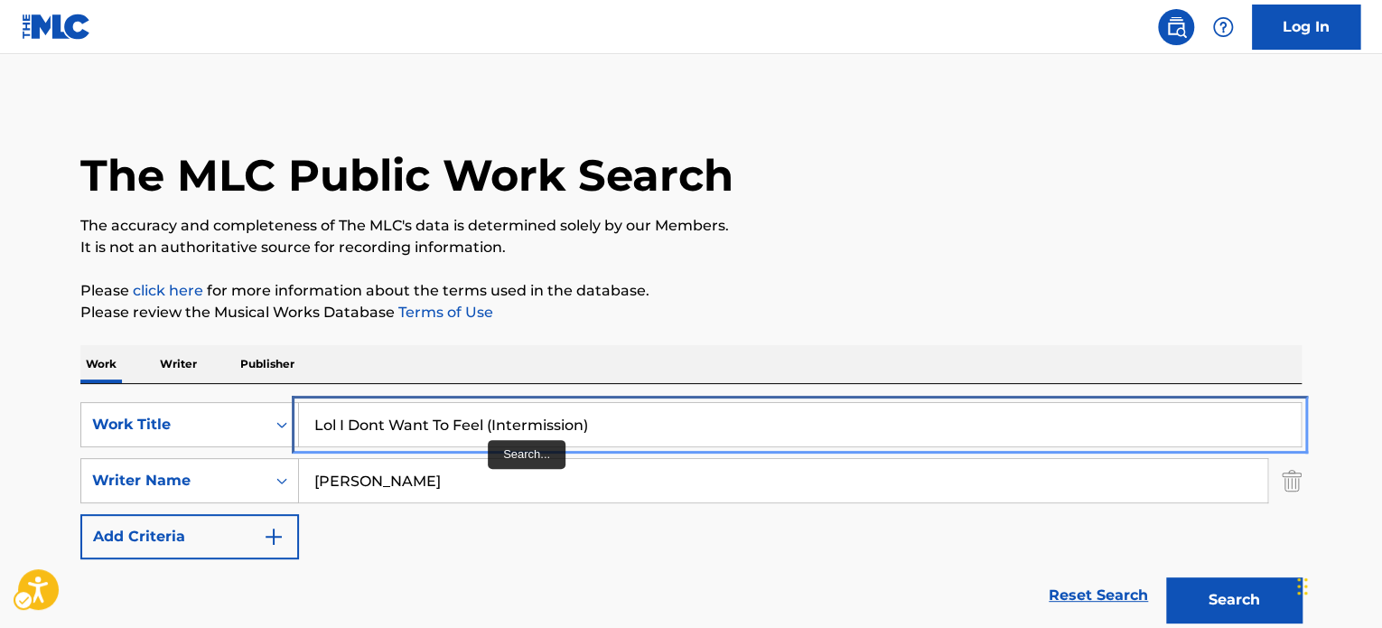
paste input "Whisky And Words"
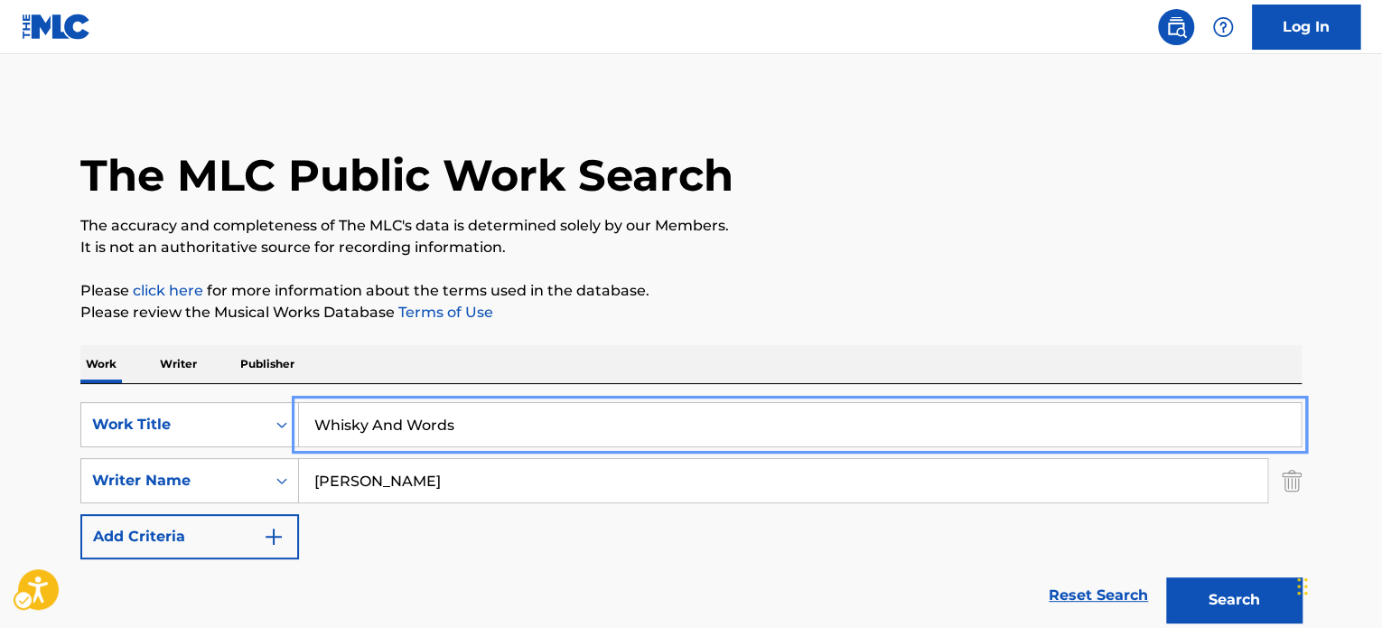
type input "Whisky And Words"
click at [858, 296] on p "Please click here | New Window | New Window for more information about the term…" at bounding box center [691, 291] width 1222 height 22
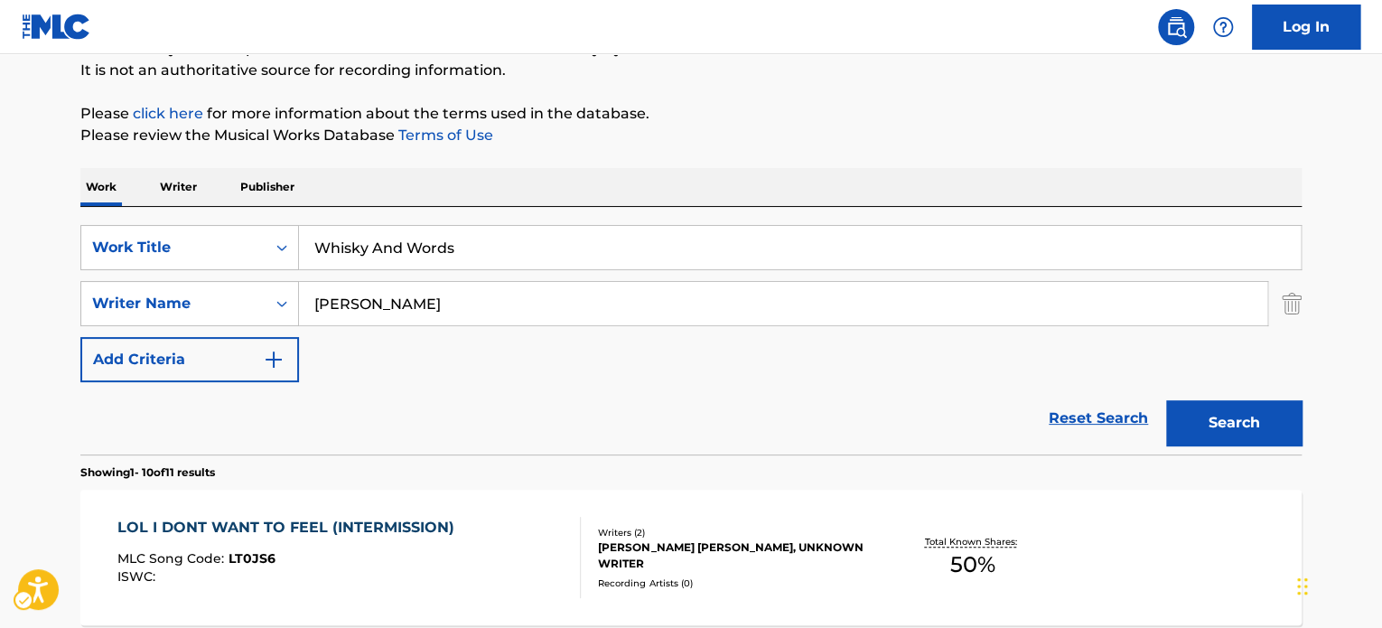
scroll to position [181, 0]
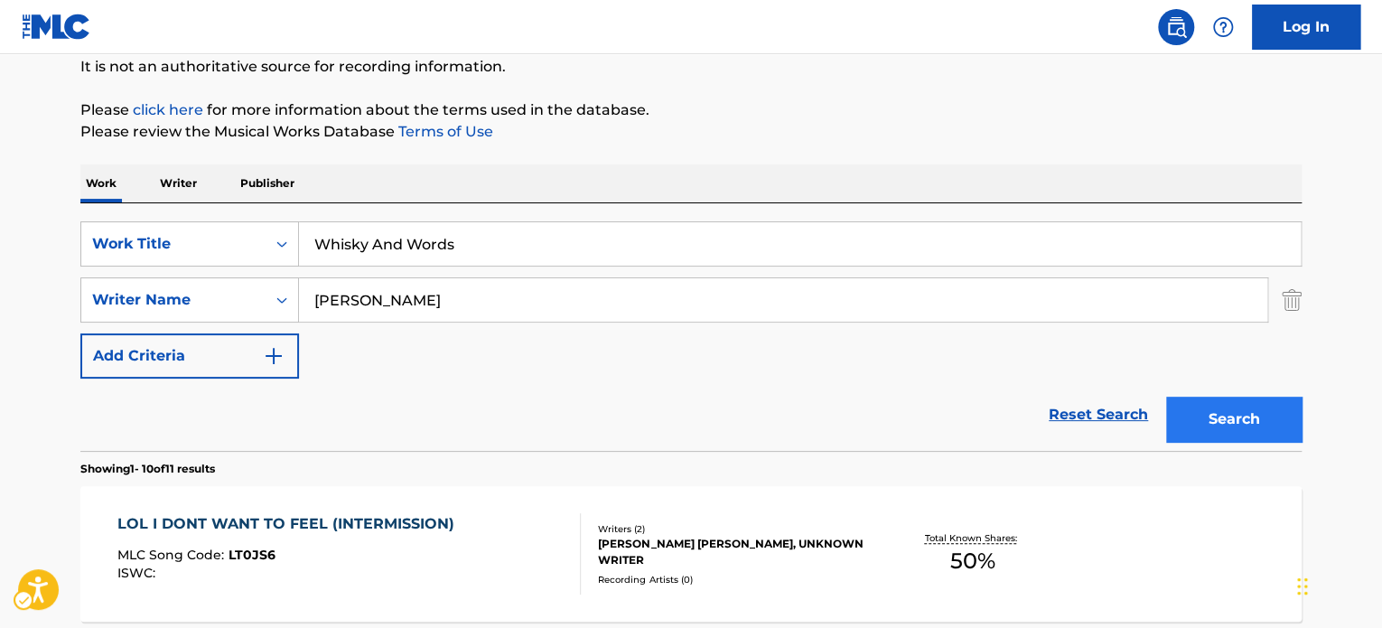
click at [1199, 440] on div "Search" at bounding box center [1229, 415] width 145 height 72
click at [1204, 427] on button "Search" at bounding box center [1235, 419] width 136 height 45
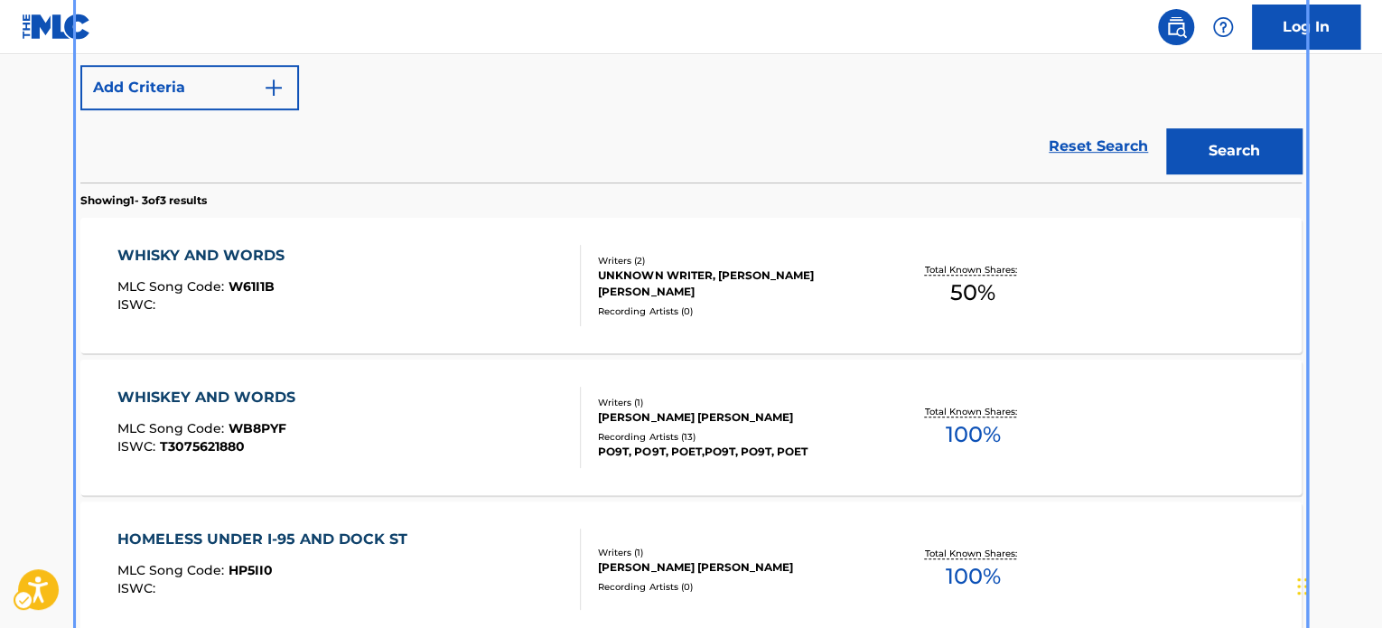
scroll to position [452, 0]
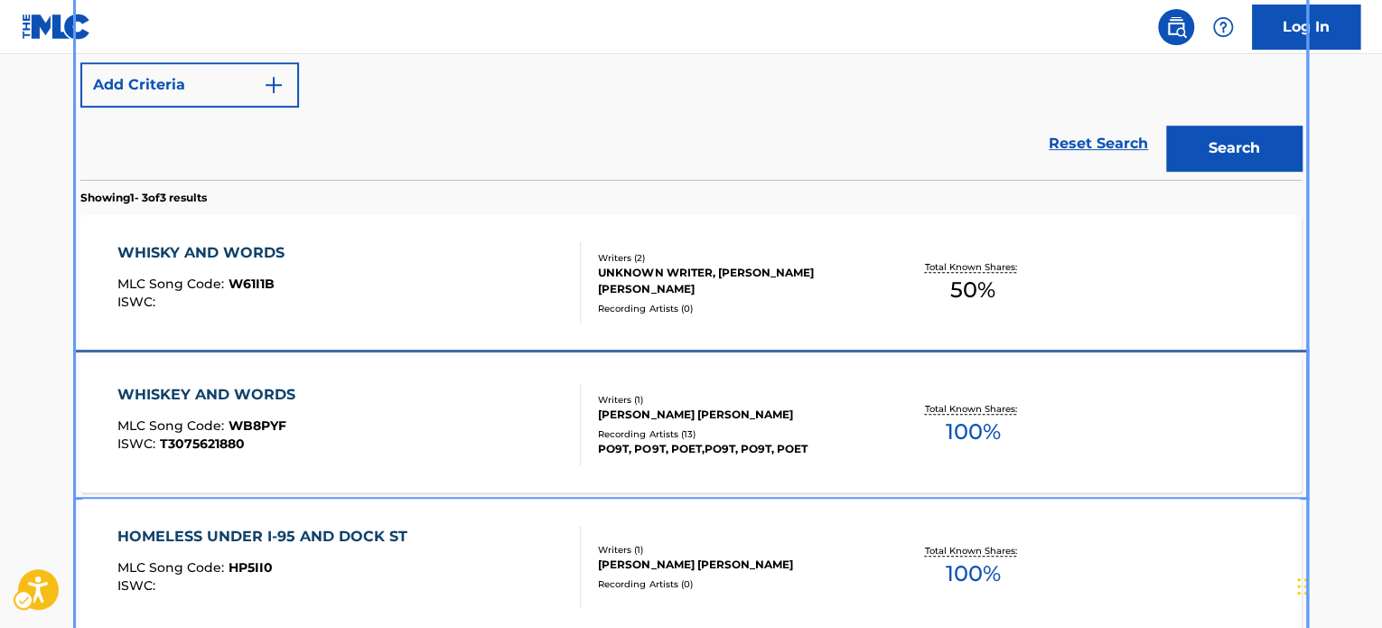
click at [658, 397] on div "Writers ( 1 )" at bounding box center [734, 400] width 273 height 14
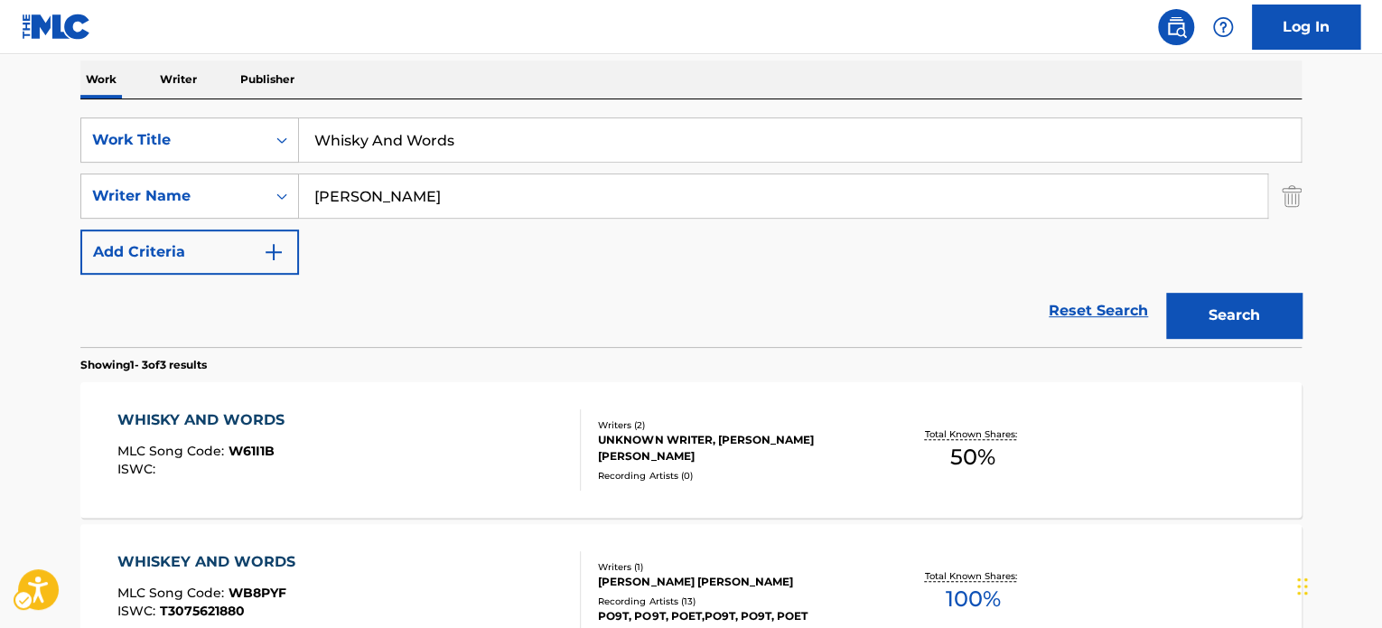
scroll to position [373, 0]
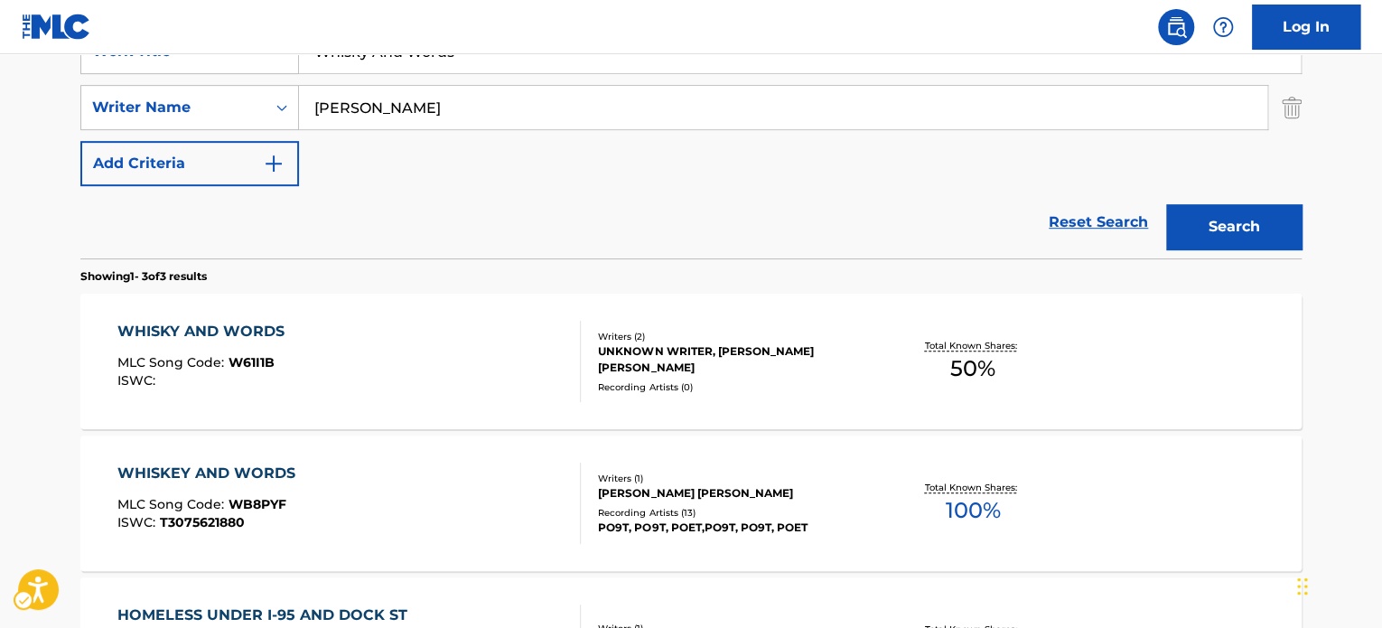
click at [472, 227] on div "Reset Search Search" at bounding box center [691, 222] width 1222 height 72
